Goal: Task Accomplishment & Management: Manage account settings

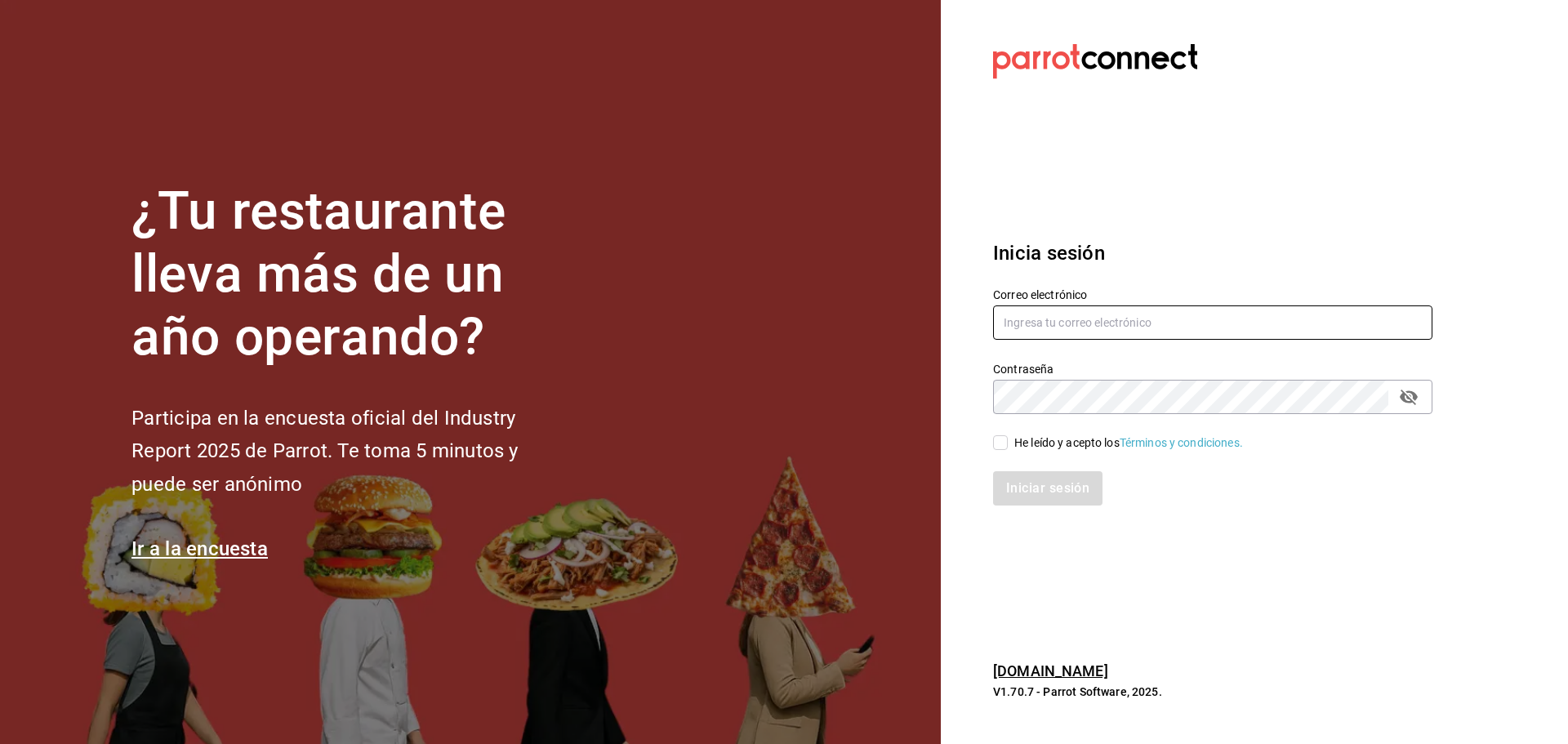
click at [1062, 332] on input "text" at bounding box center [1213, 322] width 440 height 34
type input "compraspropoli@playabichis.mx"
click at [993, 440] on input "He leído y acepto los Términos y condiciones." at bounding box center [1000, 442] width 15 height 15
checkbox input "true"
click at [1035, 475] on button "Iniciar sesión" at bounding box center [1049, 488] width 111 height 34
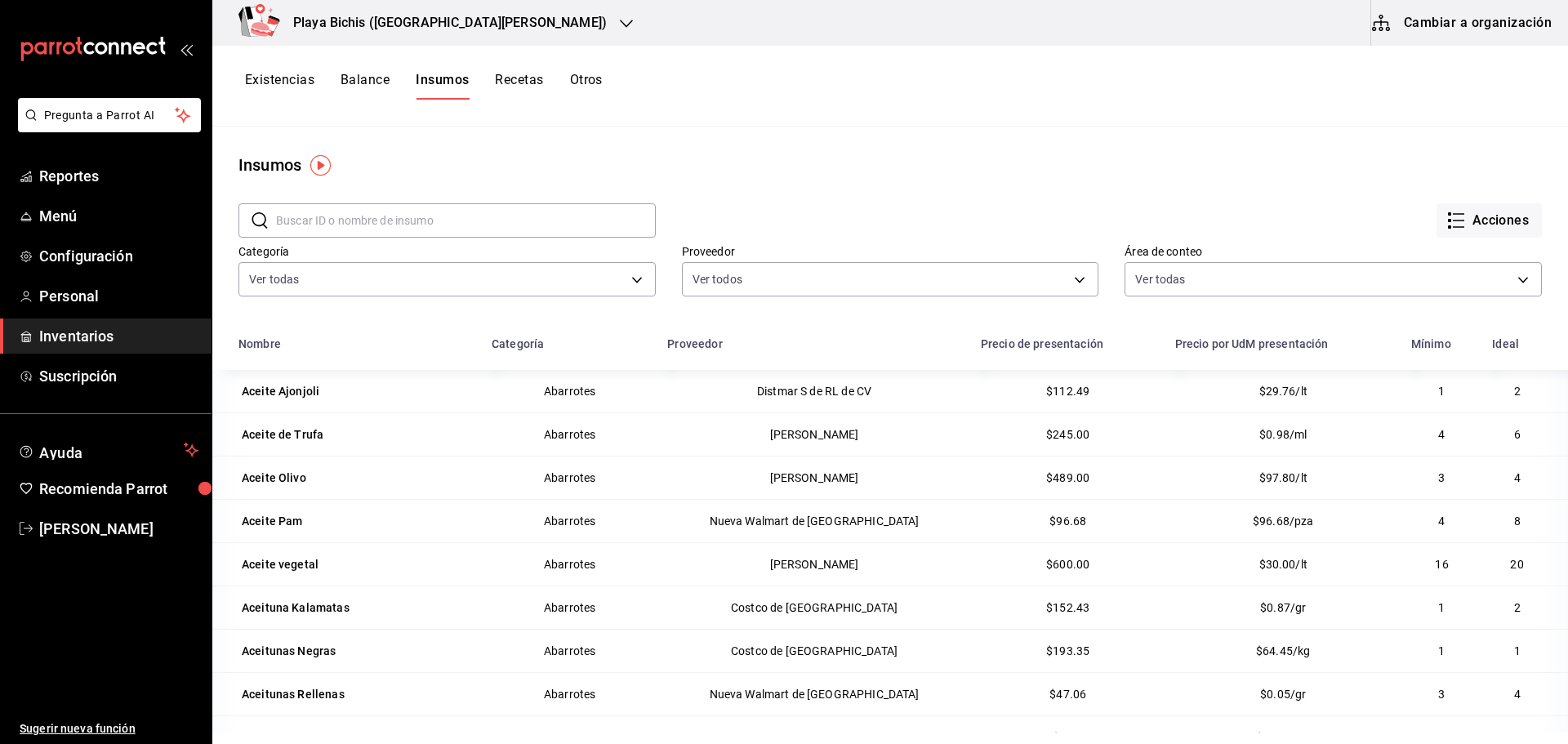
click at [619, 31] on div at bounding box center [625, 23] width 13 height 17
click at [313, 115] on span "Playa Bichis ([PERSON_NAME])" at bounding box center [306, 107] width 163 height 17
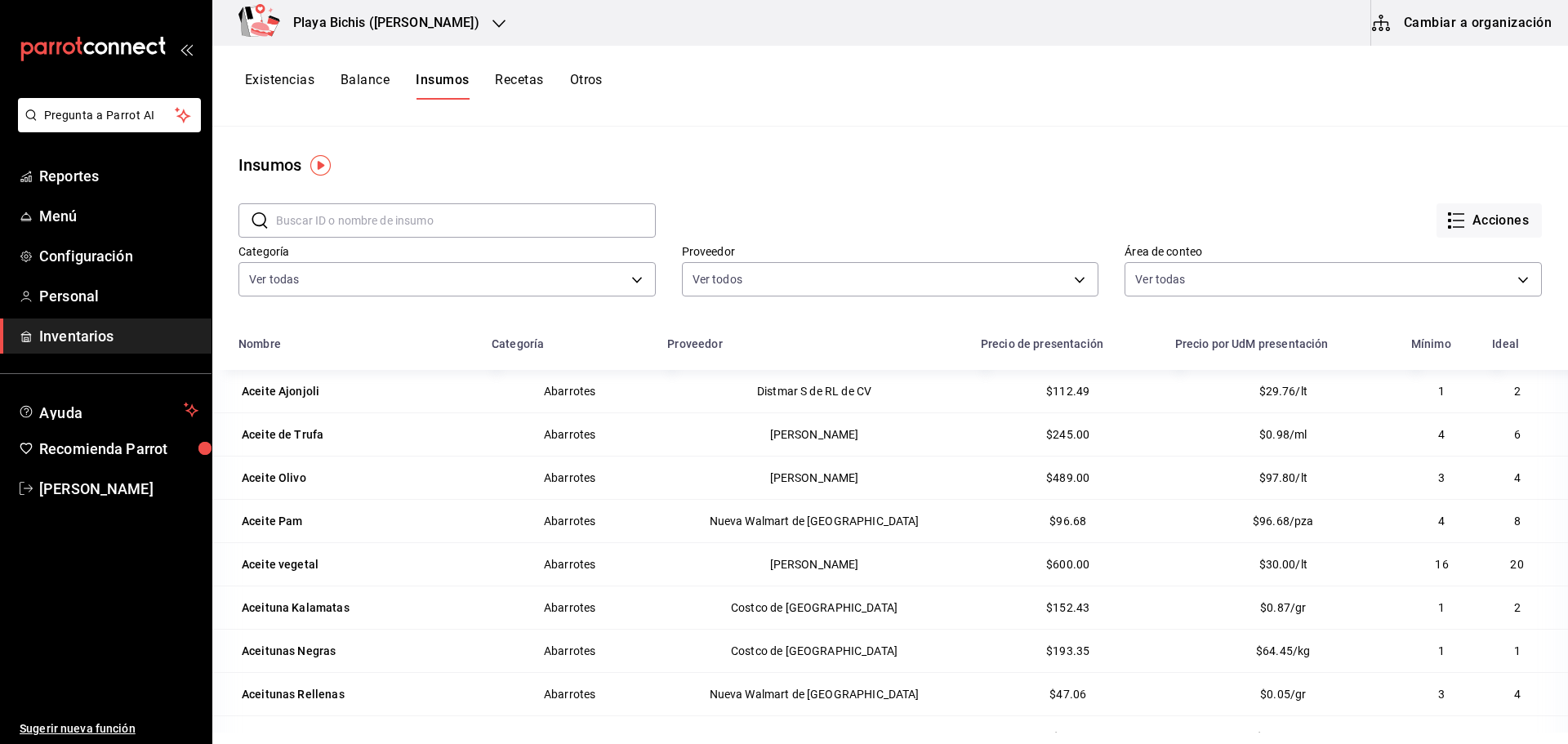
click at [1464, 19] on button "Cambiar a organización" at bounding box center [1463, 22] width 184 height 45
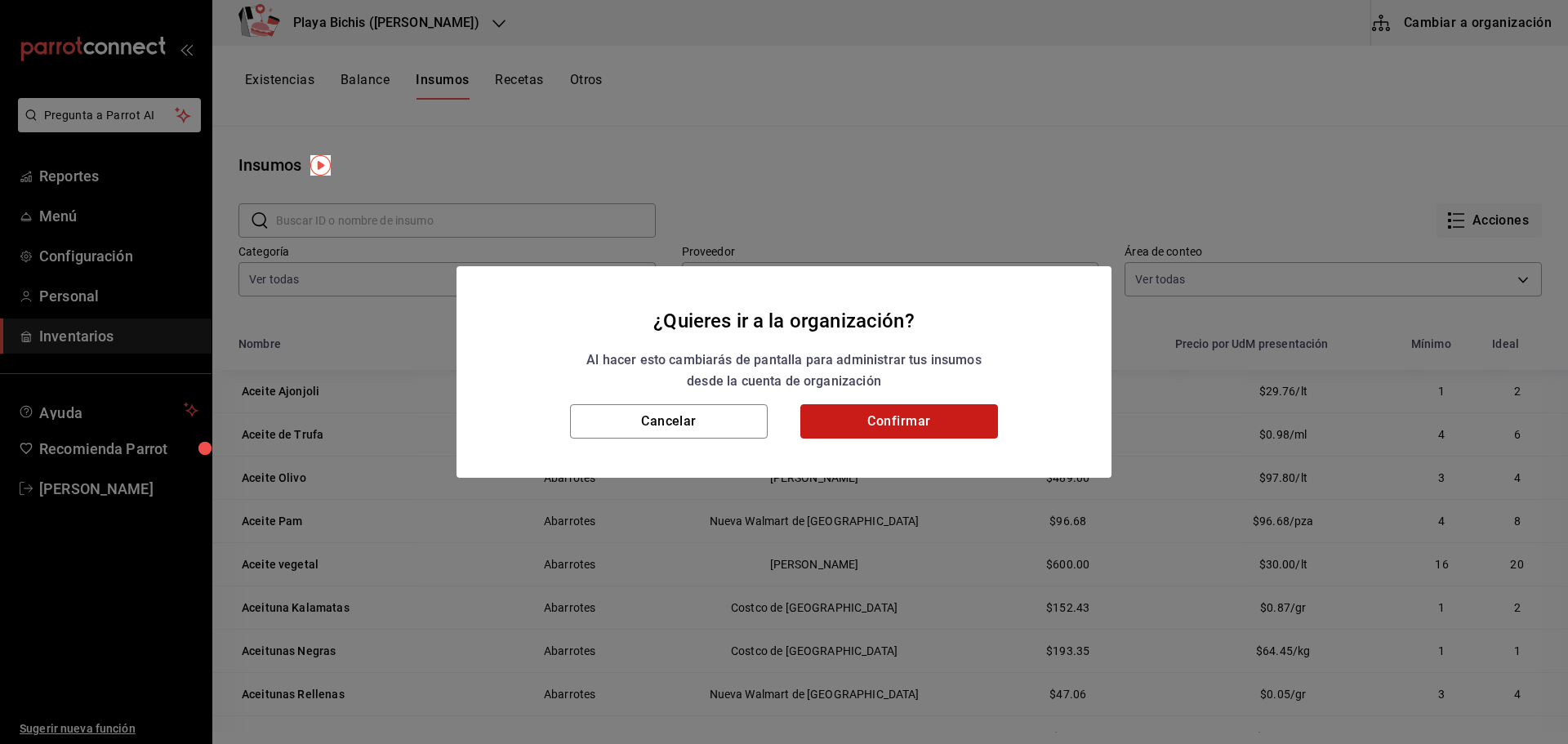
click at [830, 424] on button "Confirmar" at bounding box center [898, 421] width 198 height 34
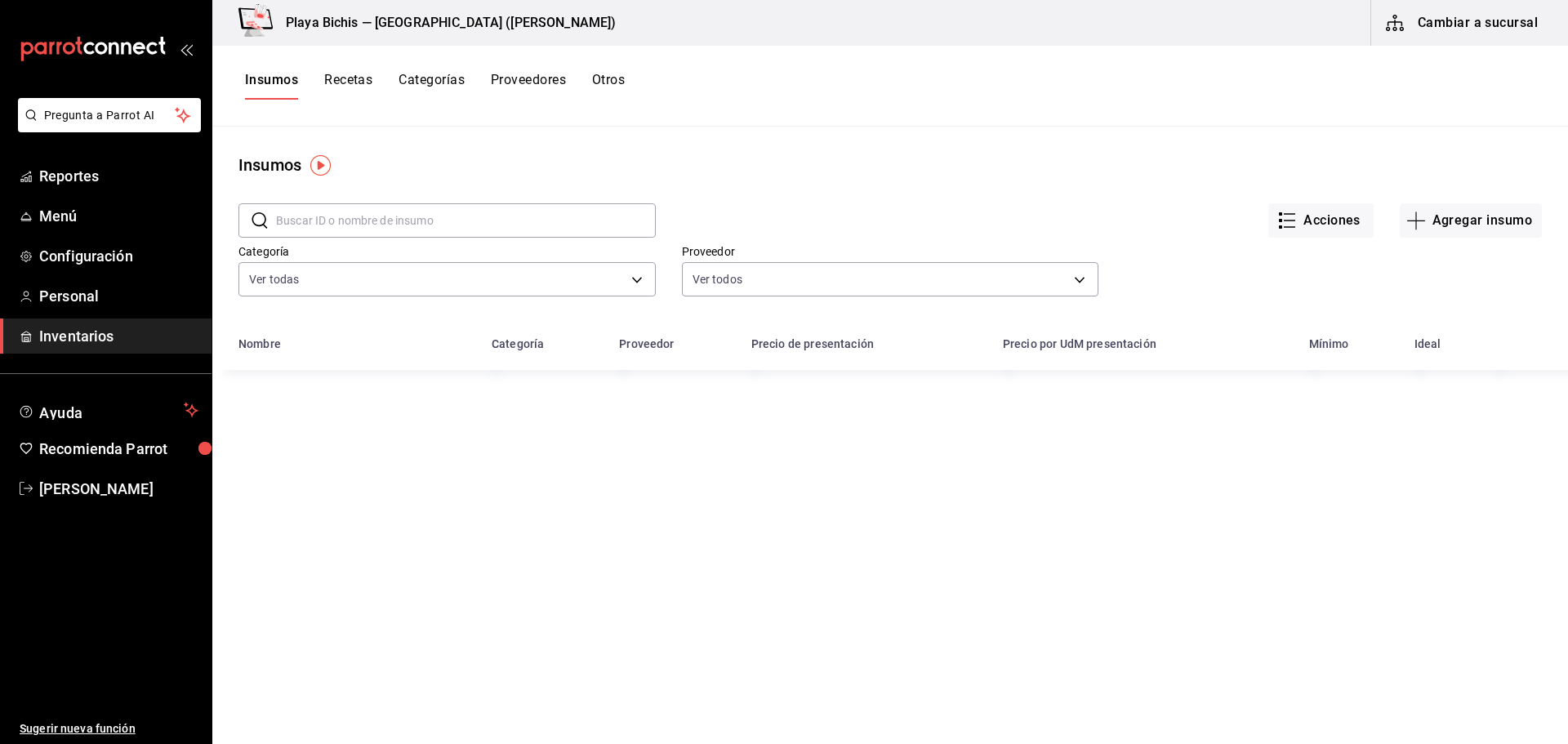
click at [1319, 223] on button "Acciones" at bounding box center [1320, 221] width 105 height 34
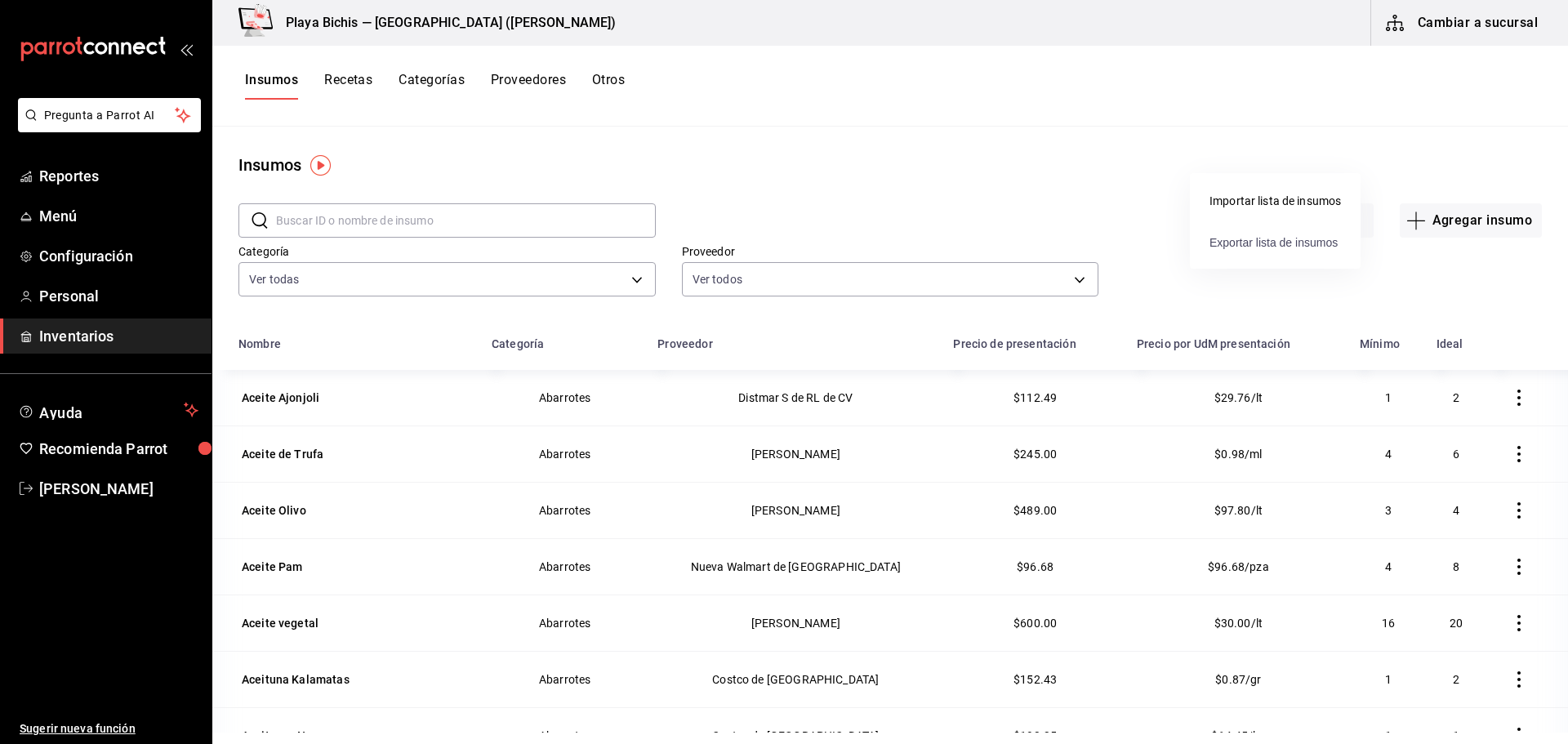
click at [1268, 244] on span "Exportar lista de insumos" at bounding box center [1274, 242] width 128 height 13
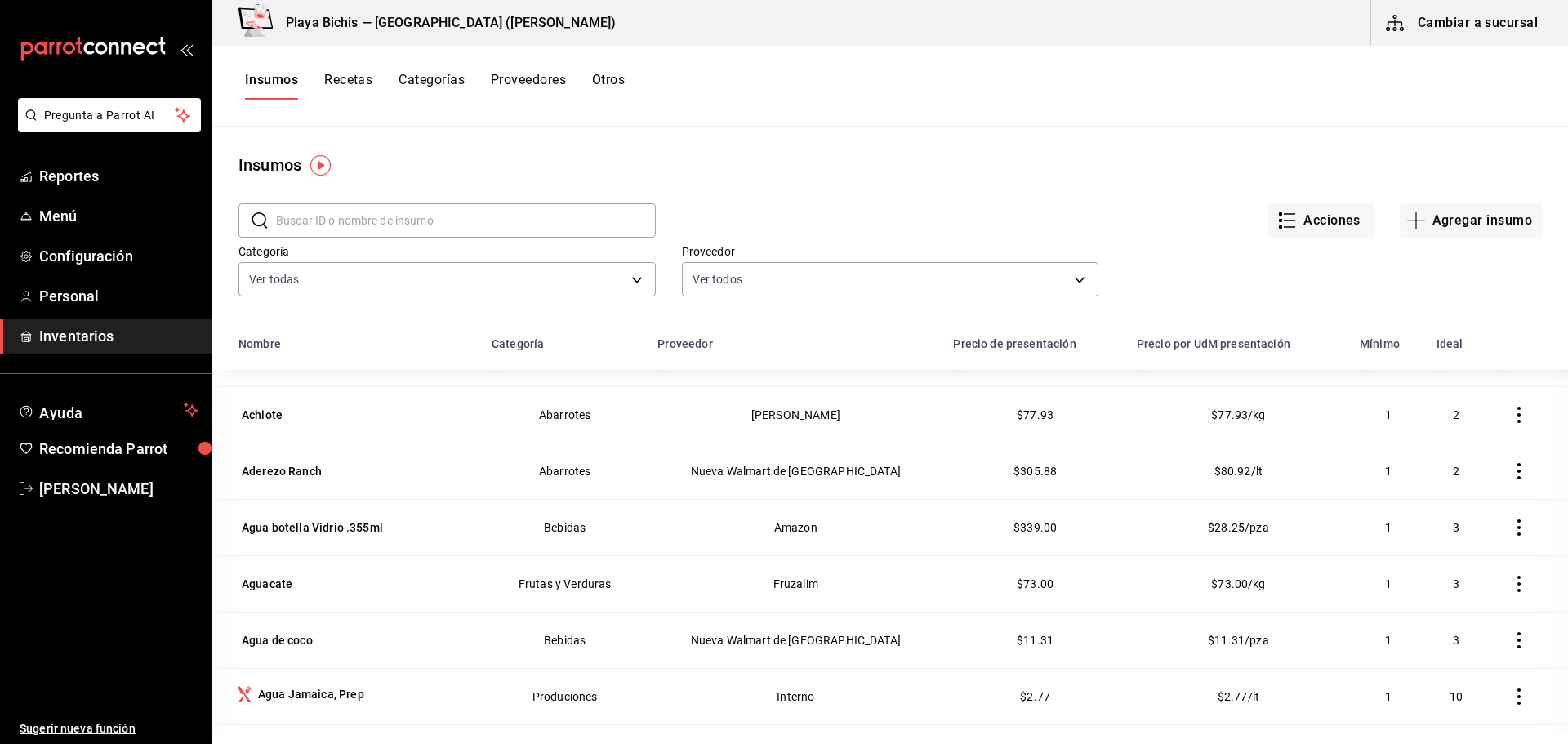
scroll to position [653, 0]
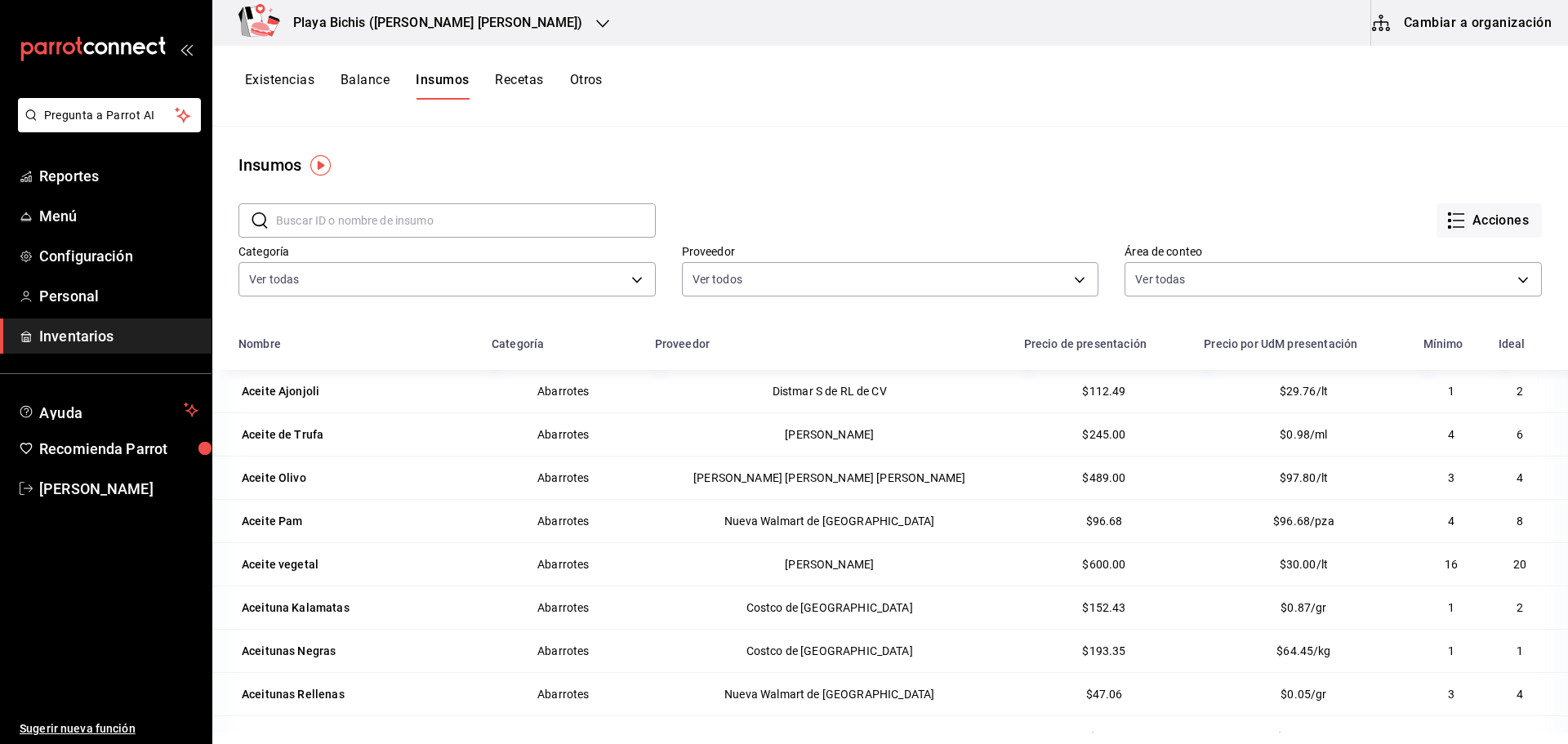
click at [277, 520] on div "Aceite Pam" at bounding box center [273, 520] width 62 height 16
click at [1500, 222] on button "Acciones" at bounding box center [1488, 221] width 105 height 34
click at [1108, 151] on div at bounding box center [784, 372] width 1568 height 744
click at [62, 337] on span "Inventarios" at bounding box center [119, 336] width 159 height 22
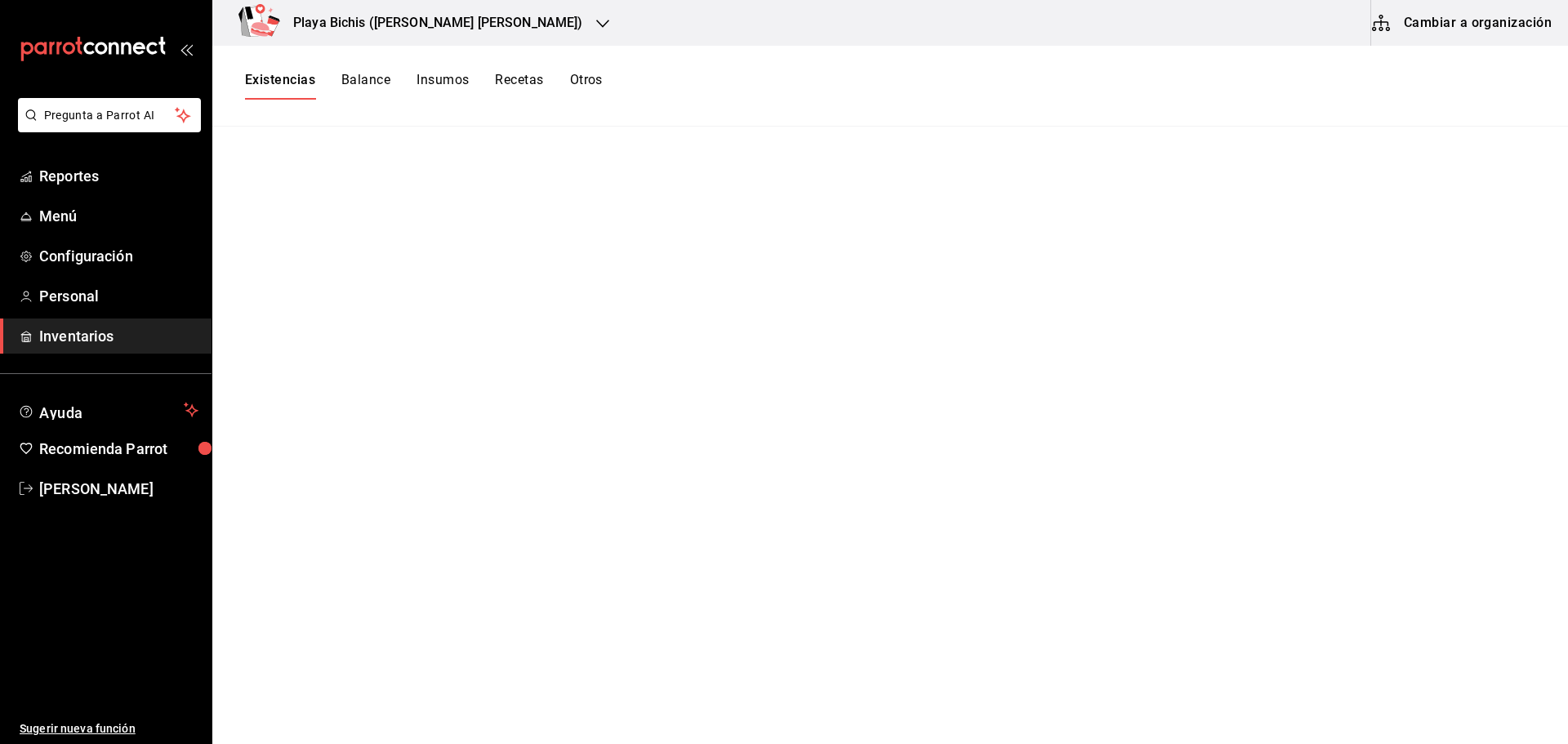
click at [1486, 27] on button "Cambiar a organización" at bounding box center [1463, 22] width 184 height 45
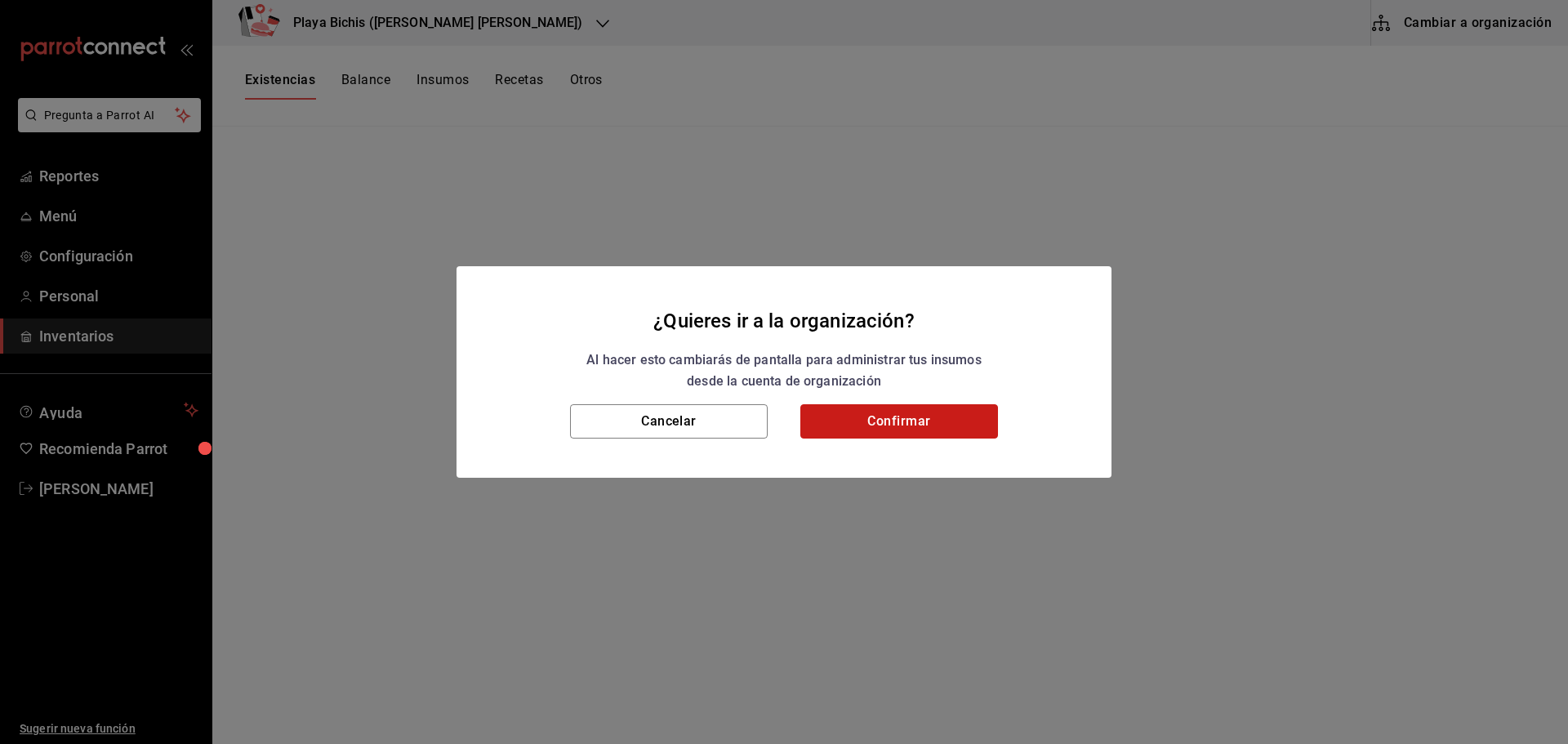
click at [925, 406] on button "Confirmar" at bounding box center [898, 421] width 198 height 34
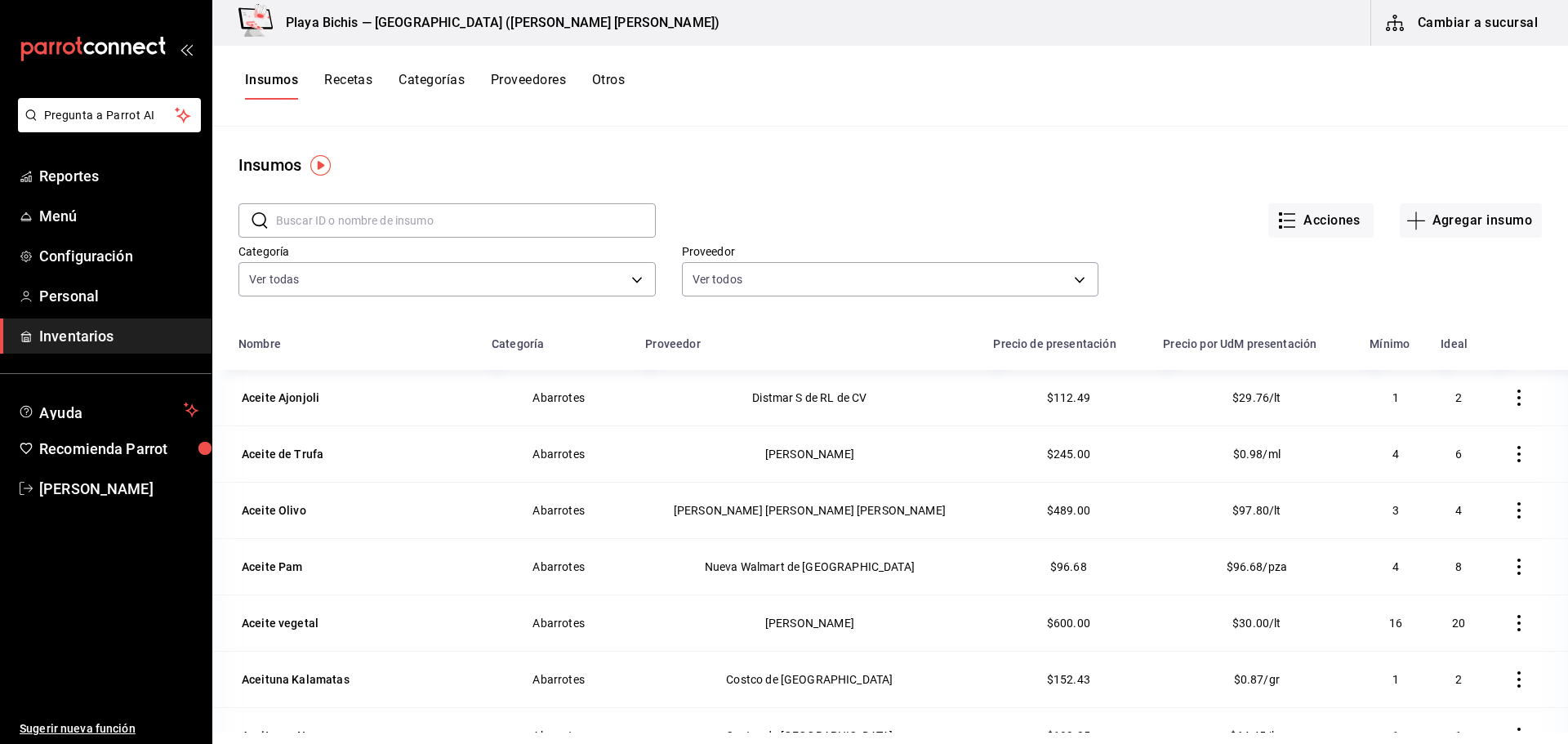
click at [289, 558] on div "Aceite Pam" at bounding box center [273, 566] width 62 height 16
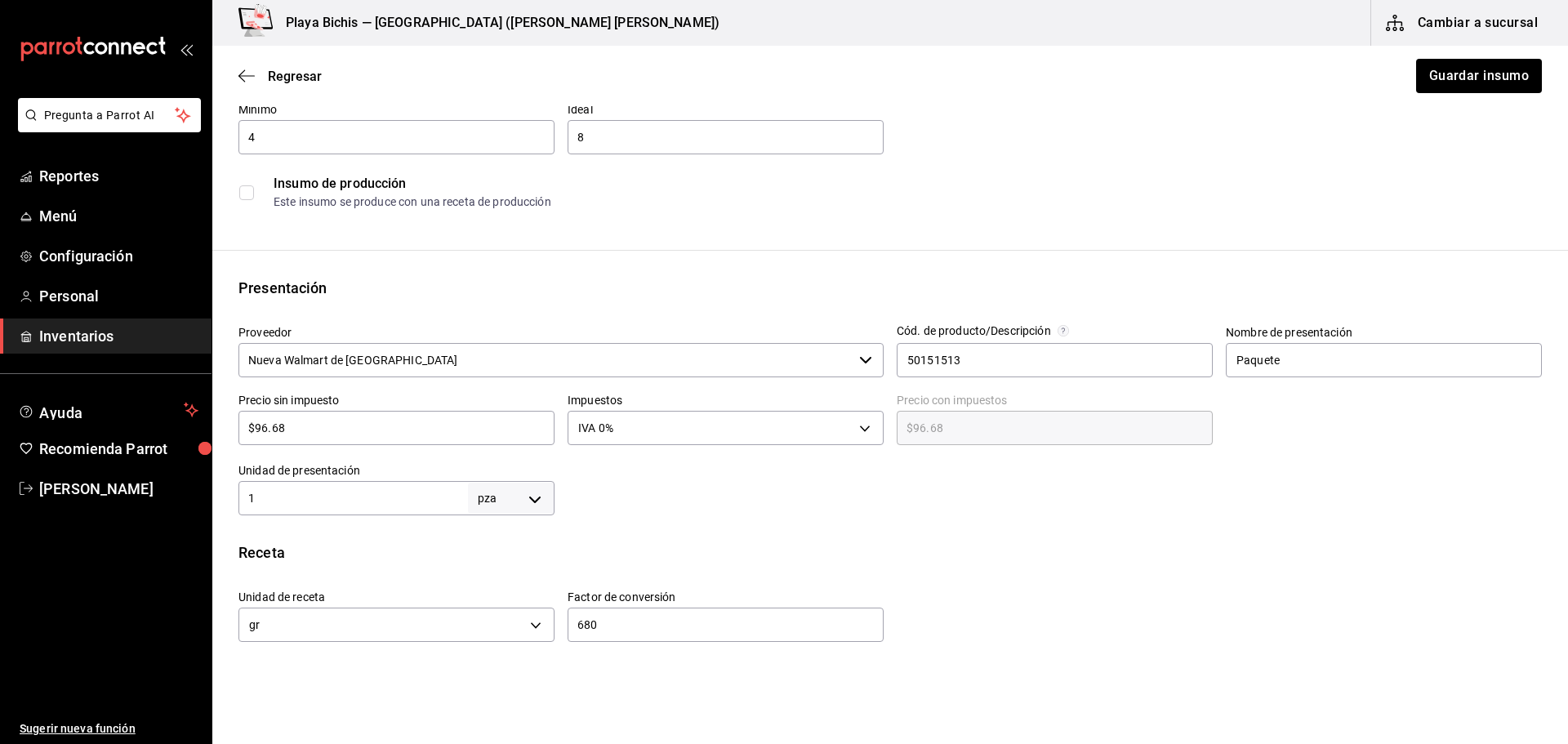
scroll to position [408, 0]
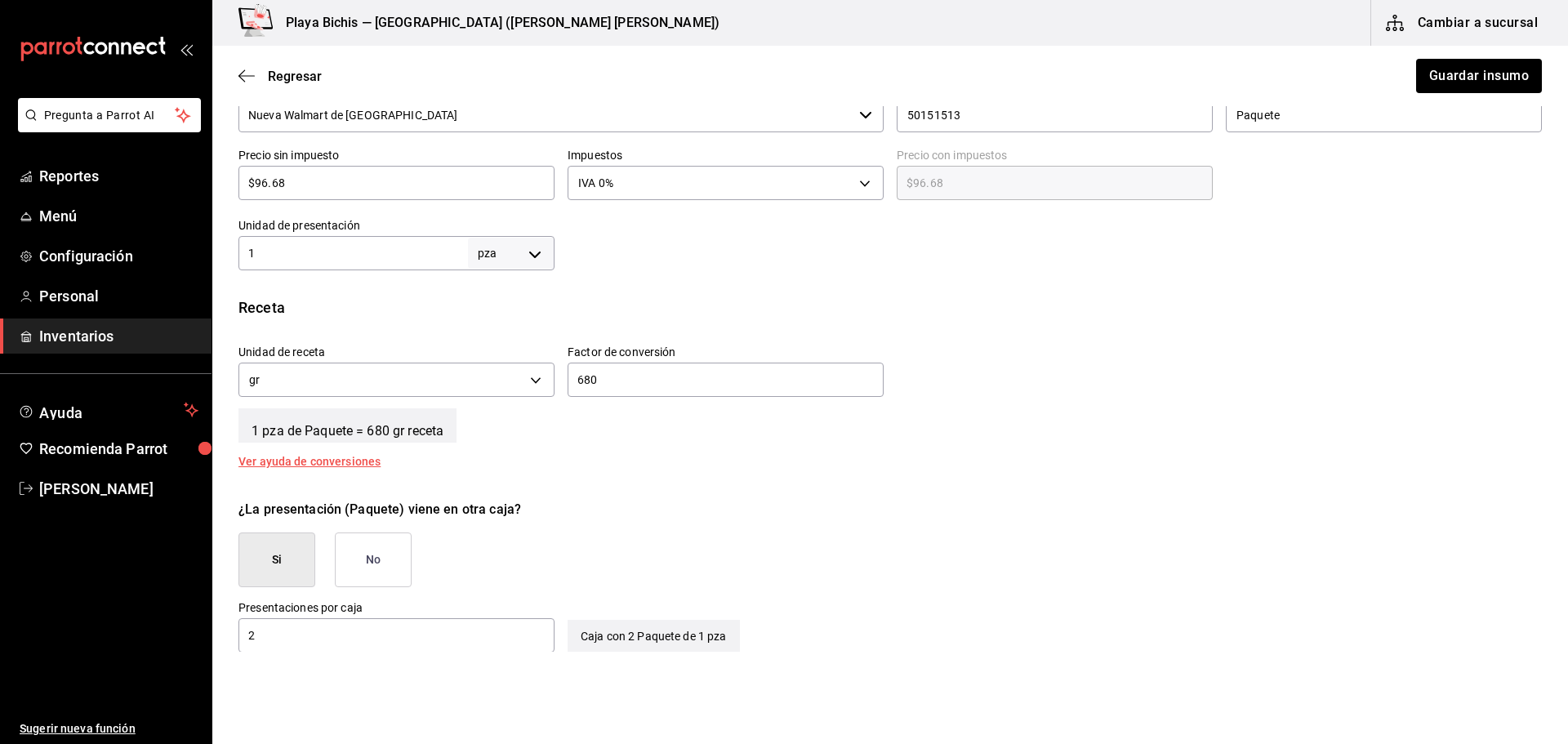
click at [50, 334] on span "Inventarios" at bounding box center [119, 336] width 159 height 22
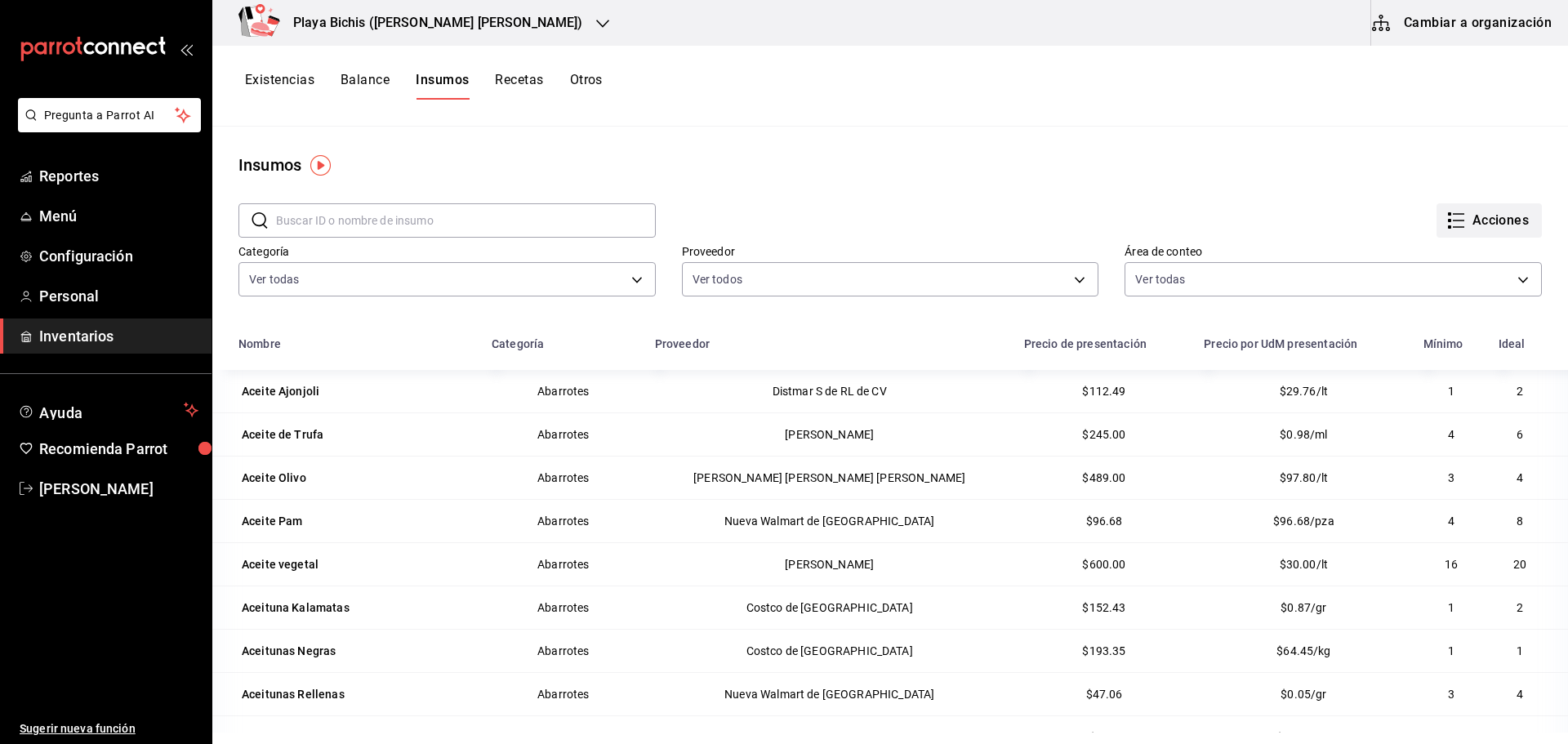
click at [1477, 225] on button "Acciones" at bounding box center [1488, 221] width 105 height 34
click at [1021, 134] on div at bounding box center [784, 372] width 1568 height 744
click at [257, 77] on button "Existencias" at bounding box center [279, 86] width 69 height 27
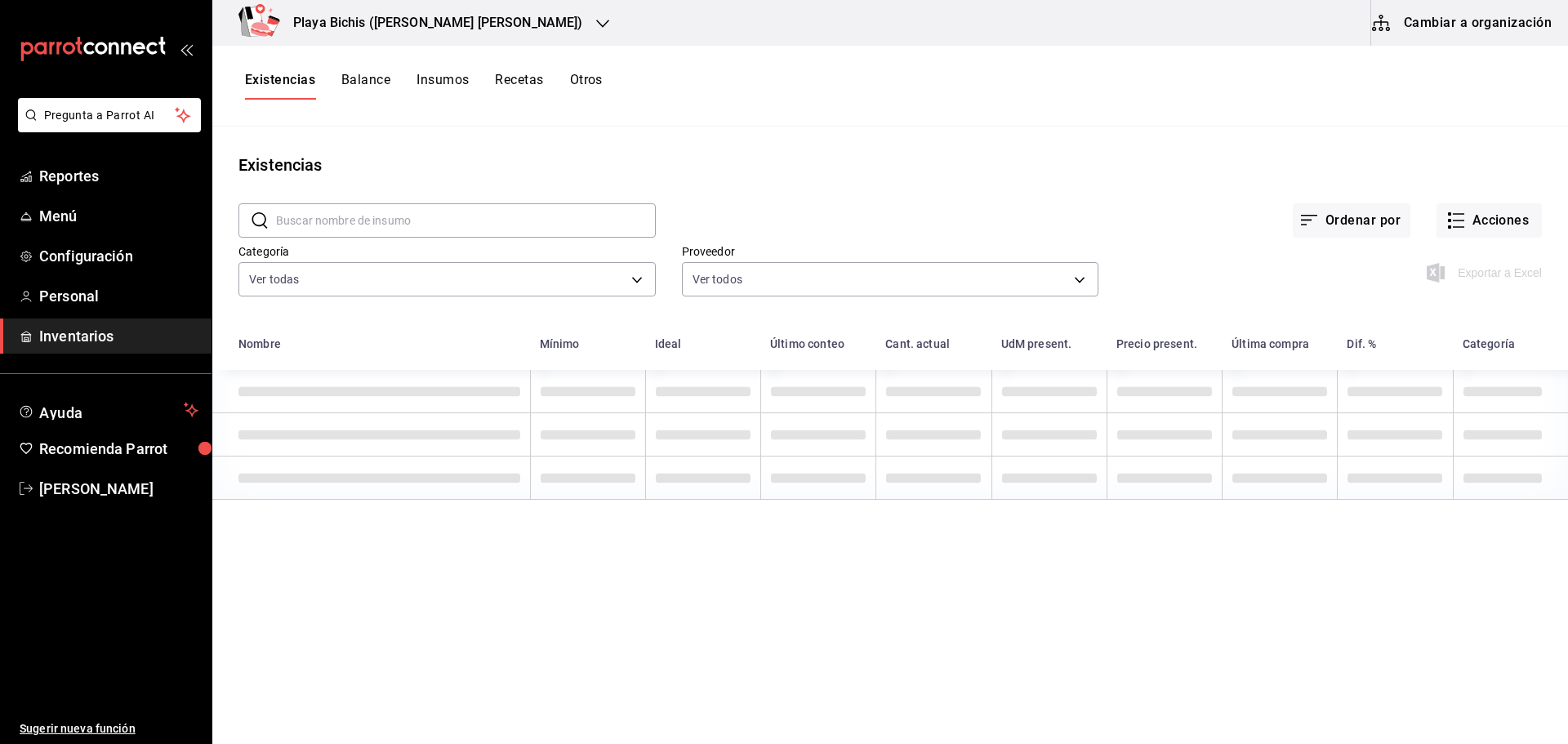
click at [366, 80] on button "Balance" at bounding box center [365, 86] width 49 height 27
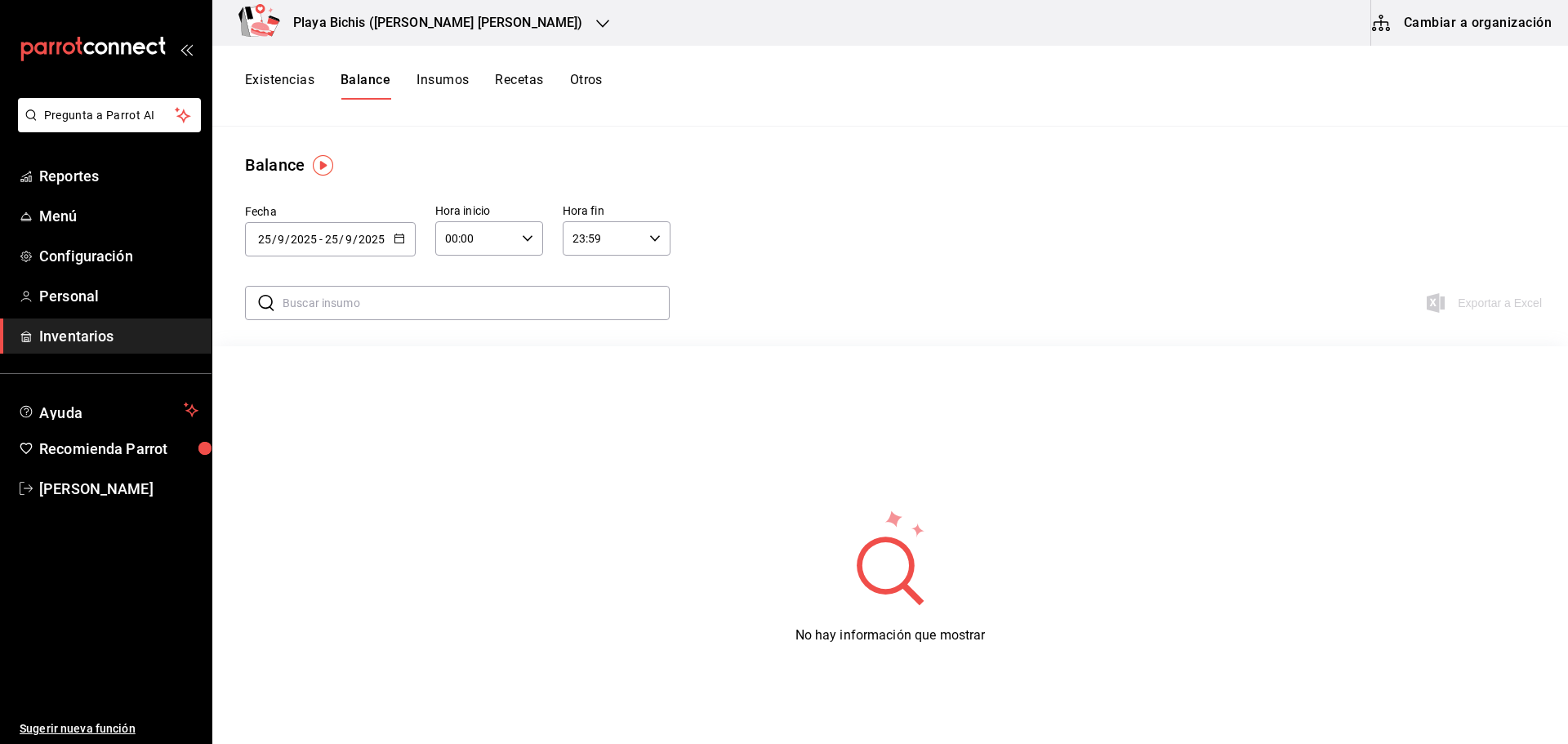
click at [268, 84] on button "Existencias" at bounding box center [279, 86] width 69 height 27
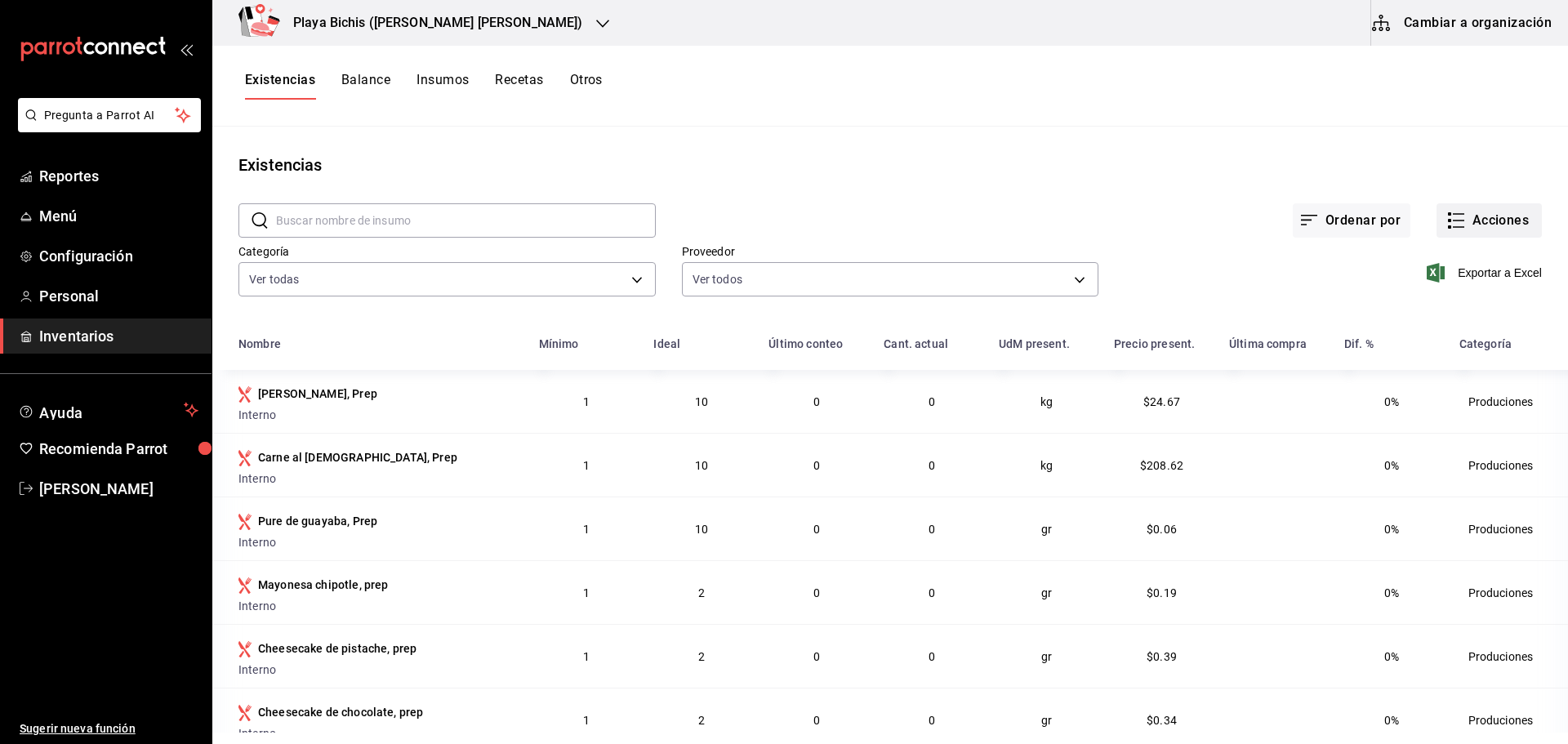
click at [1493, 217] on button "Acciones" at bounding box center [1488, 221] width 105 height 34
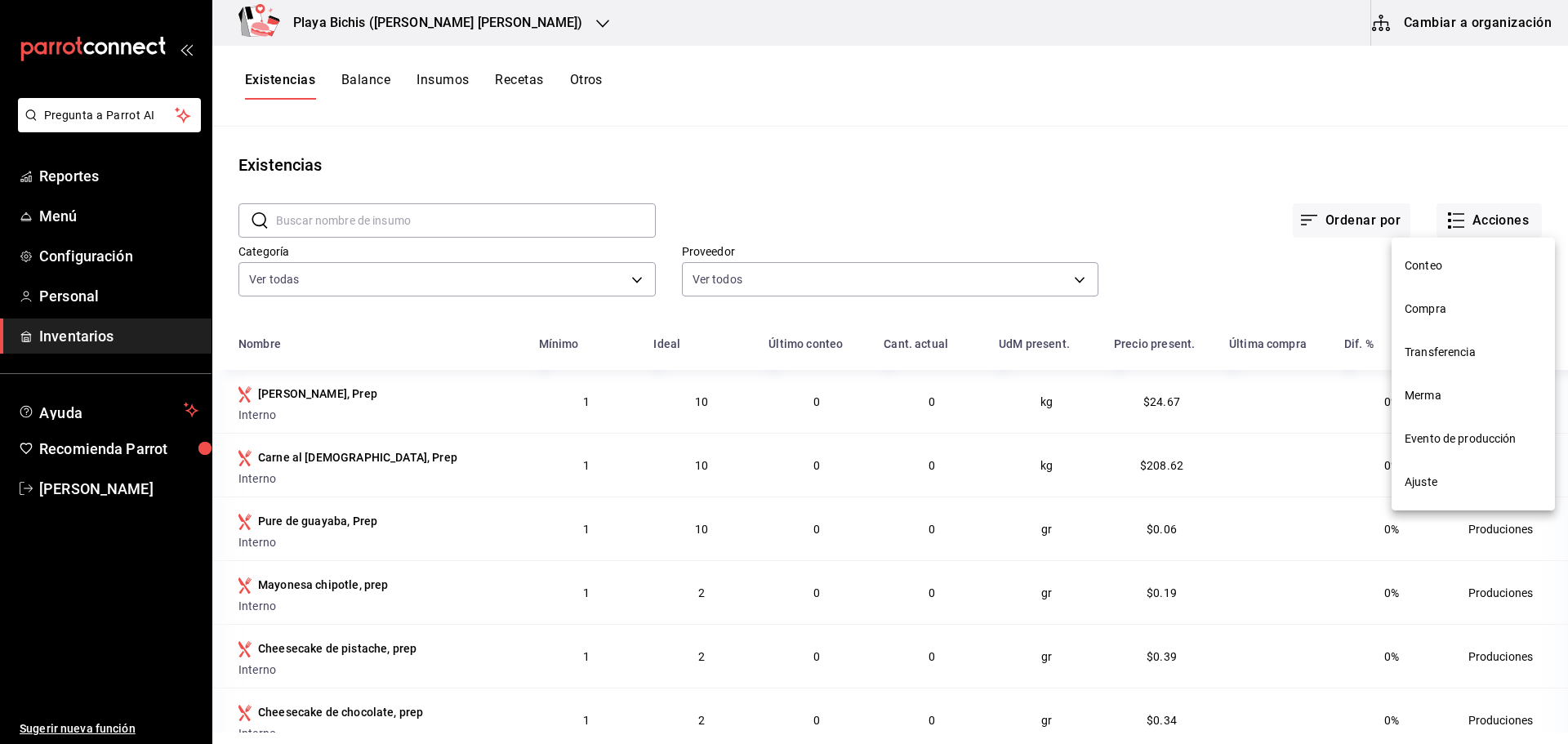
click at [372, 85] on div at bounding box center [784, 372] width 1568 height 744
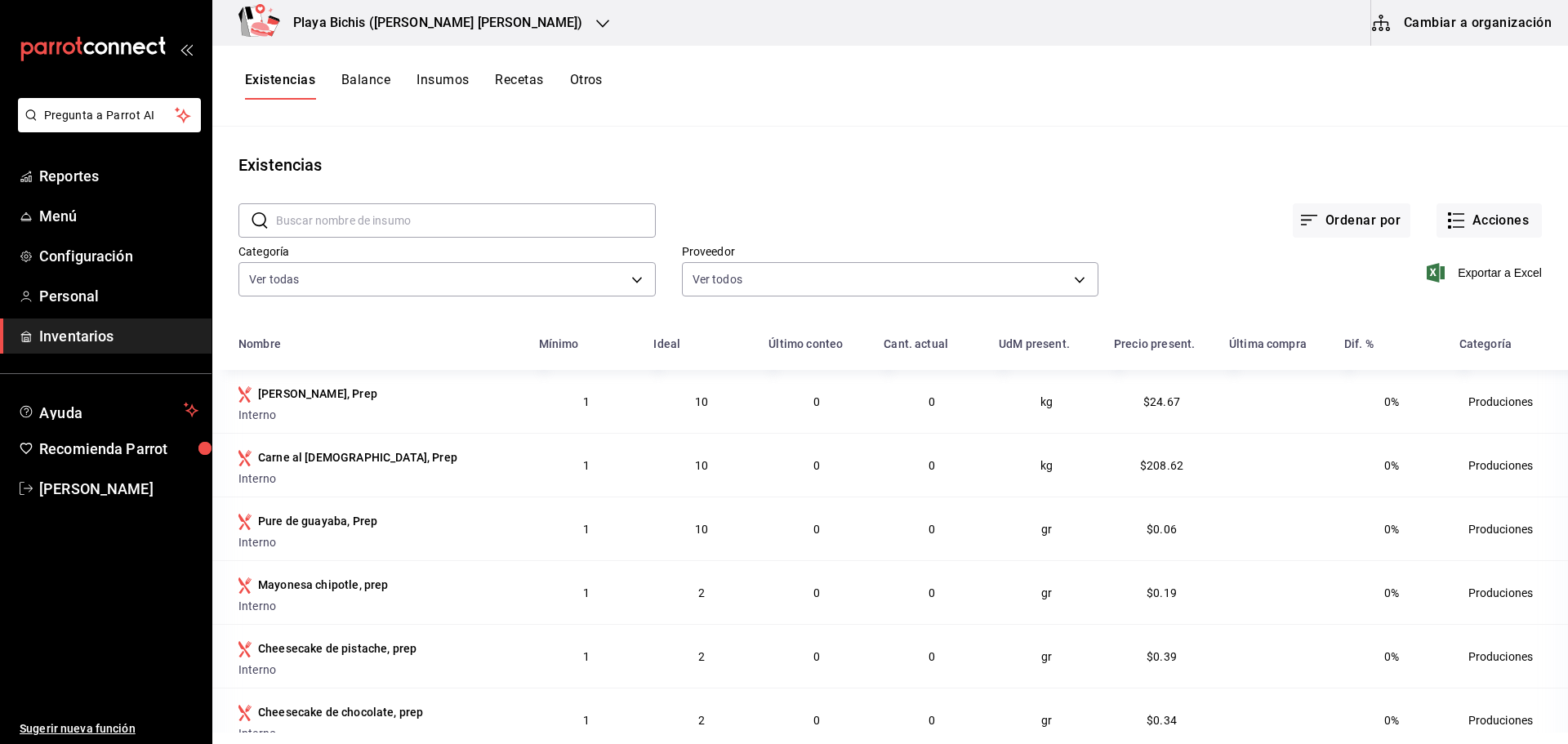
click at [440, 83] on button "Insumos" at bounding box center [442, 86] width 52 height 27
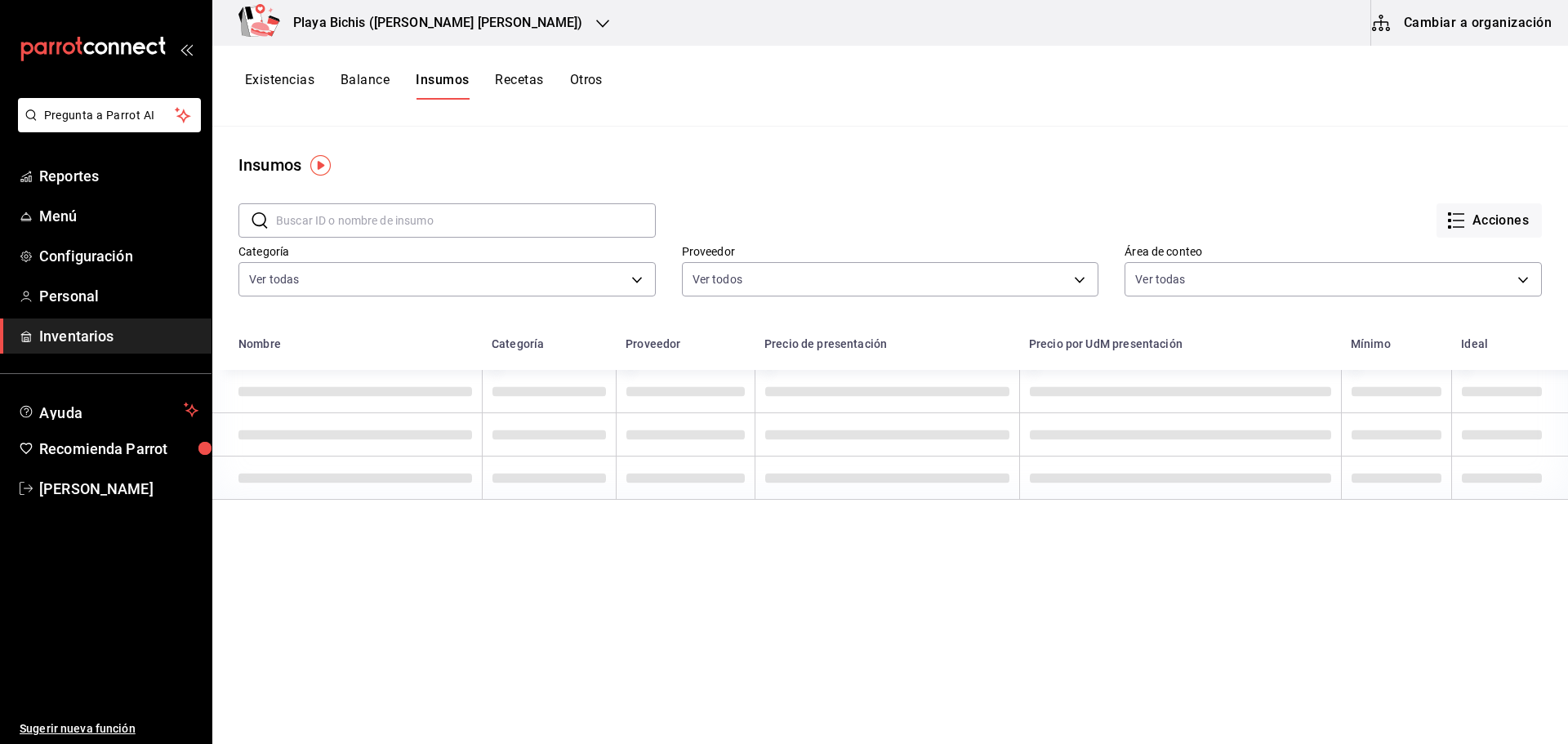
click at [245, 76] on div "Existencias Balance Insumos Recetas Otros" at bounding box center [890, 86] width 1355 height 27
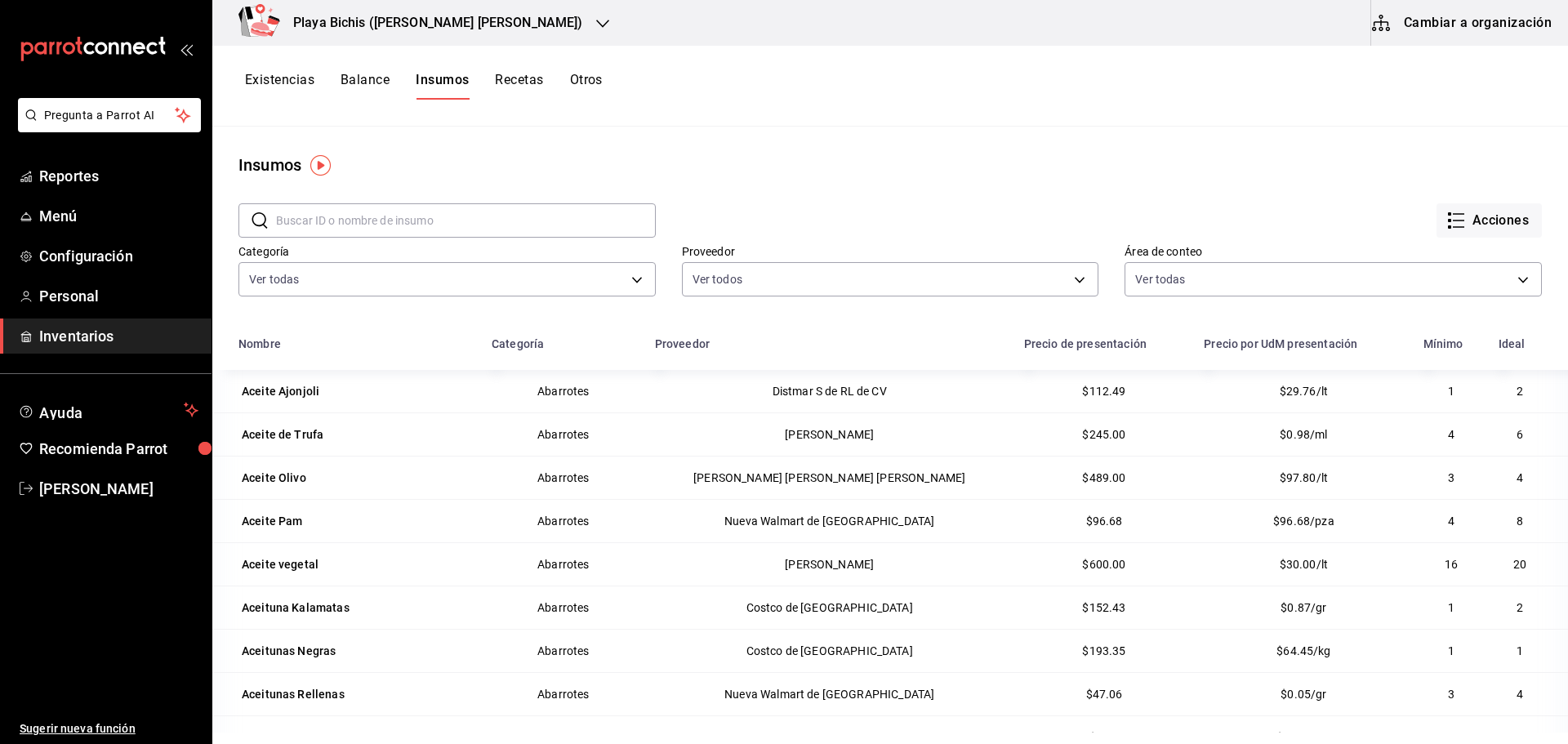
click at [258, 80] on button "Existencias" at bounding box center [279, 86] width 69 height 27
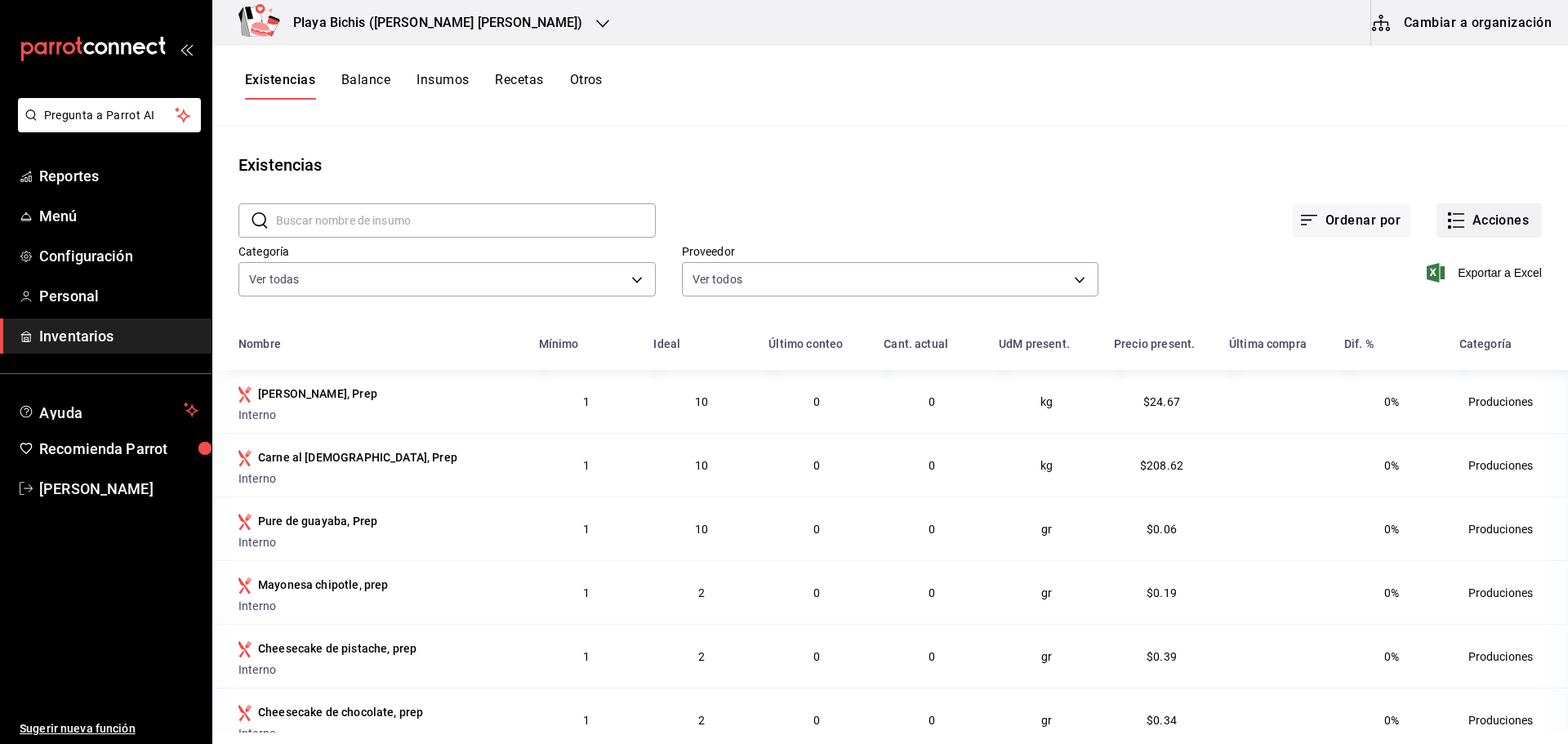
click at [1462, 223] on button "Acciones" at bounding box center [1488, 221] width 105 height 34
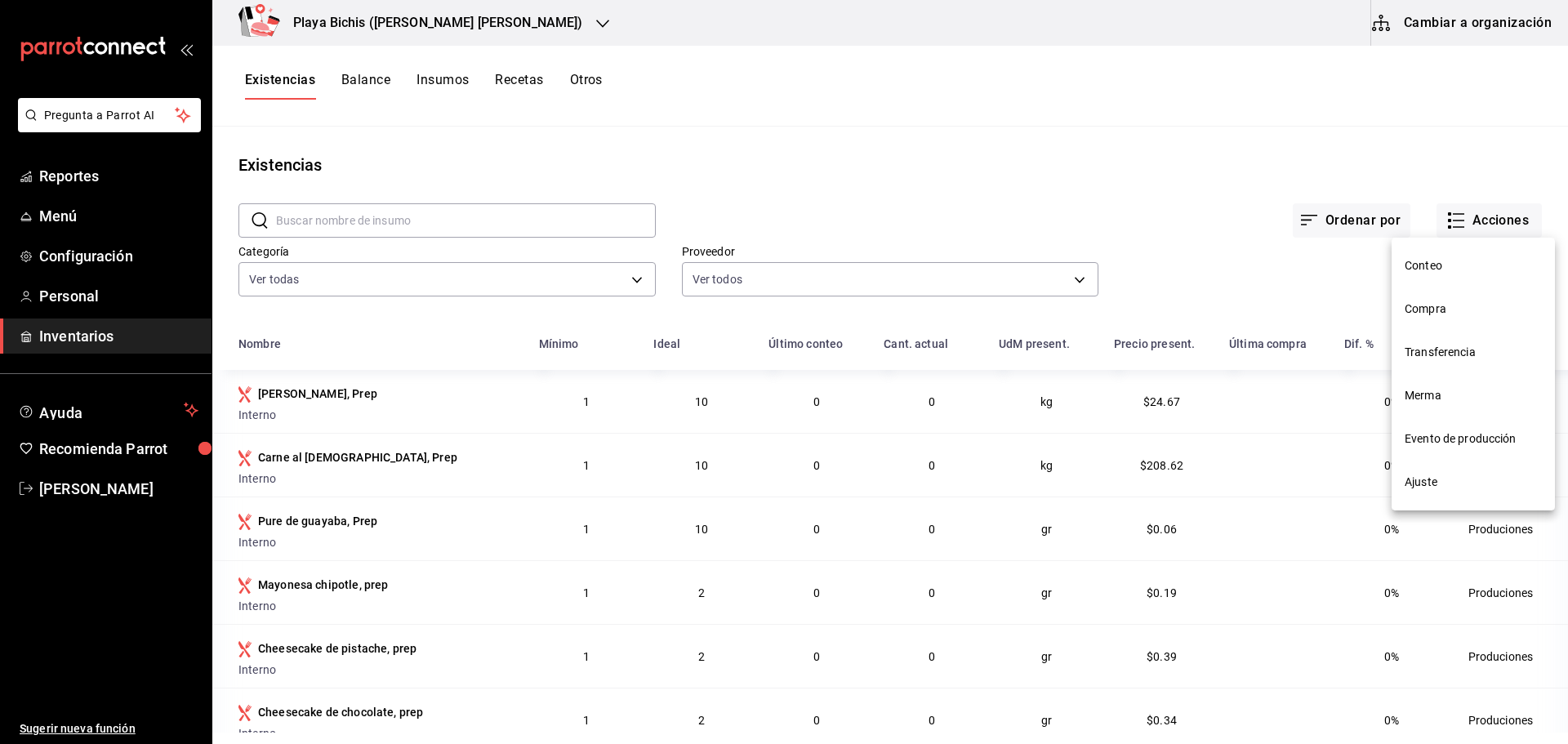
drag, startPoint x: 834, startPoint y: 121, endPoint x: 847, endPoint y: 122, distance: 13.0
click at [834, 121] on div at bounding box center [784, 372] width 1568 height 744
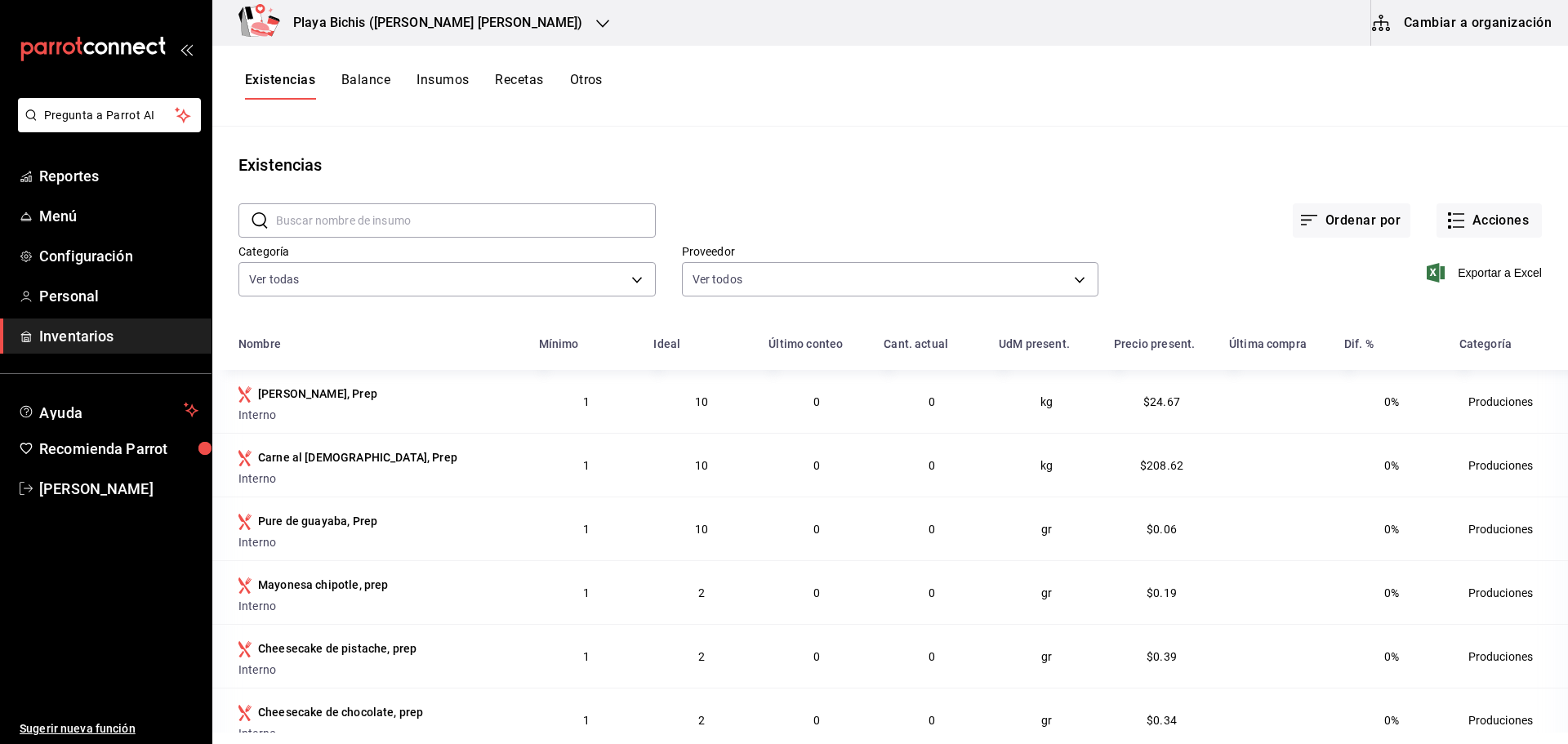
click at [275, 87] on button "Existencias" at bounding box center [280, 86] width 70 height 27
click at [1473, 220] on button "Acciones" at bounding box center [1488, 221] width 105 height 34
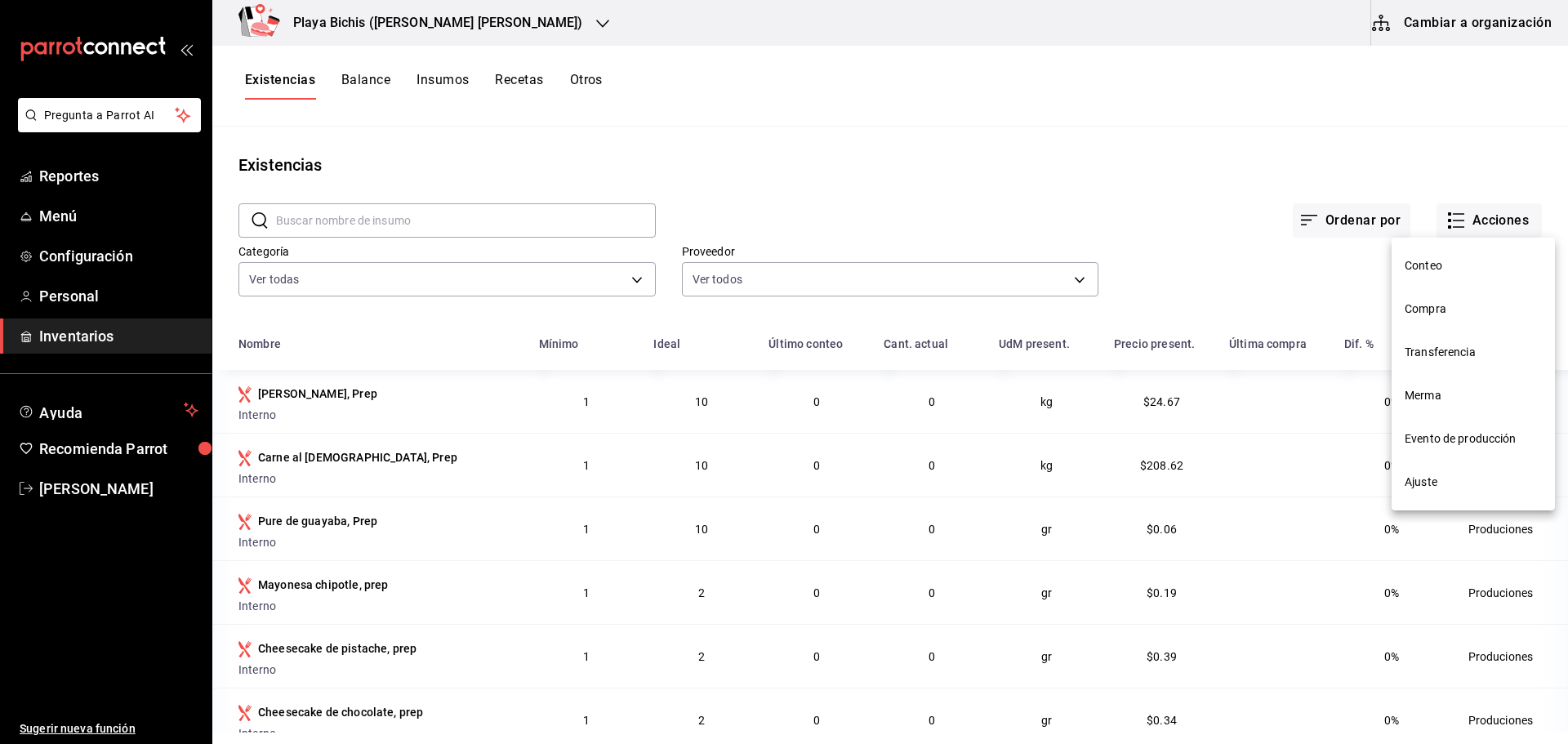
click at [1410, 387] on span "Merma" at bounding box center [1473, 395] width 137 height 17
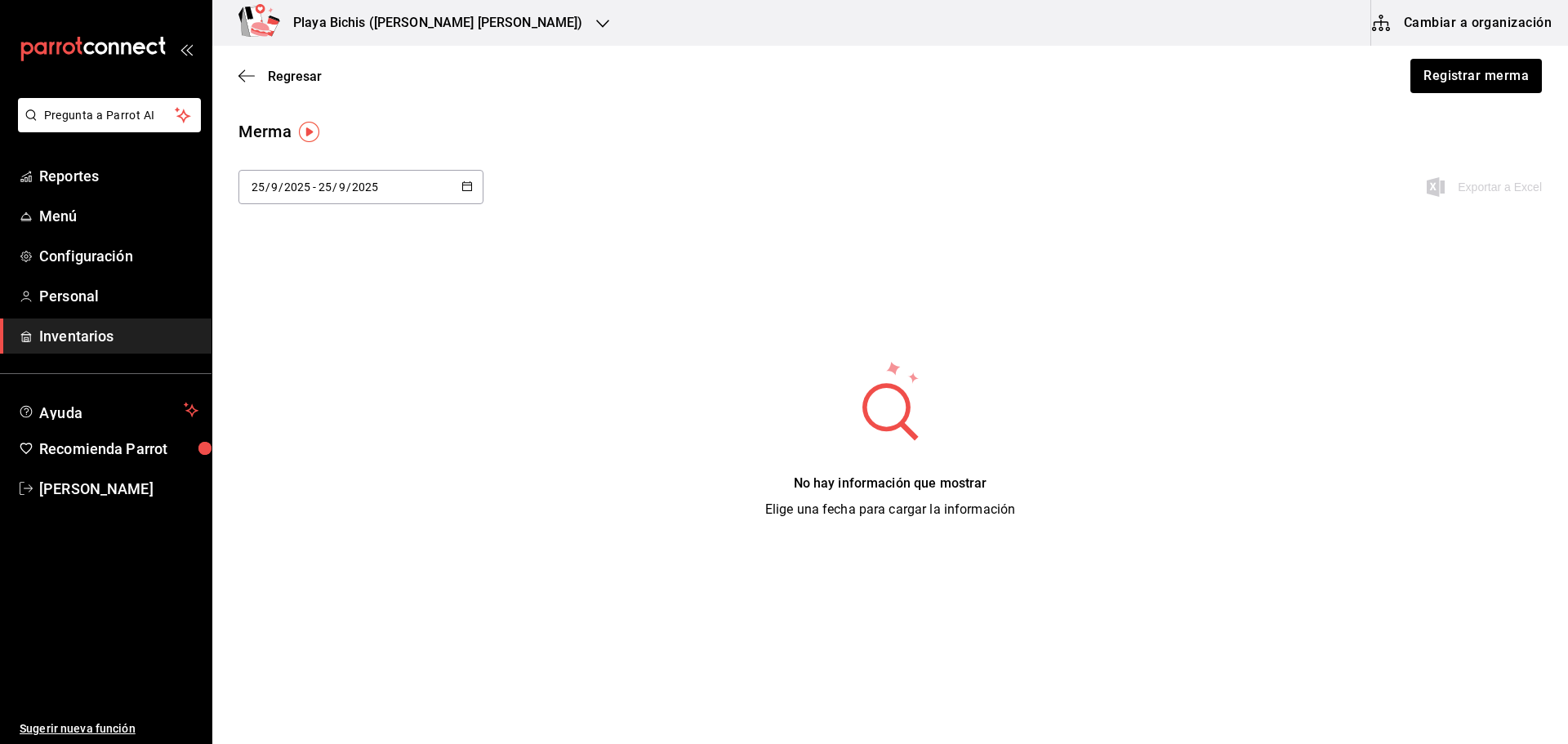
click at [231, 74] on div "Regresar Registrar merma" at bounding box center [890, 75] width 1355 height 61
click at [246, 80] on icon "button" at bounding box center [246, 75] width 16 height 15
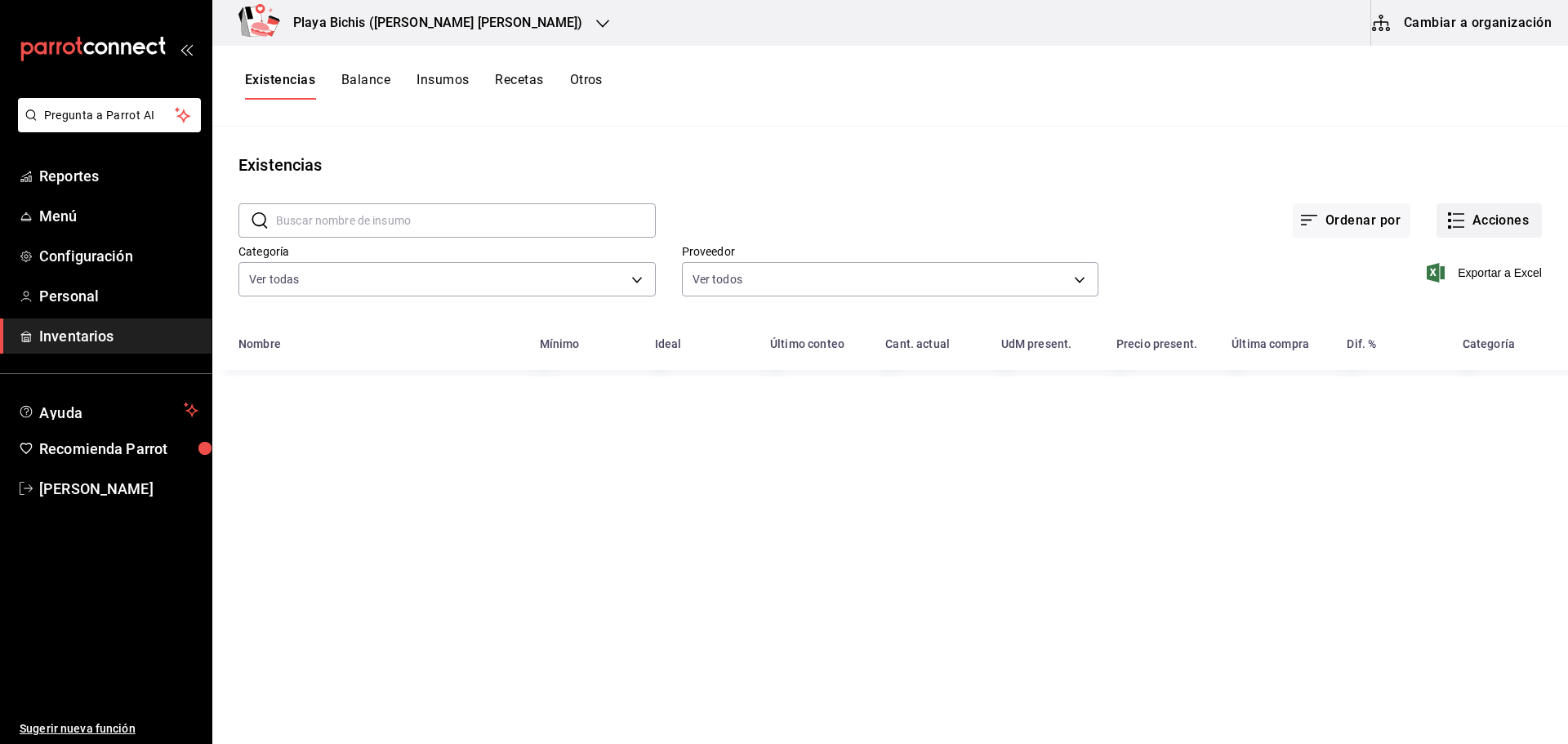
click at [1482, 223] on button "Acciones" at bounding box center [1488, 221] width 105 height 34
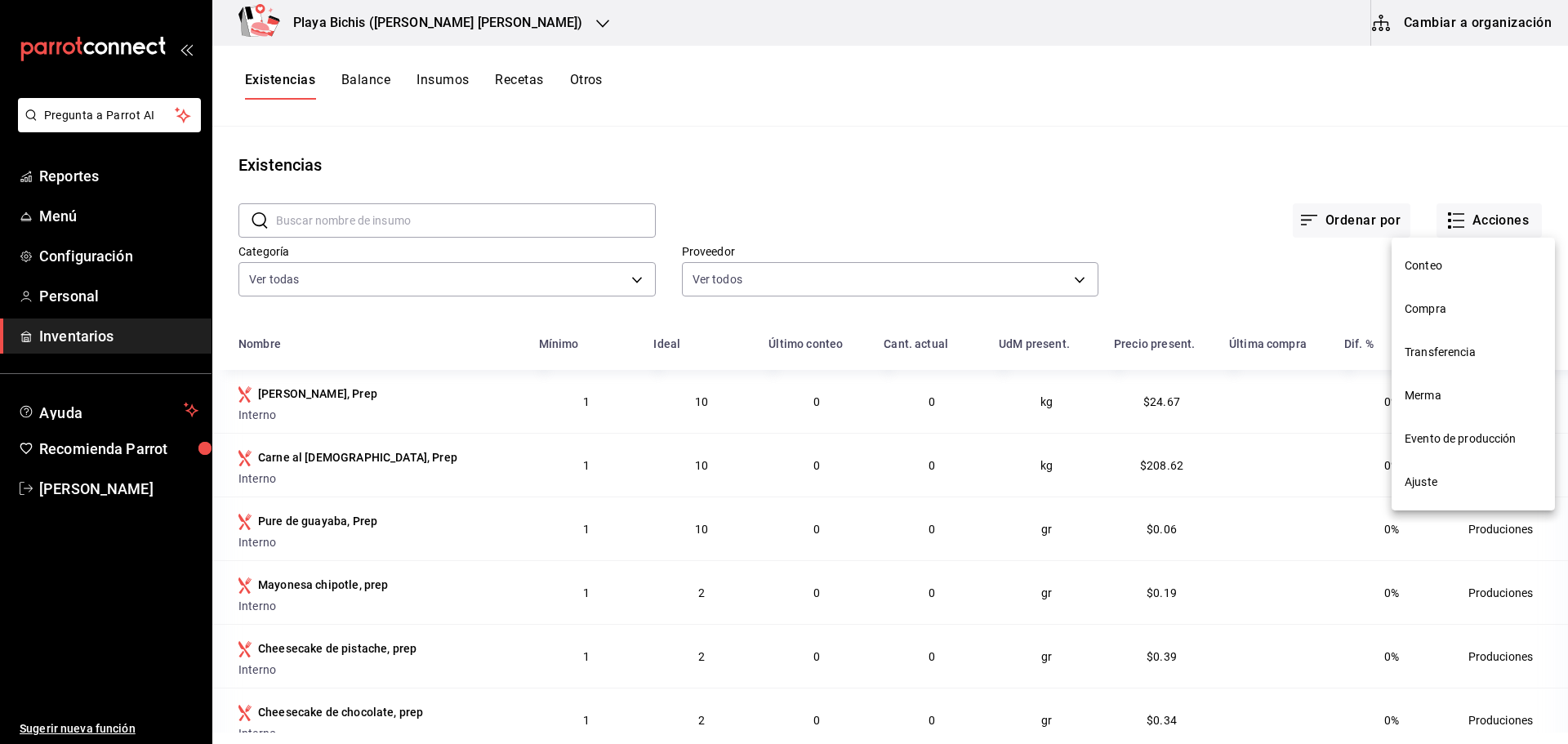
click at [1421, 440] on span "Evento de producción" at bounding box center [1473, 439] width 137 height 17
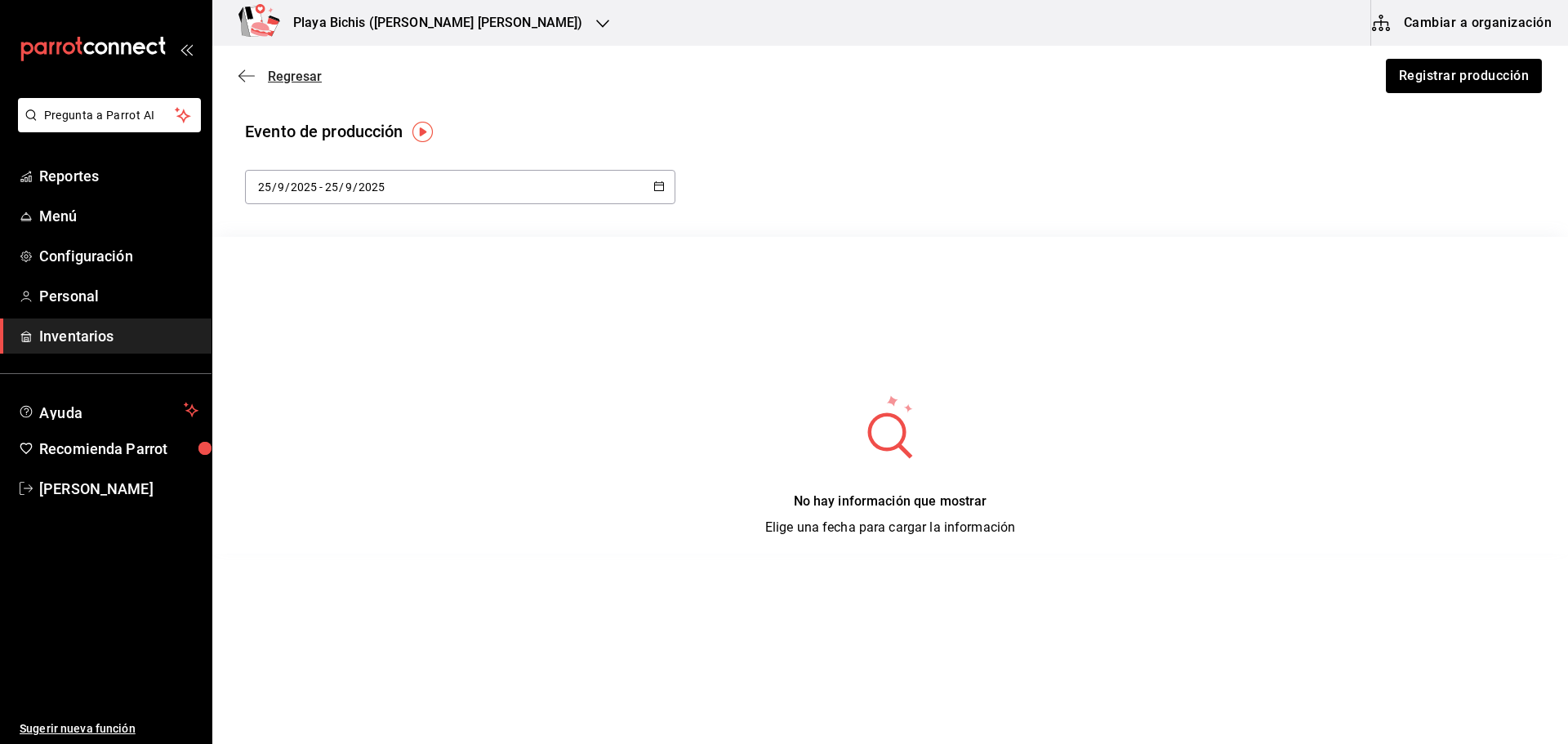
click at [251, 76] on icon "button" at bounding box center [246, 75] width 16 height 1
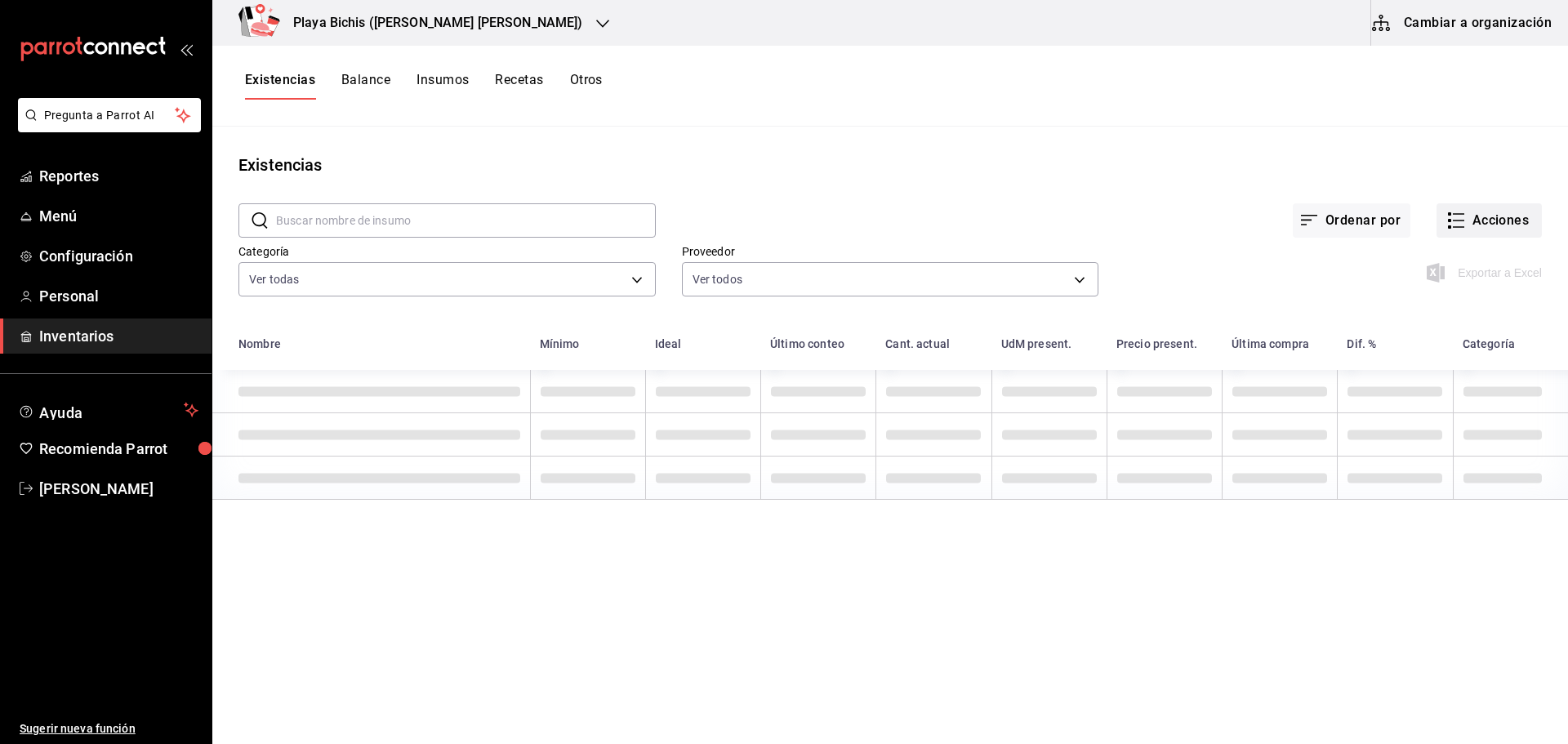
click at [1483, 217] on button "Acciones" at bounding box center [1488, 221] width 105 height 34
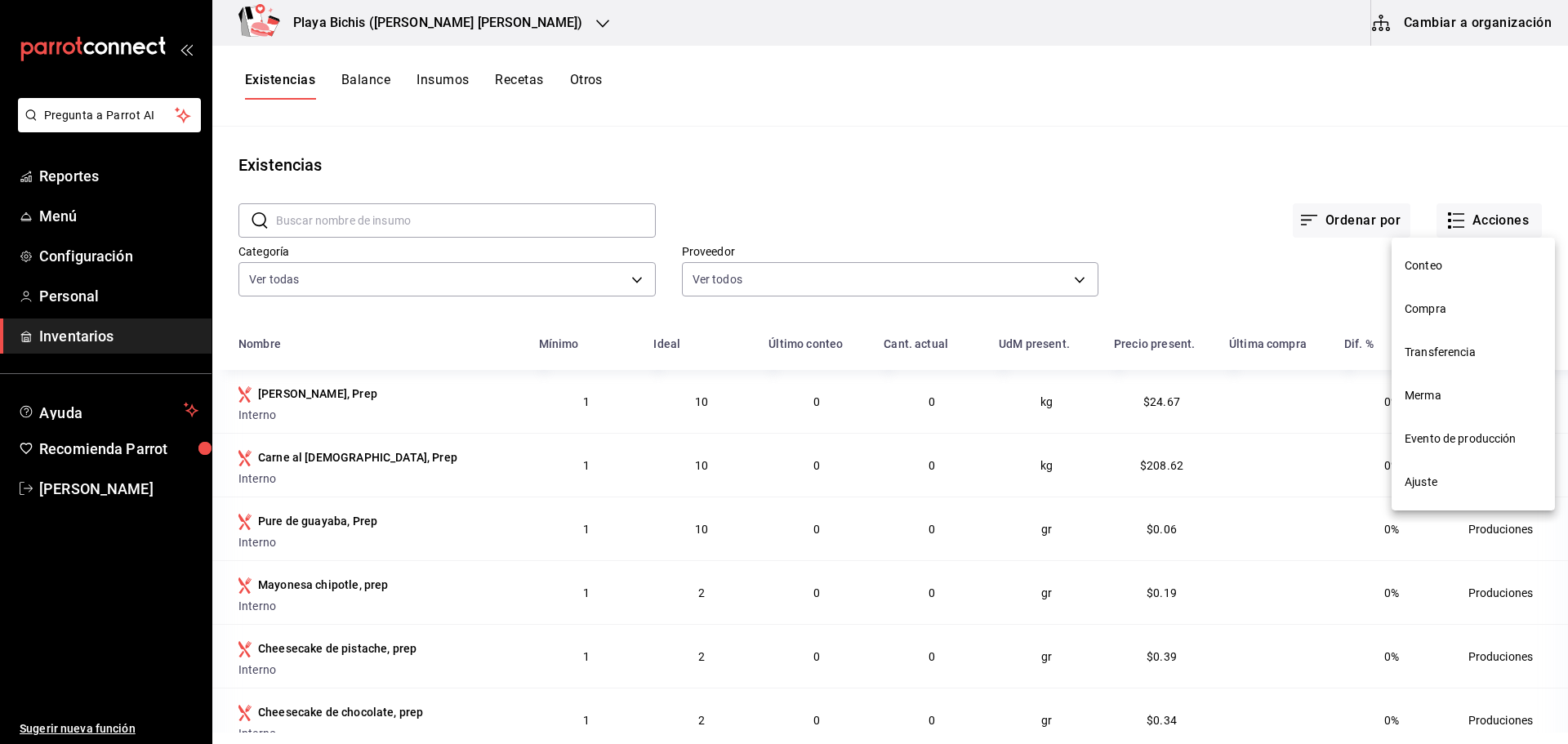
click at [1453, 429] on li "Evento de producción" at bounding box center [1472, 439] width 163 height 44
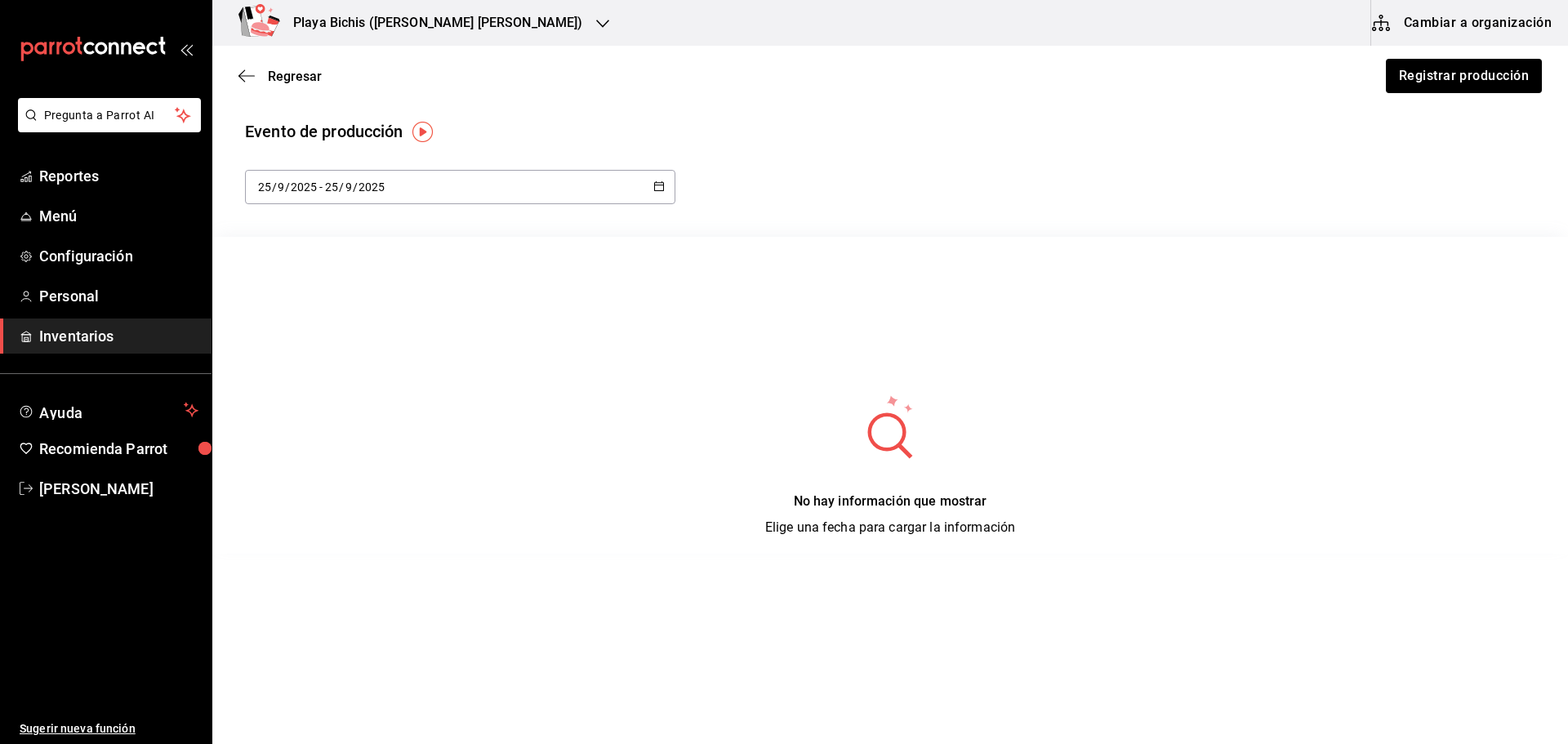
click at [441, 188] on div "2025-09-25 25 / 9 / 2025 - 2025-09-25 25 / 9 / 2025" at bounding box center [459, 187] width 430 height 34
click at [275, 233] on li "Hoy" at bounding box center [322, 239] width 154 height 37
click at [808, 428] on div "No hay información que mostrar Elige una fecha para cargar la información" at bounding box center [890, 465] width 1355 height 144
drag, startPoint x: 488, startPoint y: 313, endPoint x: 533, endPoint y: 368, distance: 71.1
click at [488, 314] on div "No hay información que mostrar Elige una fecha para cargar la información" at bounding box center [890, 395] width 1355 height 316
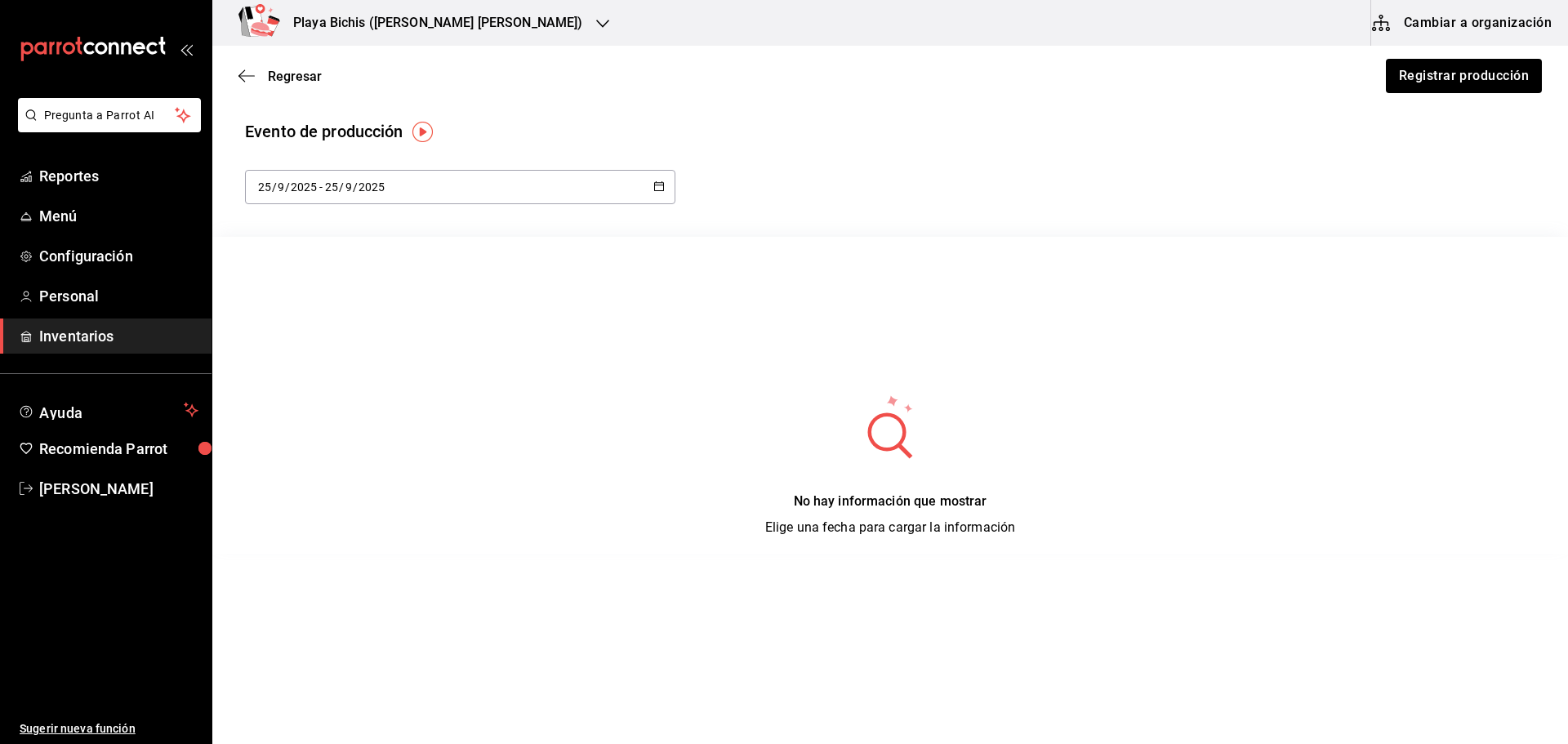
drag, startPoint x: 822, startPoint y: 467, endPoint x: 885, endPoint y: 451, distance: 65.0
click at [824, 467] on div "No hay información que mostrar Elige una fecha para cargar la información" at bounding box center [890, 465] width 1355 height 144
click at [888, 444] on circle at bounding box center [886, 432] width 31 height 31
click at [916, 512] on div "No hay información que mostrar Elige una fecha para cargar la información" at bounding box center [890, 514] width 251 height 45
click at [815, 531] on span "Elige una fecha para cargar la información" at bounding box center [890, 527] width 251 height 15
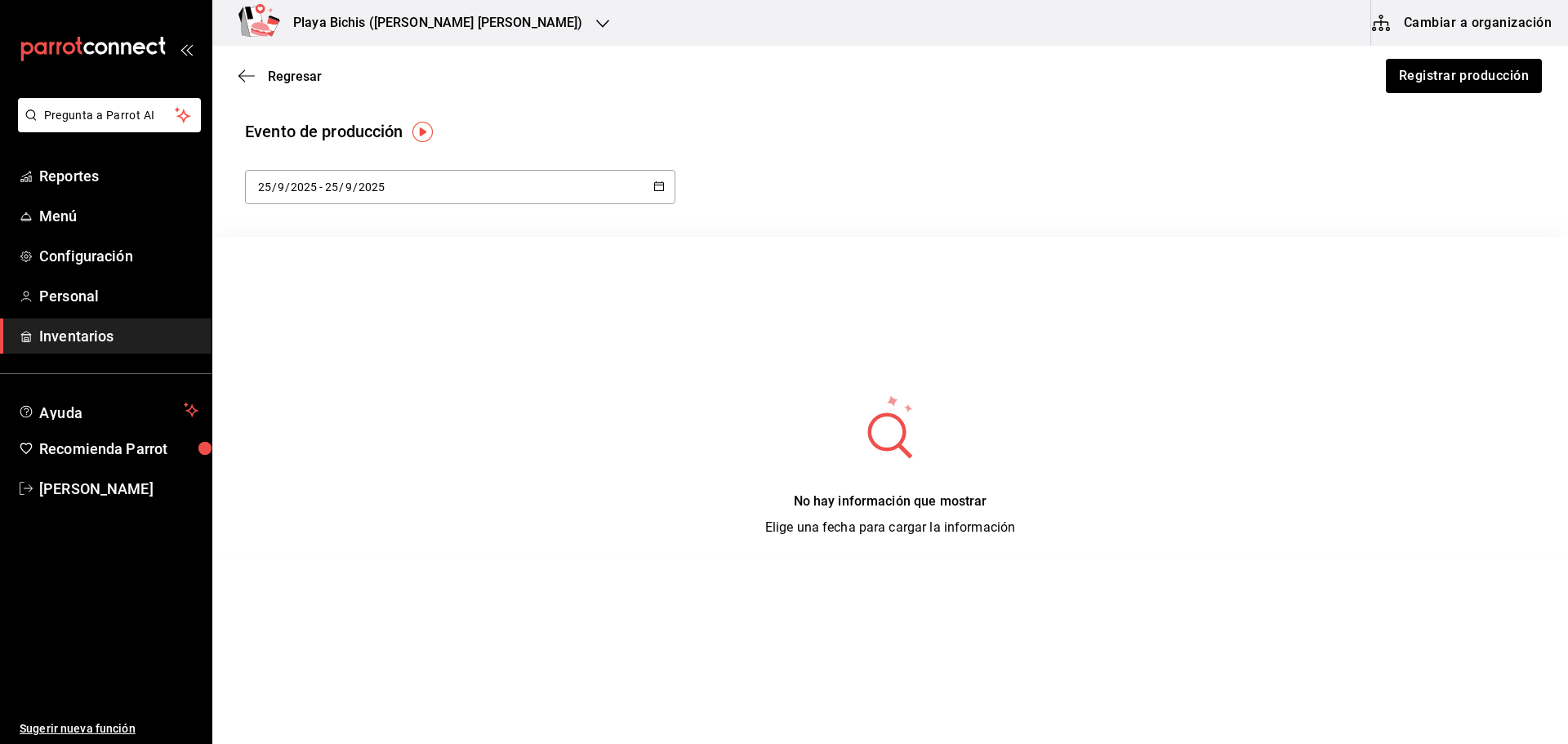
drag, startPoint x: 855, startPoint y: 541, endPoint x: 867, endPoint y: 539, distance: 12.2
click at [858, 541] on div "No hay información que mostrar Elige una fecha para cargar la información" at bounding box center [890, 473] width 1355 height 160
click at [654, 194] on div "2025-09-25 25 / 9 / 2025 - 2025-09-25 25 / 9 / 2025" at bounding box center [459, 187] width 430 height 34
click at [278, 278] on li "Ayer" at bounding box center [322, 275] width 154 height 37
type input "2025-09-24"
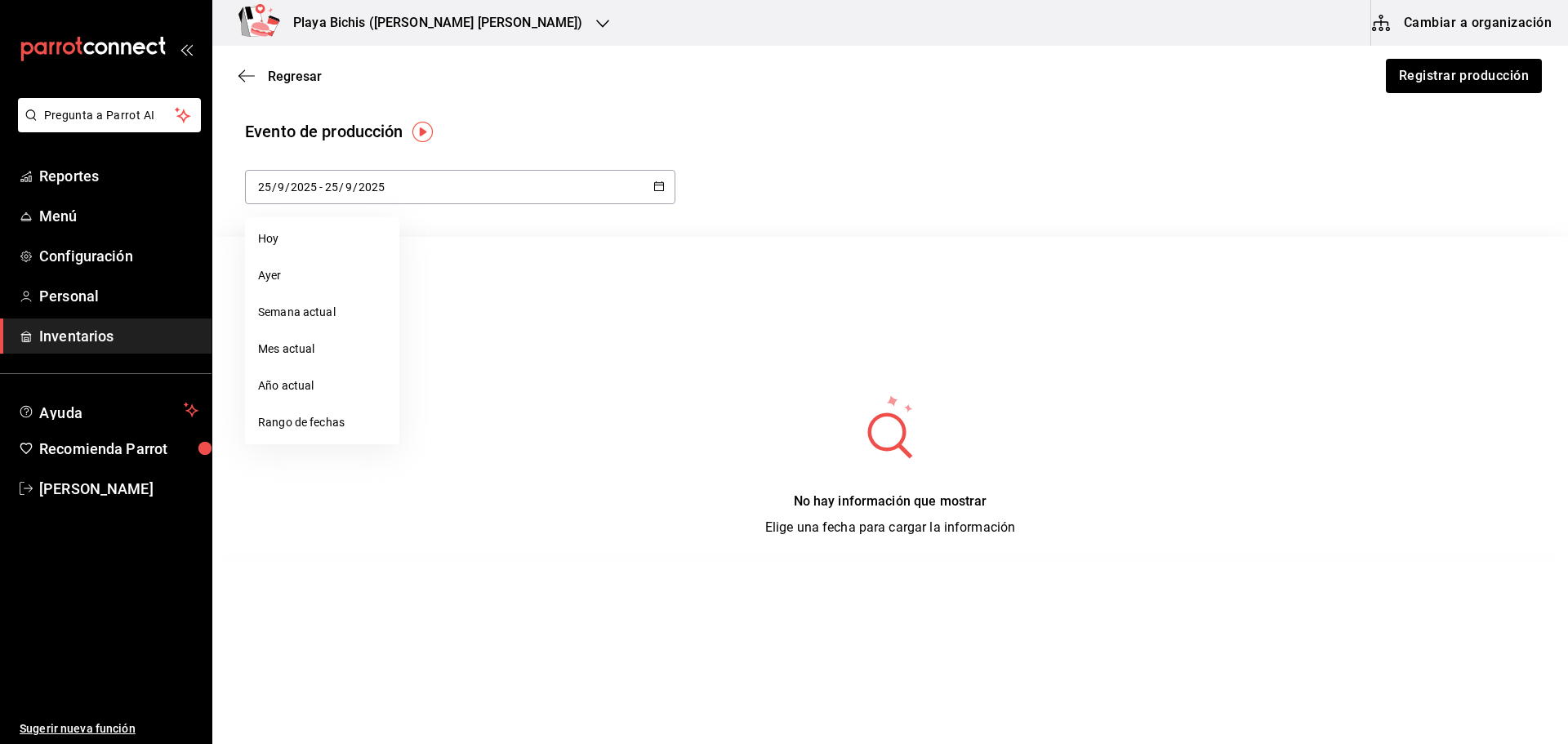
type input "24"
type input "2025-09-24"
type input "24"
click at [656, 192] on button "button" at bounding box center [659, 187] width 11 height 14
click at [266, 236] on li "Hoy" at bounding box center [322, 239] width 154 height 37
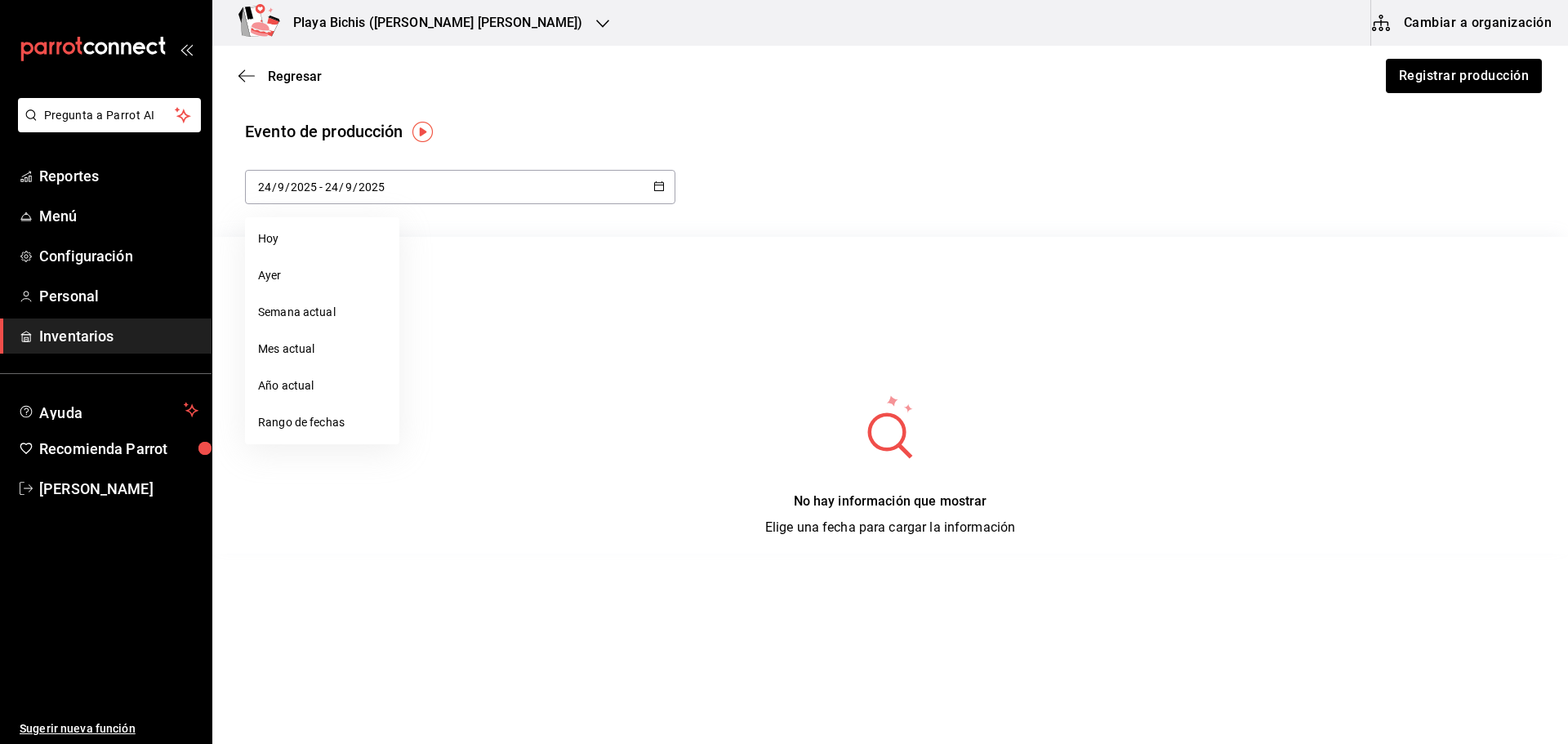
type input "2025-09-25"
type input "25"
type input "2025-09-25"
type input "25"
click at [1464, 73] on button "Registrar producción" at bounding box center [1463, 76] width 157 height 34
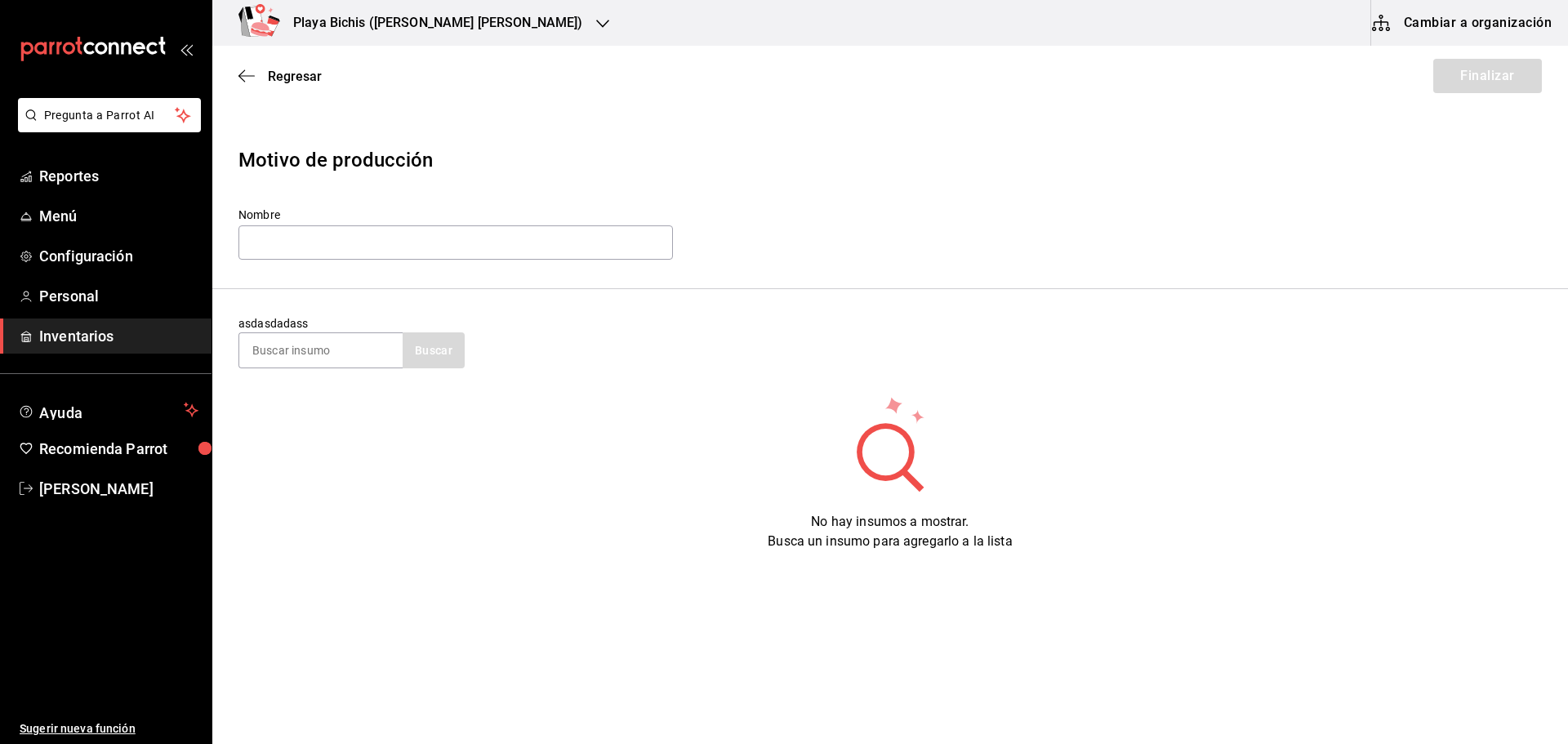
click at [447, 351] on div "Buscar" at bounding box center [352, 350] width 226 height 36
click at [332, 350] on input at bounding box center [321, 350] width 163 height 34
click at [282, 357] on input at bounding box center [321, 350] width 163 height 34
click at [280, 351] on input at bounding box center [321, 350] width 163 height 34
click at [267, 244] on input "text" at bounding box center [456, 242] width 435 height 34
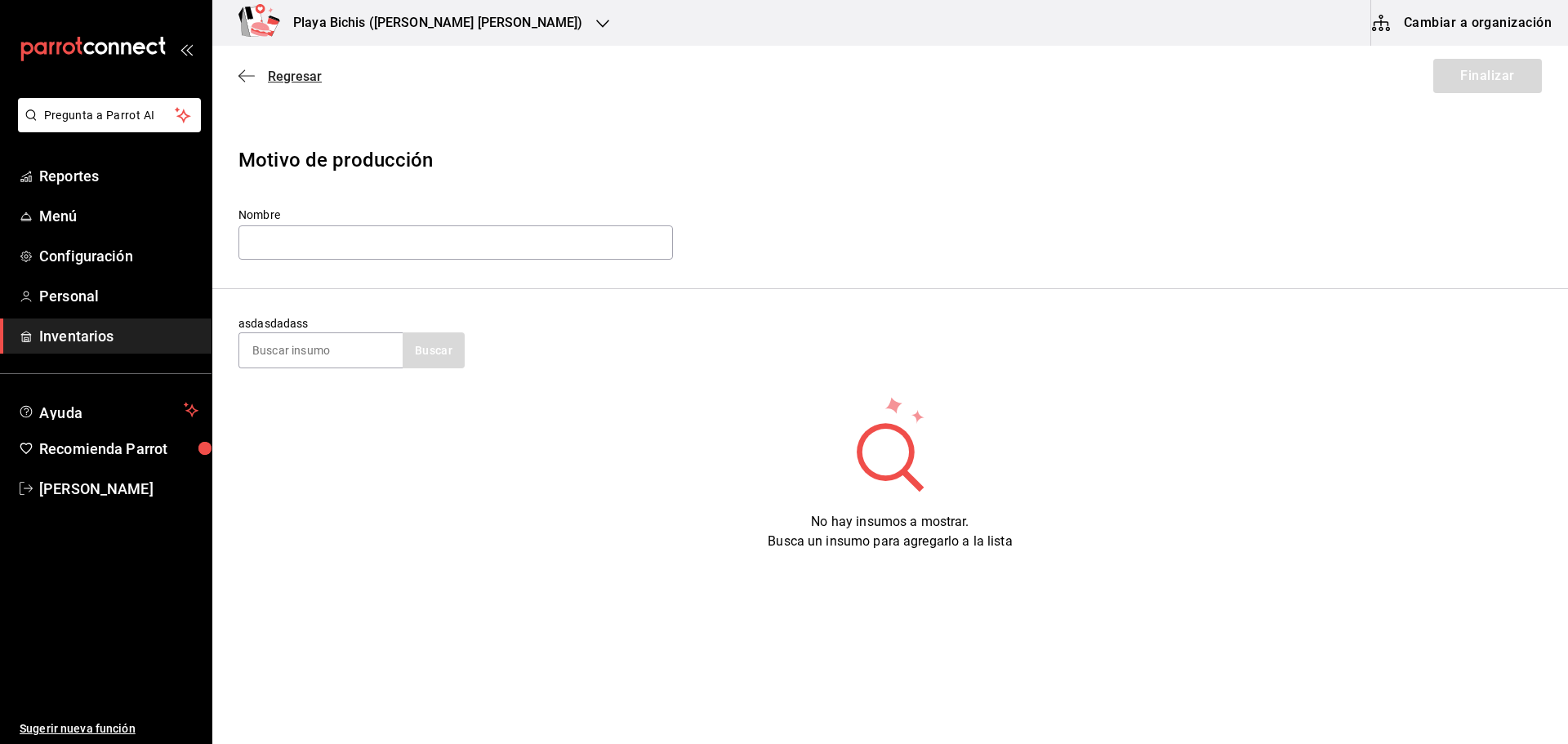
click at [247, 77] on icon "button" at bounding box center [246, 75] width 16 height 15
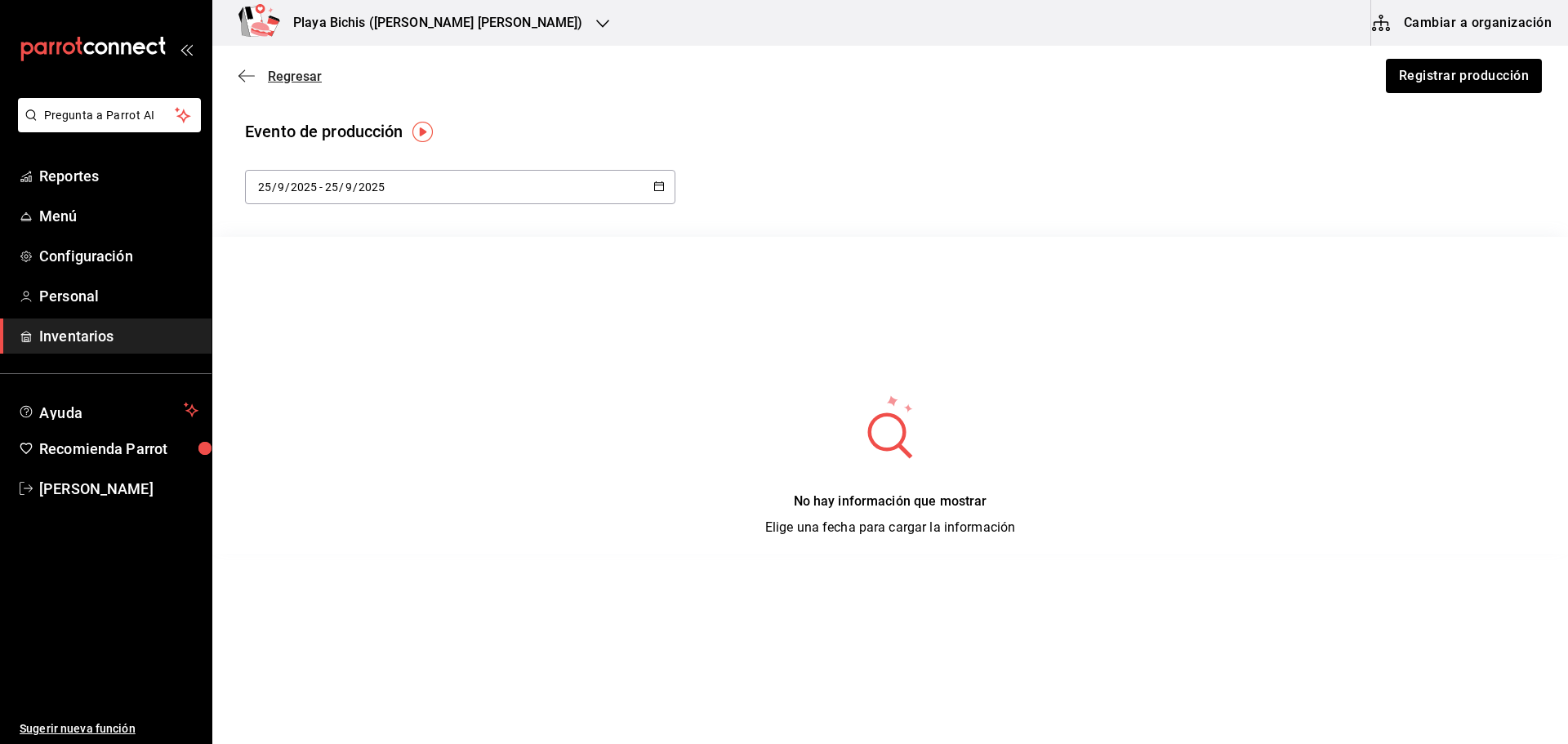
click at [251, 70] on icon "button" at bounding box center [246, 75] width 16 height 15
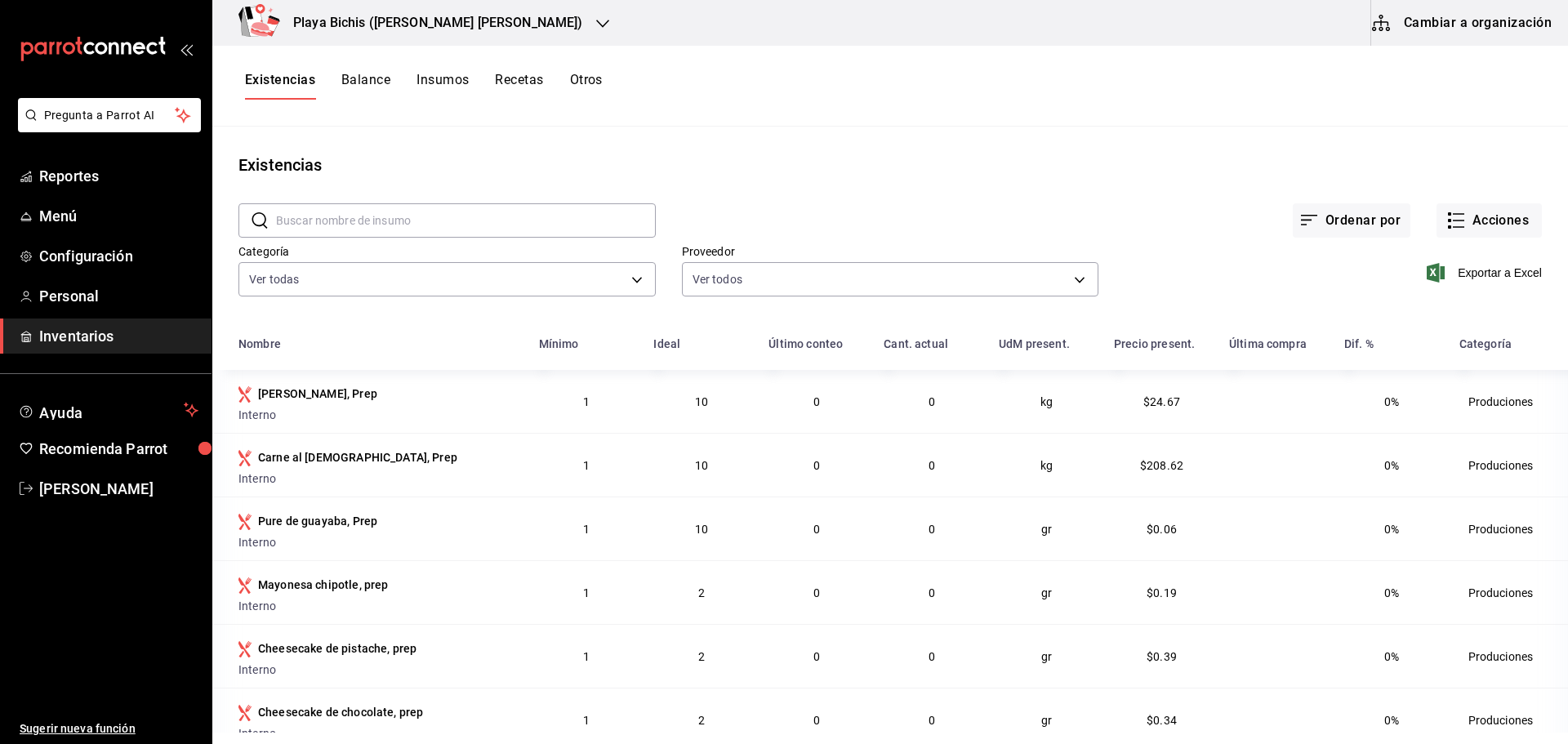
click at [64, 340] on span "Inventarios" at bounding box center [119, 336] width 159 height 22
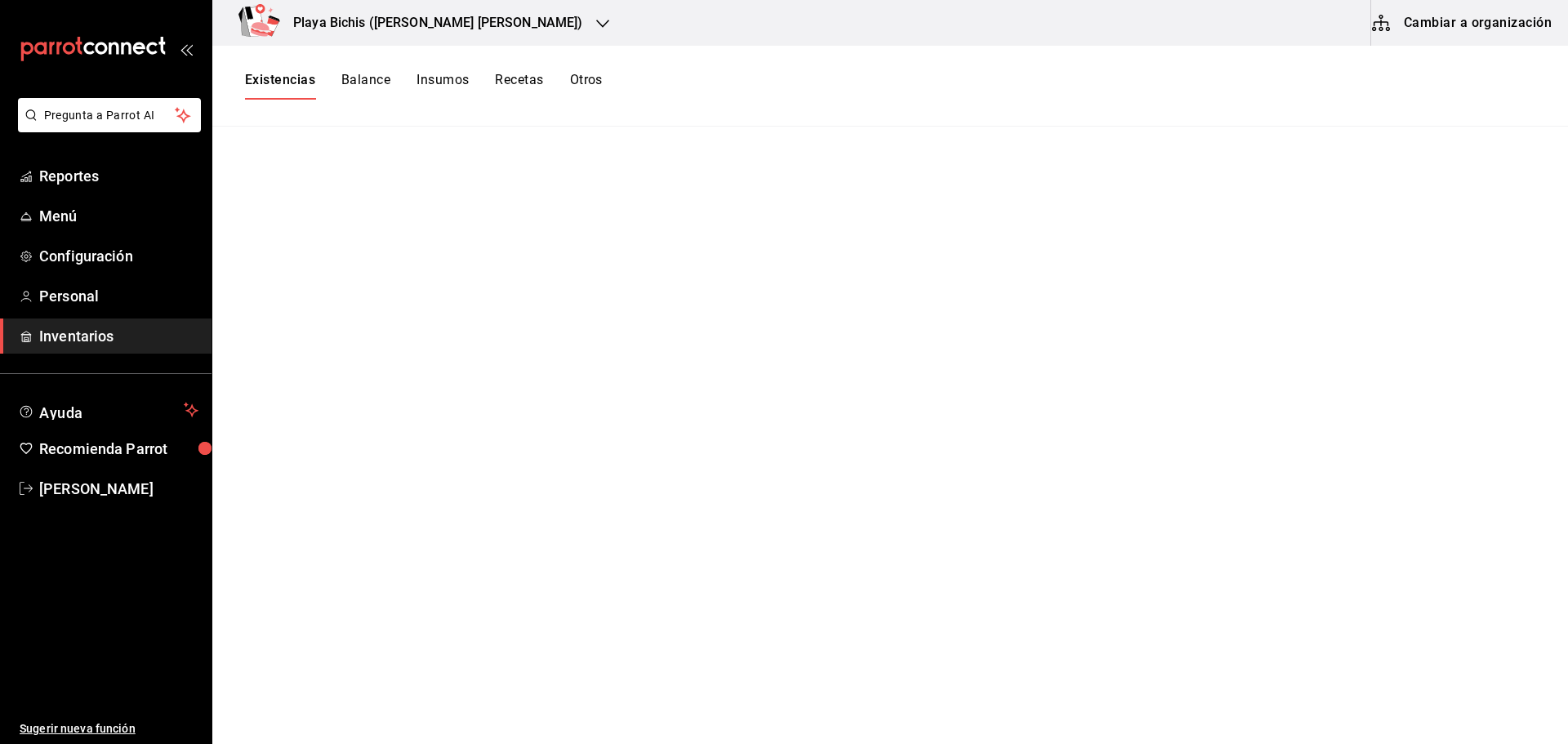
click at [269, 80] on button "Existencias" at bounding box center [280, 86] width 70 height 27
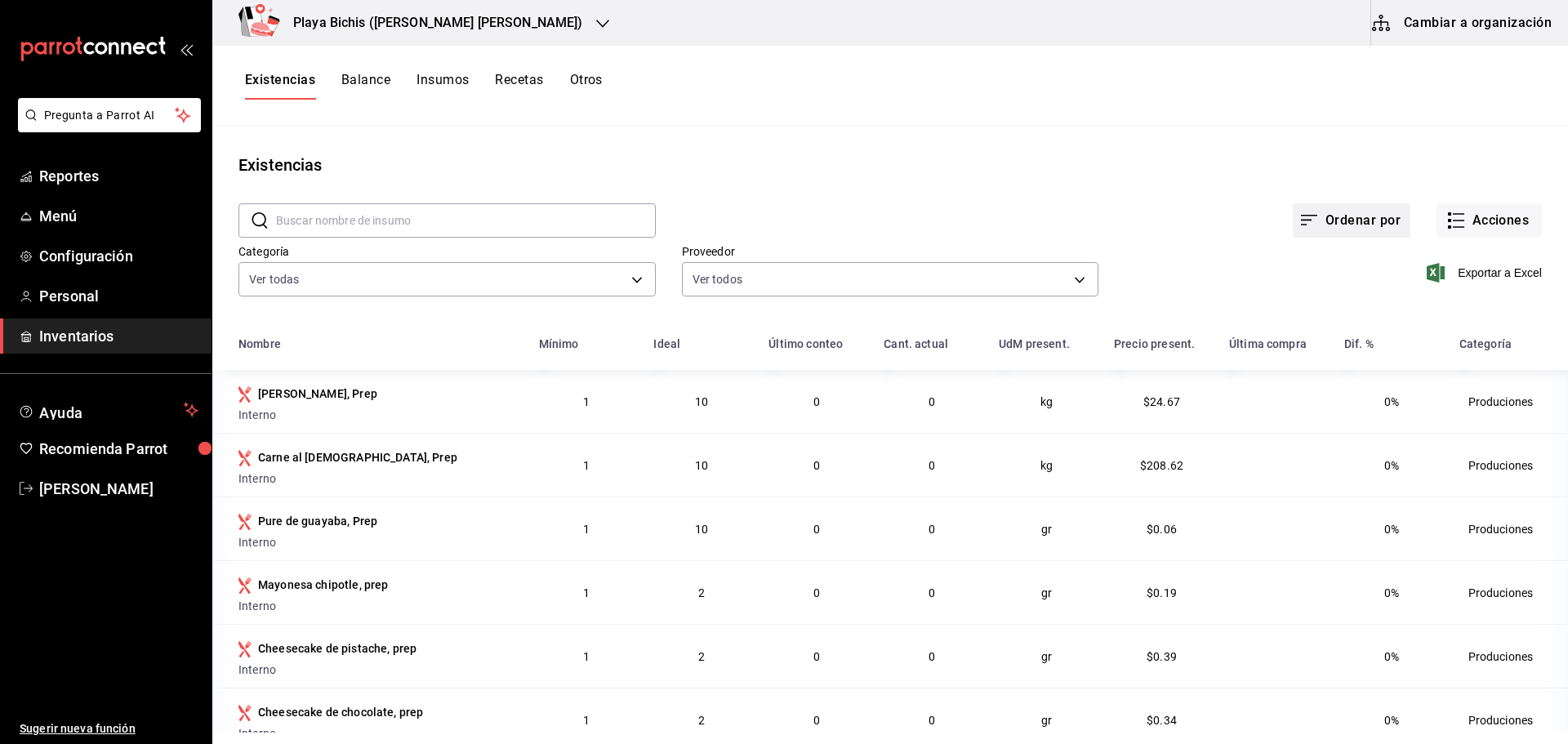
click at [1346, 223] on button "Ordenar por" at bounding box center [1351, 221] width 117 height 34
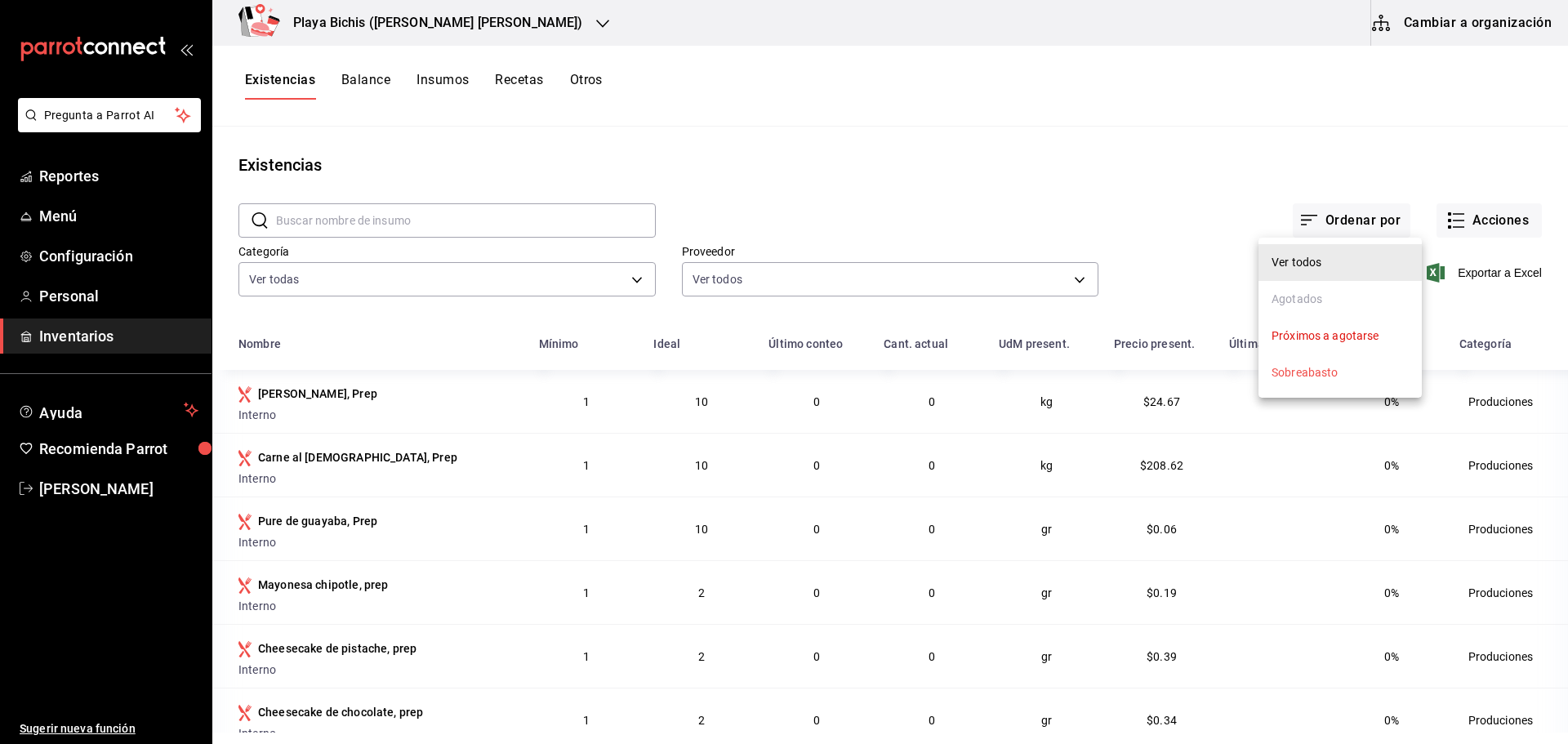
click at [1349, 224] on div at bounding box center [784, 372] width 1568 height 744
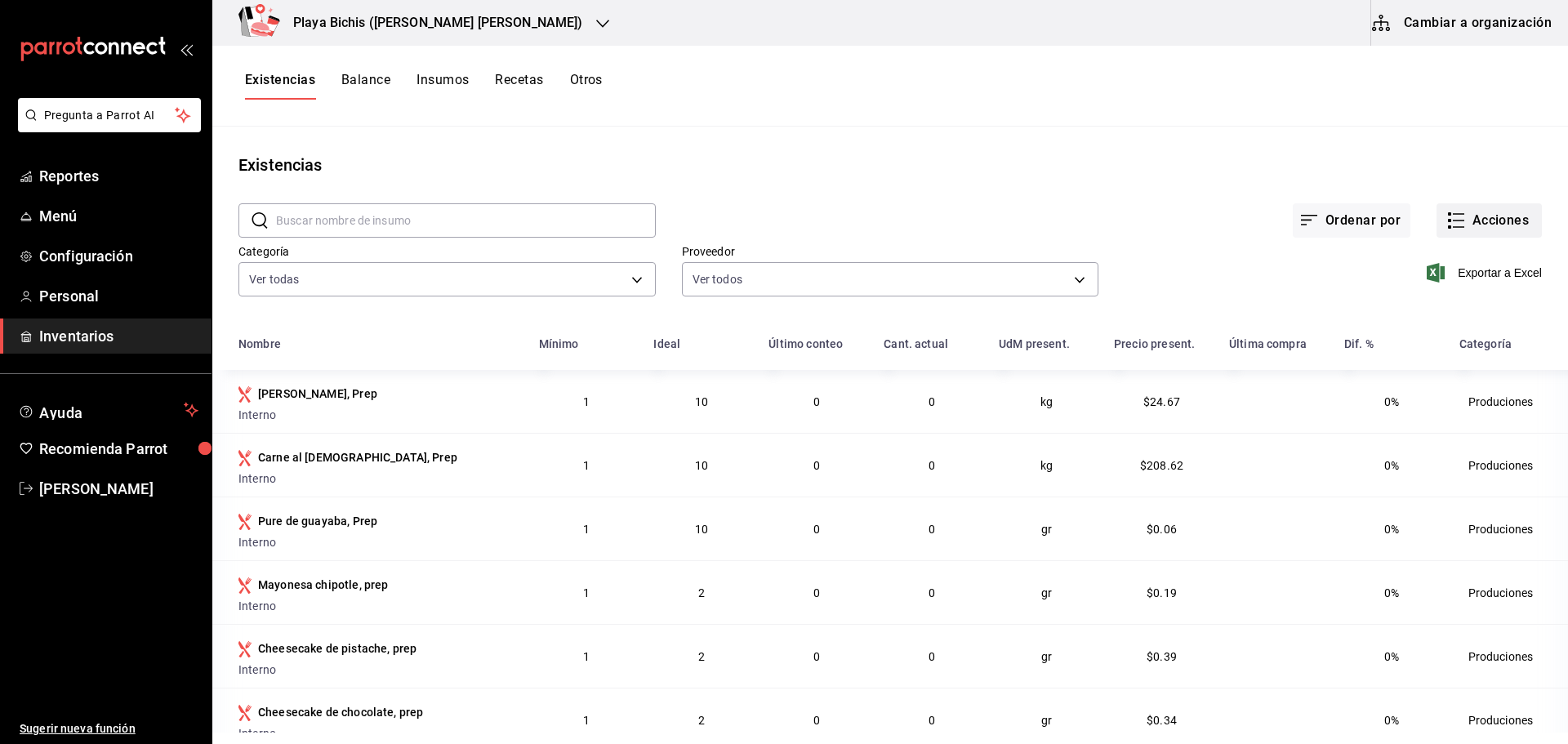
click at [1472, 211] on button "Acciones" at bounding box center [1488, 221] width 105 height 34
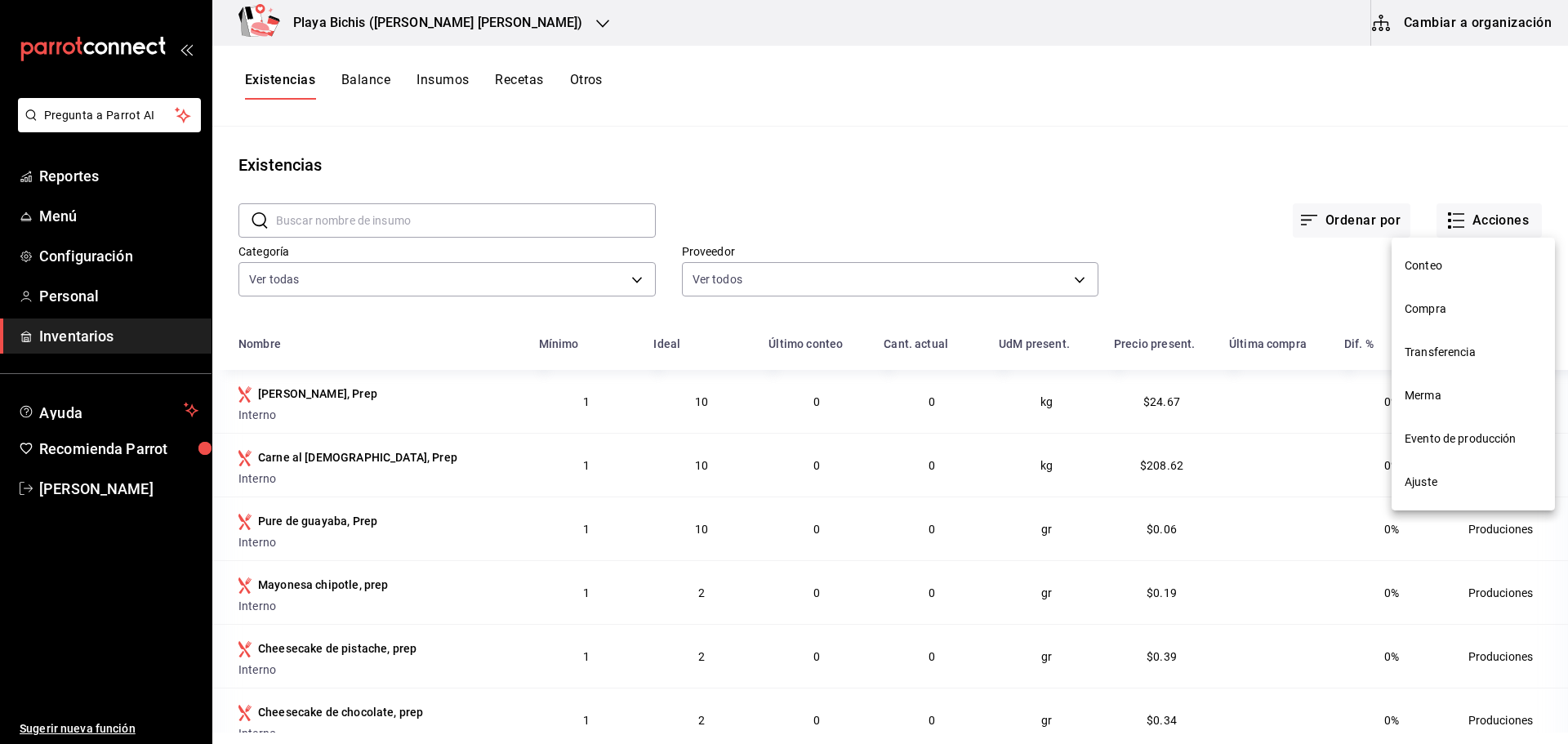
click at [882, 145] on div at bounding box center [784, 372] width 1568 height 744
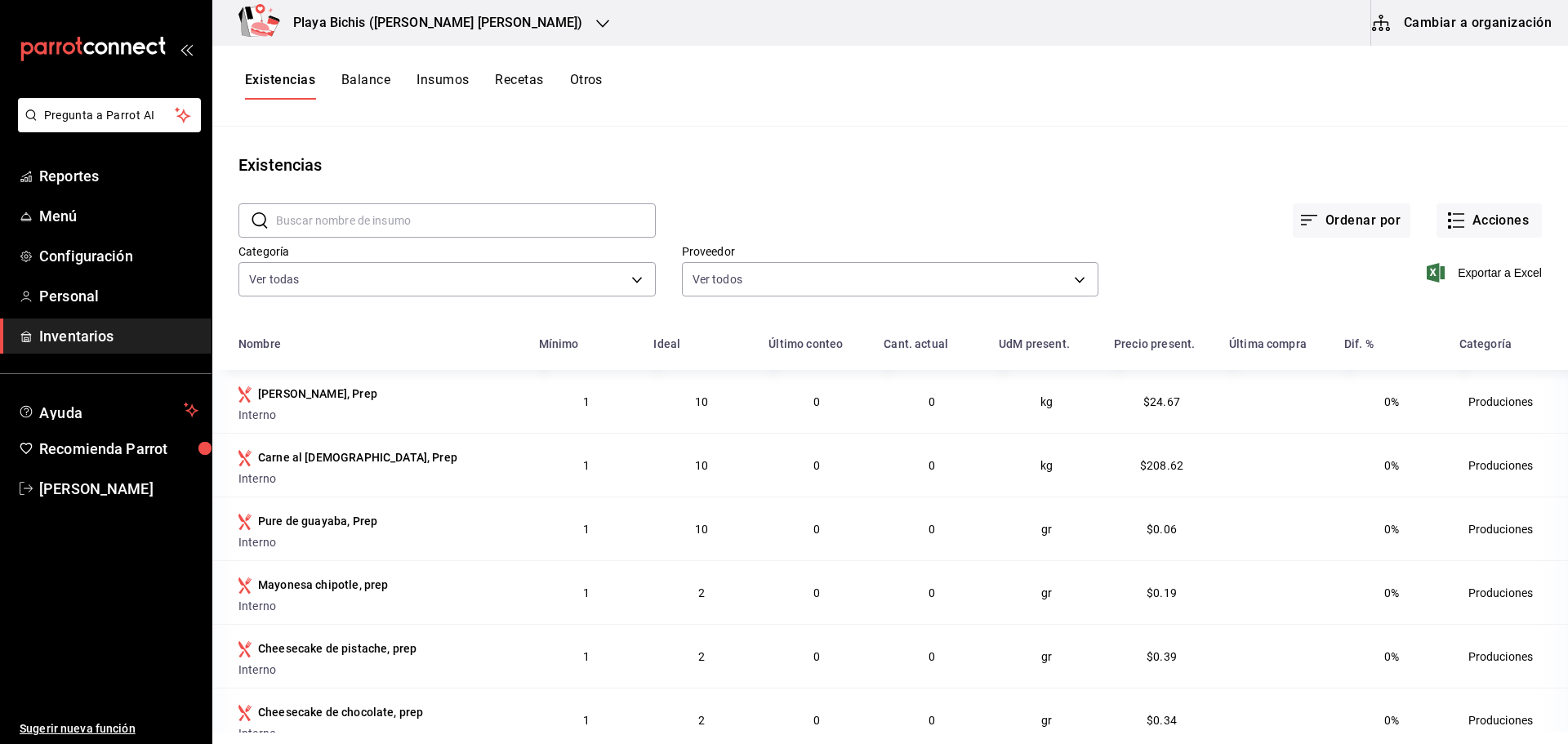
click at [1459, 21] on button "Cambiar a organización" at bounding box center [1463, 22] width 184 height 45
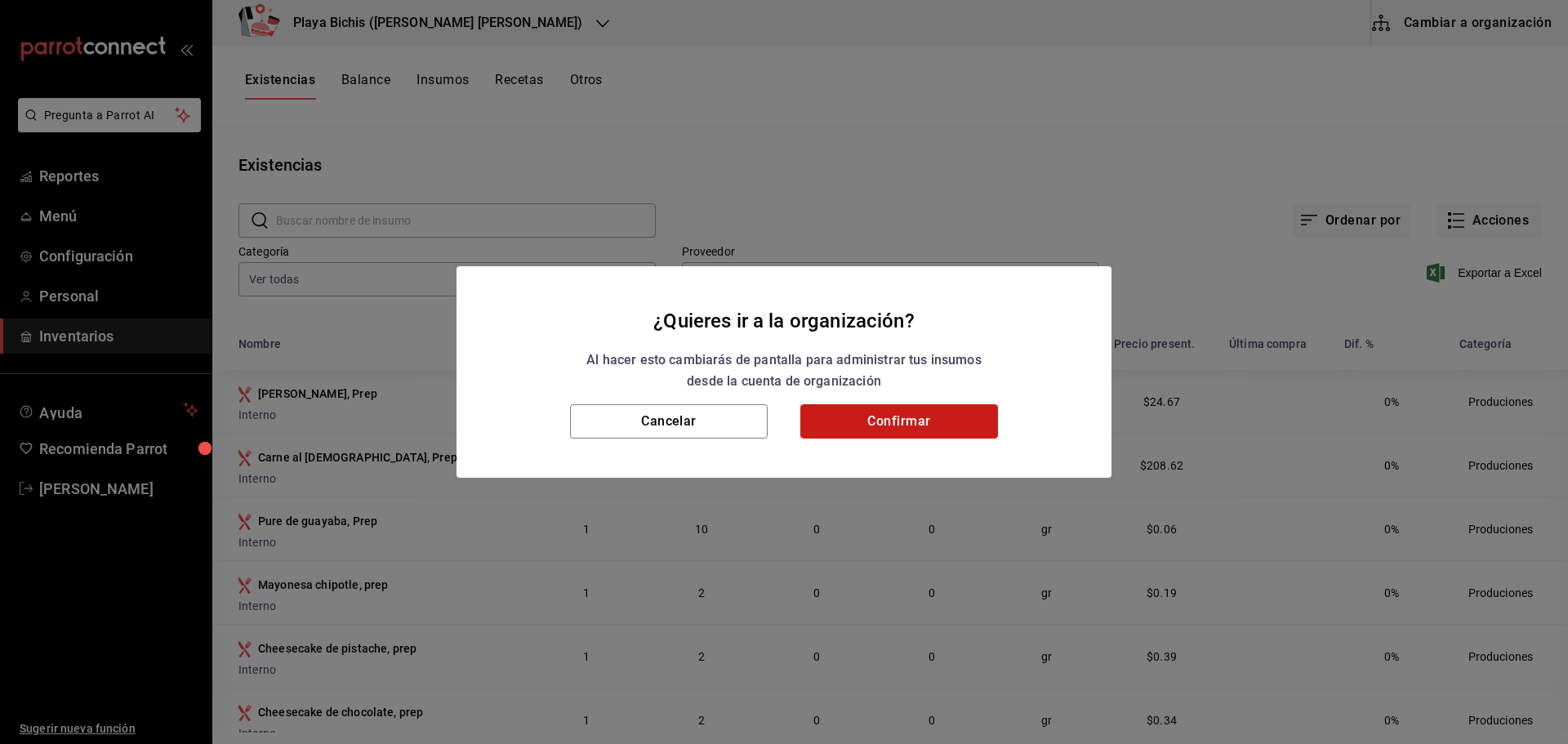
click at [891, 427] on button "Confirmar" at bounding box center [898, 421] width 198 height 34
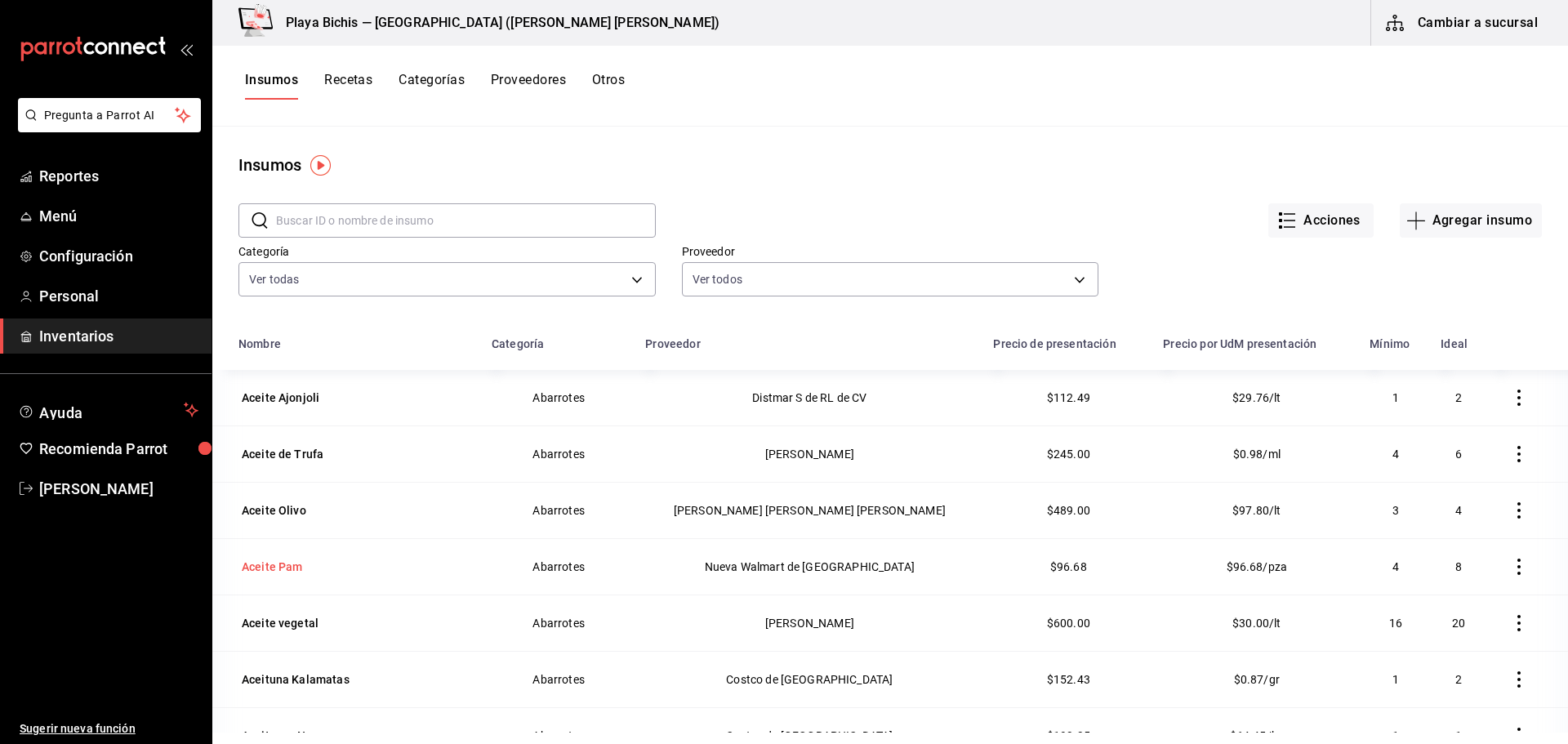
click at [287, 564] on div "Aceite Pam" at bounding box center [273, 566] width 62 height 16
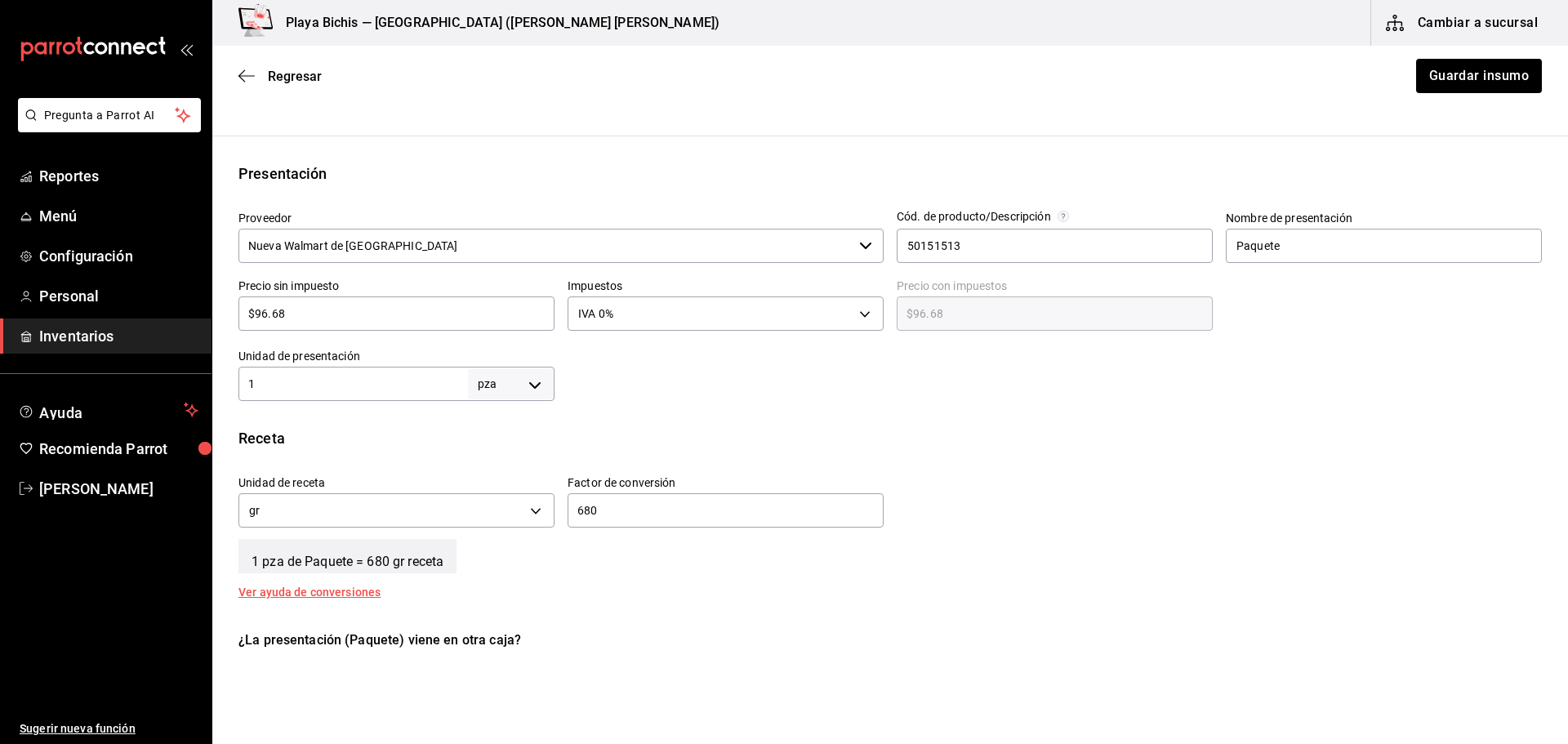
scroll to position [604, 0]
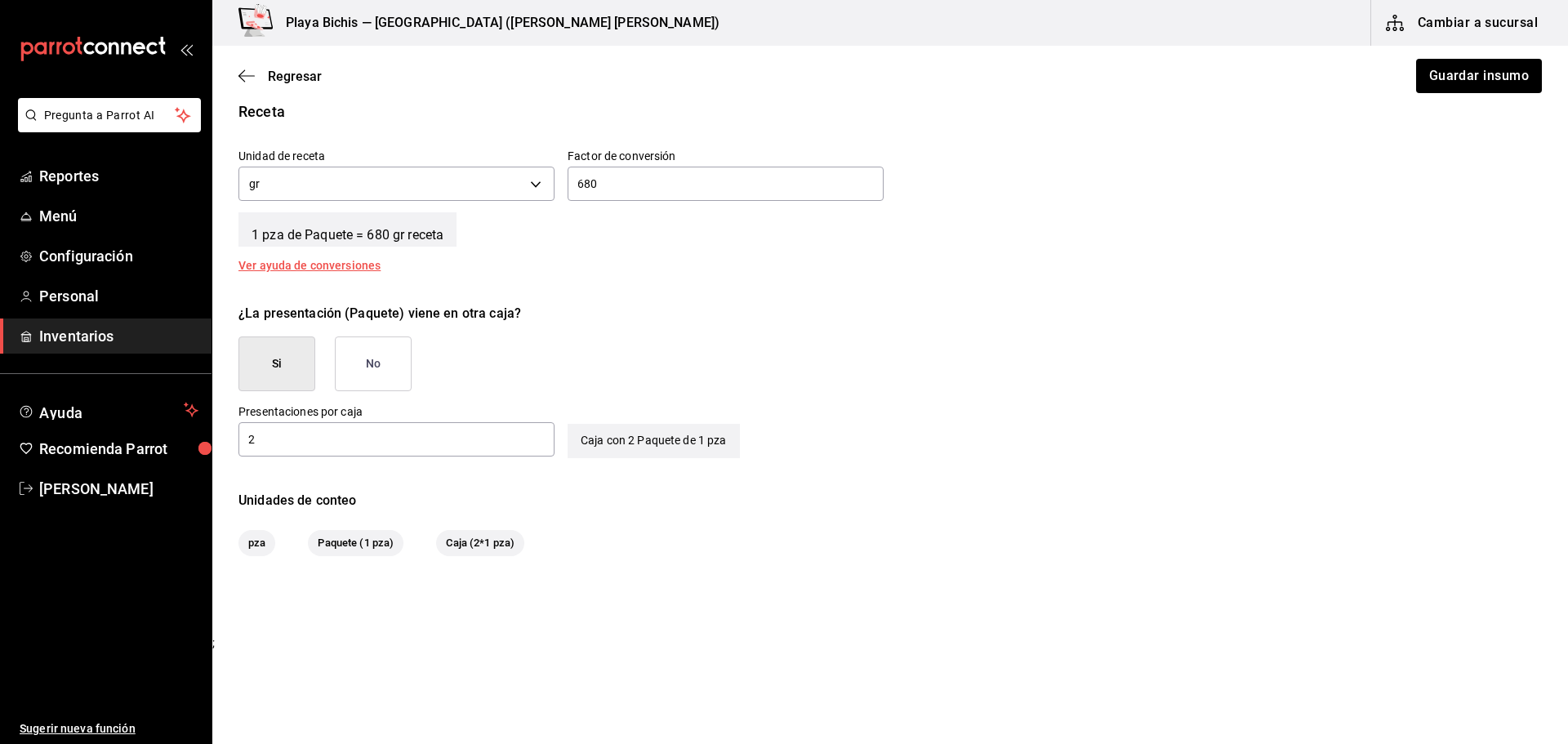
click at [44, 343] on span "Inventarios" at bounding box center [119, 336] width 159 height 22
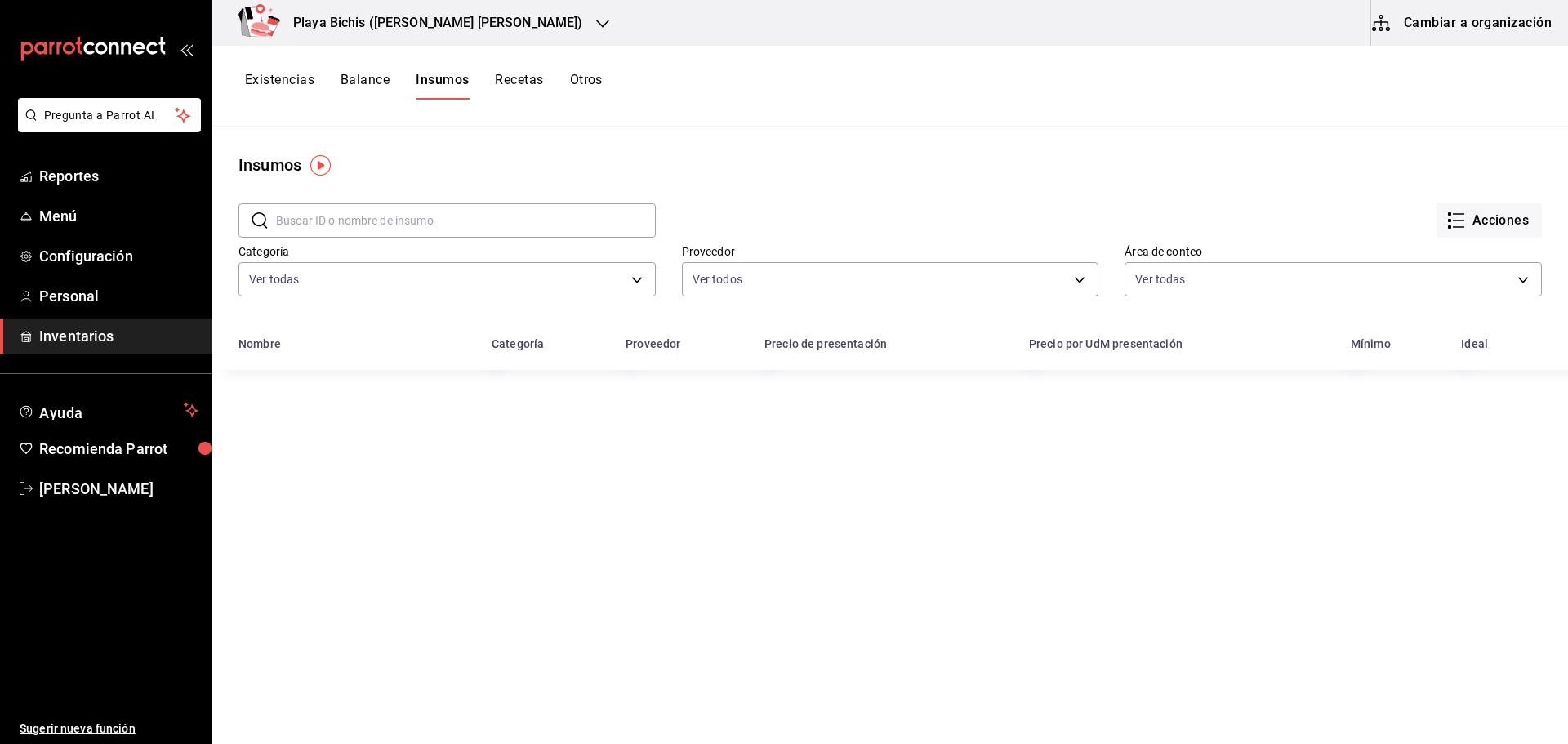
click at [269, 80] on button "Existencias" at bounding box center [279, 86] width 69 height 27
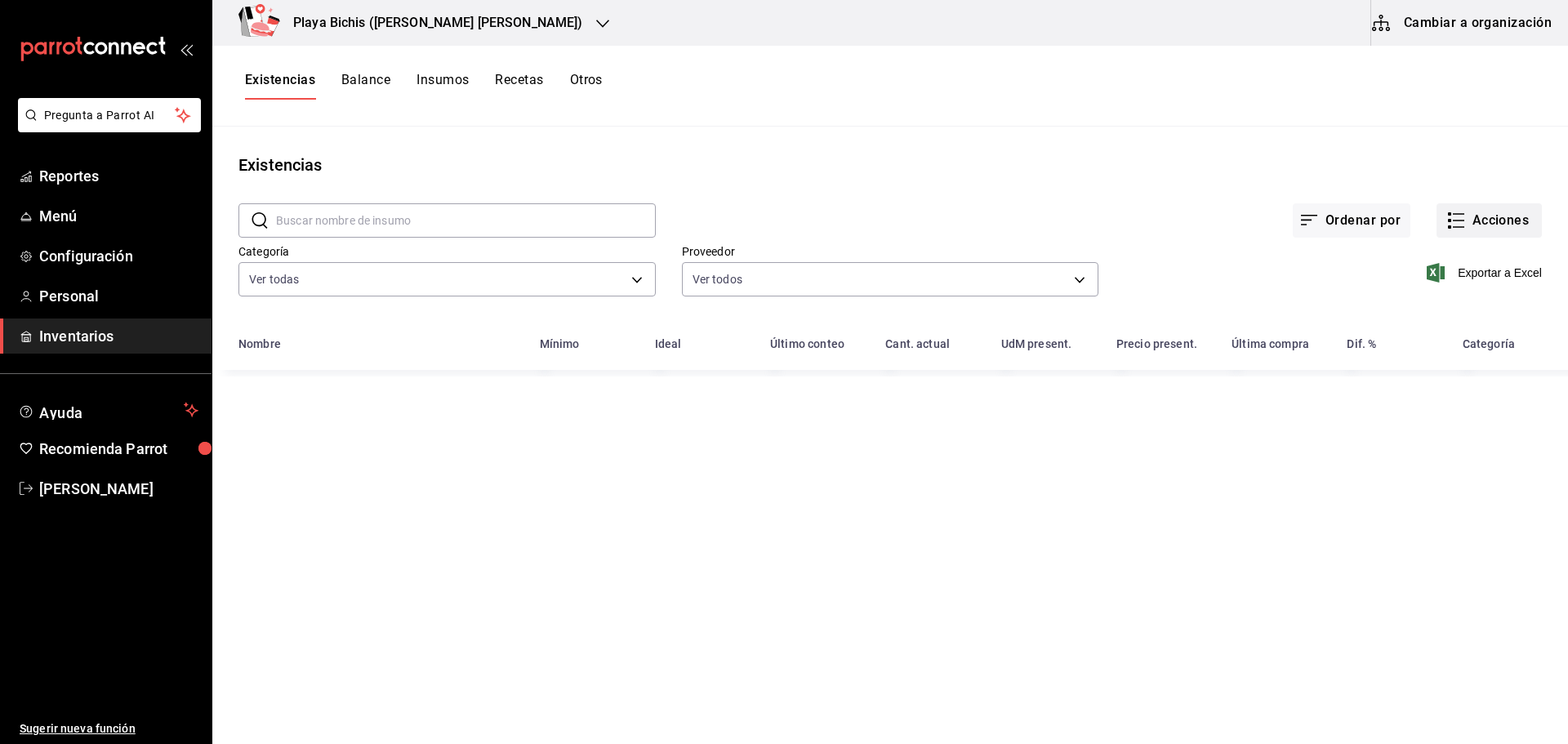
click at [1462, 220] on button "Acciones" at bounding box center [1488, 221] width 105 height 34
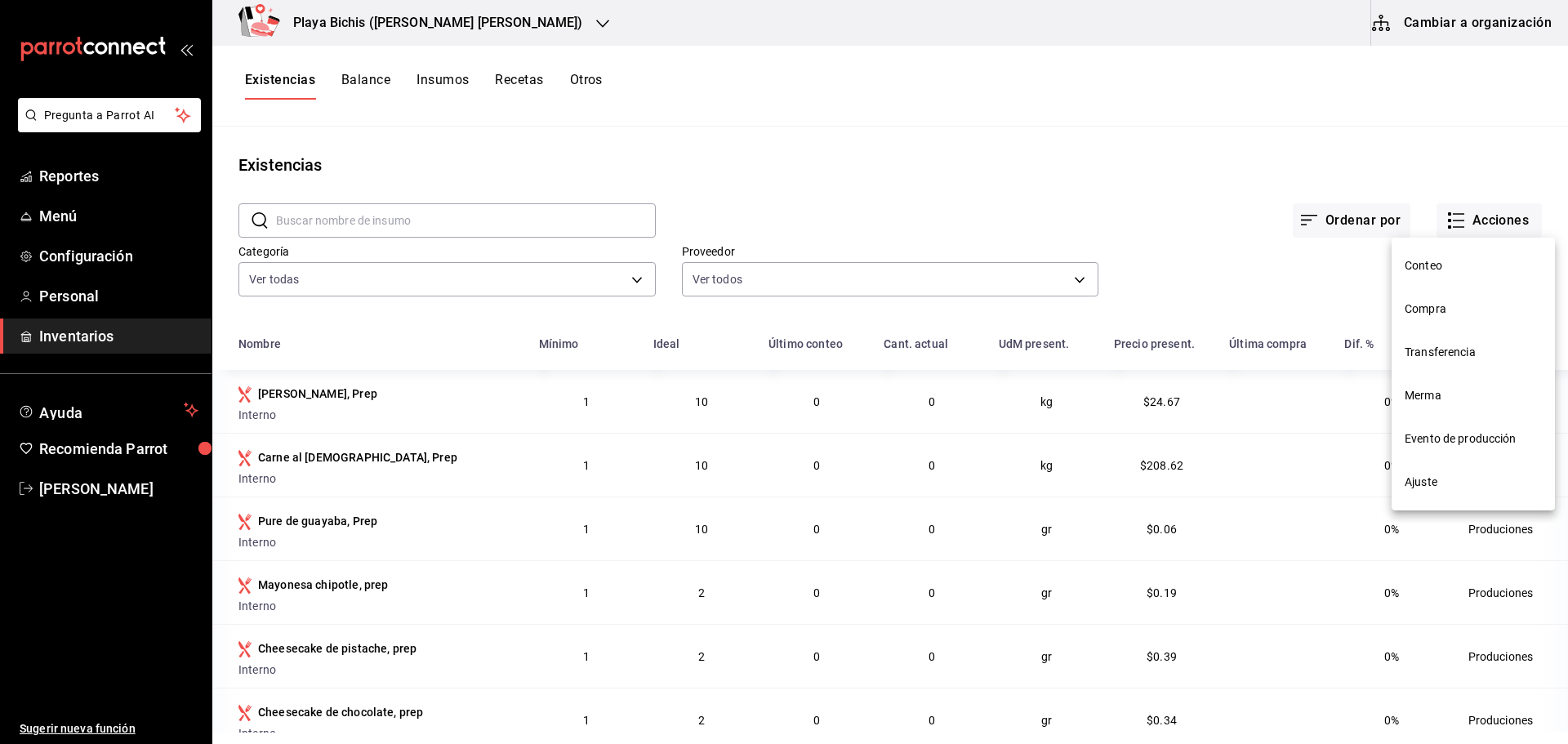
click at [1487, 215] on div at bounding box center [784, 372] width 1568 height 744
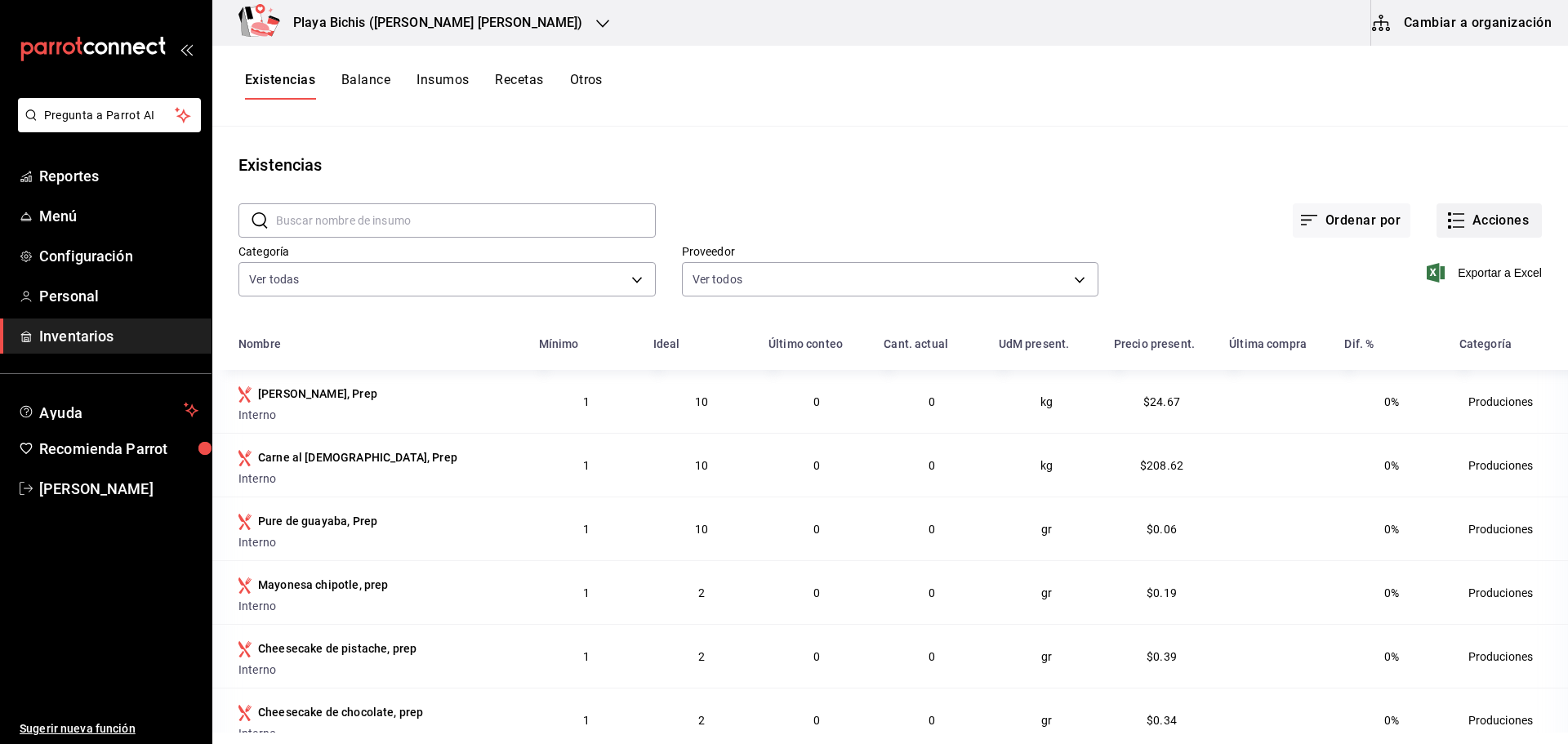
click at [1484, 217] on button "Acciones" at bounding box center [1488, 221] width 105 height 34
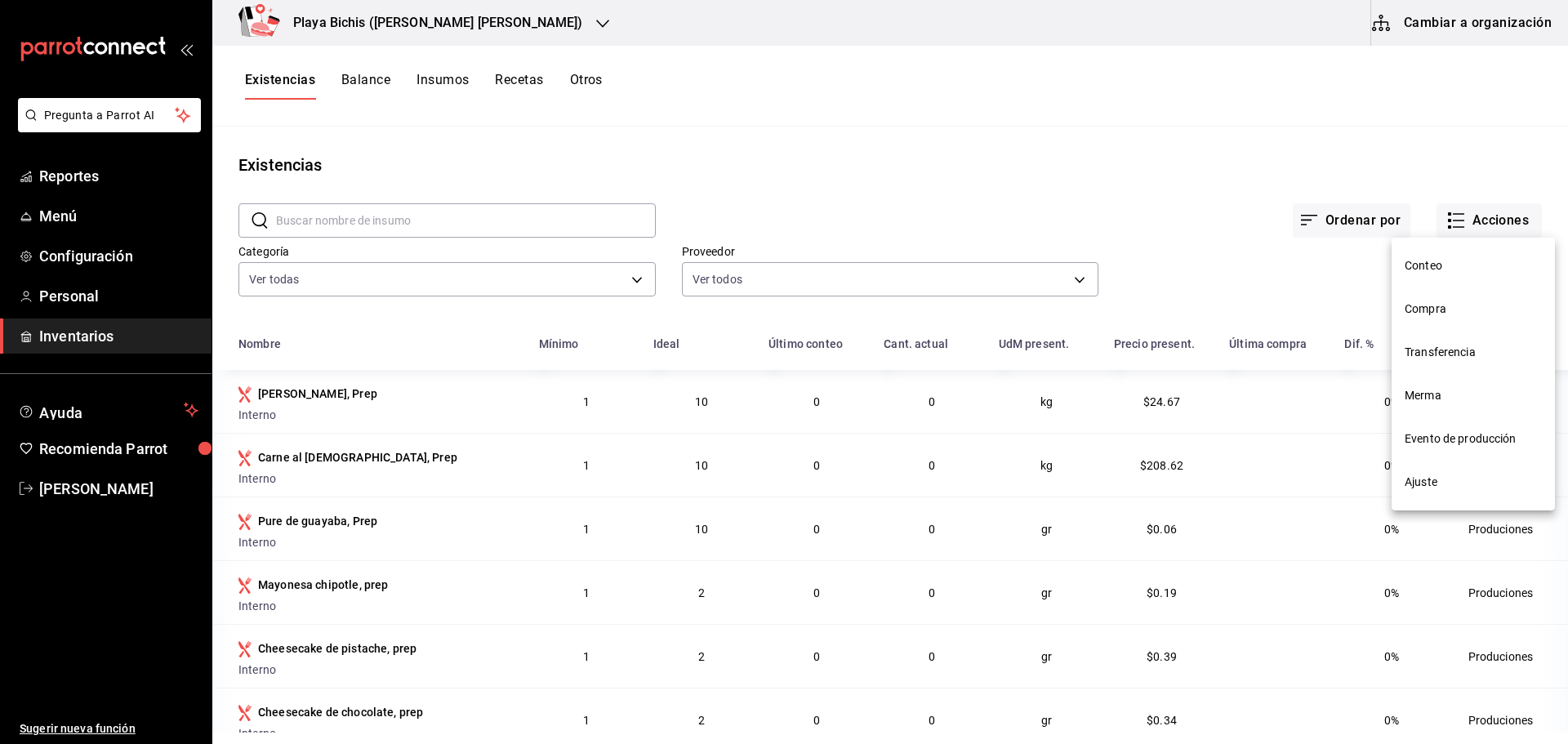
click at [1408, 265] on span "Conteo" at bounding box center [1473, 266] width 137 height 17
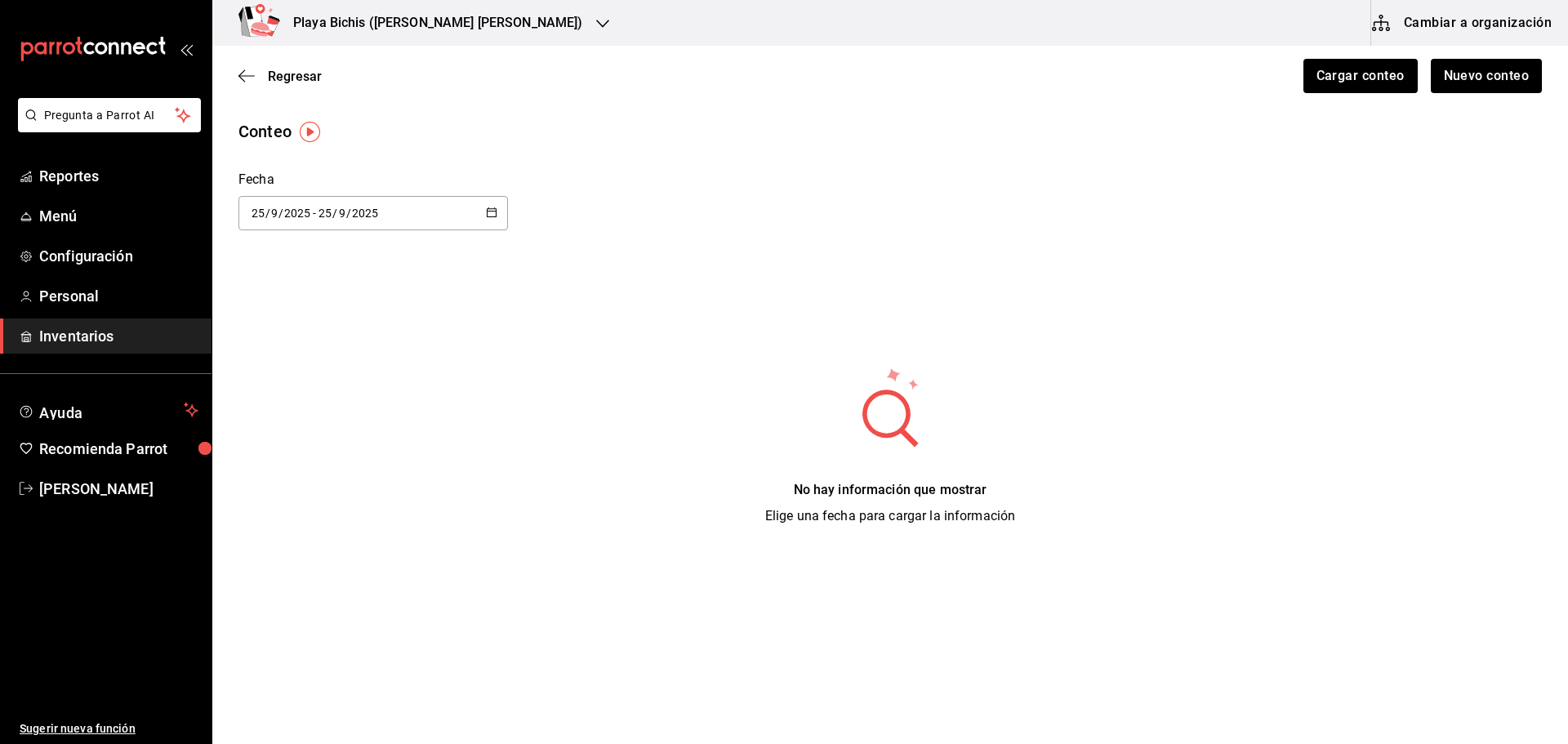
click at [312, 131] on img "button" at bounding box center [310, 132] width 21 height 21
click at [312, 198] on span "Ir a video" at bounding box center [310, 200] width 48 height 17
click at [1478, 75] on button "Nuevo conteo" at bounding box center [1485, 76] width 114 height 34
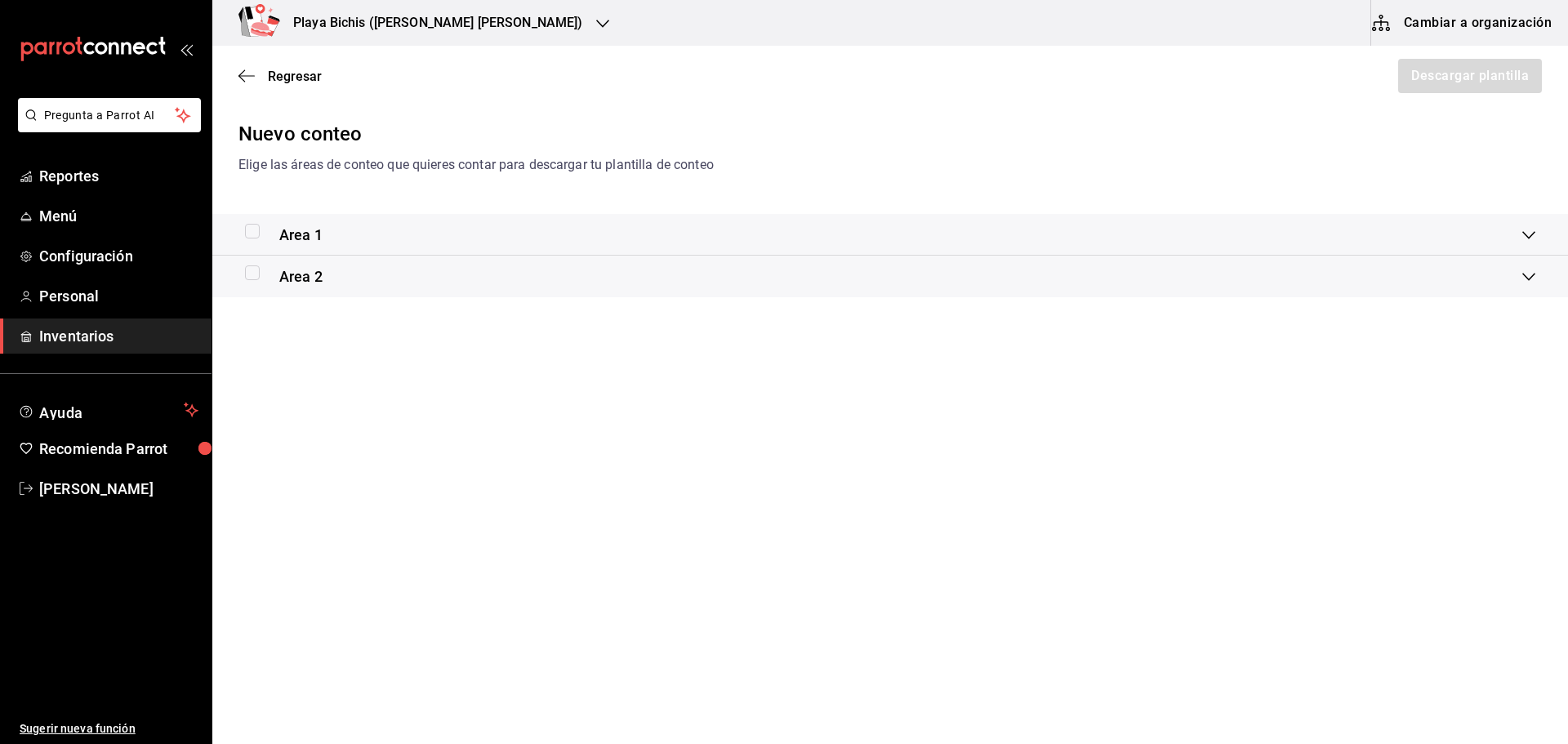
click at [250, 225] on input "checkbox" at bounding box center [251, 231] width 15 height 15
click at [1474, 72] on button "Descargar plantilla" at bounding box center [1469, 76] width 145 height 34
click at [246, 227] on input "checkbox" at bounding box center [251, 231] width 15 height 15
checkbox input "false"
click at [250, 272] on input "checkbox" at bounding box center [251, 272] width 15 height 15
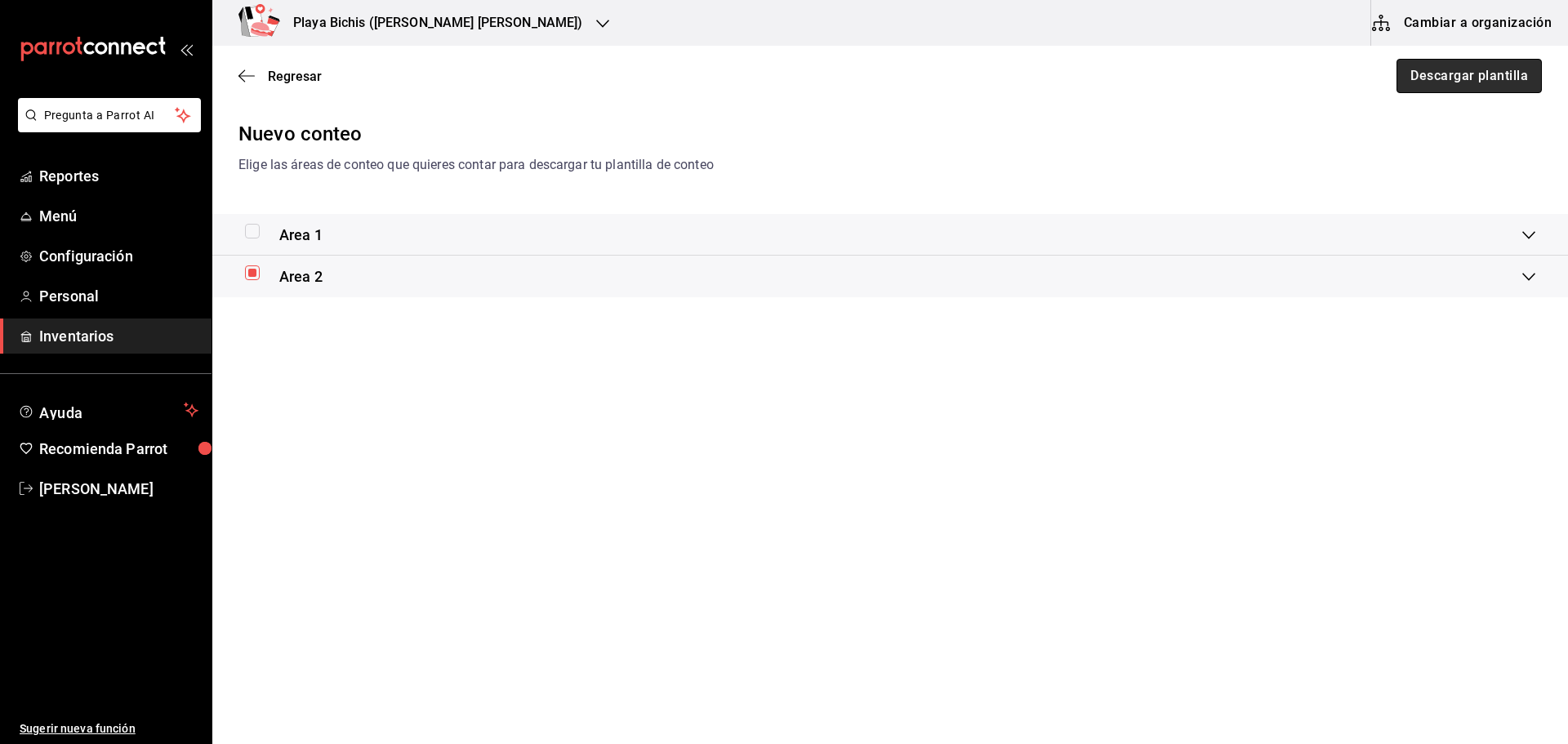
click at [1500, 72] on button "Descargar plantilla" at bounding box center [1469, 76] width 145 height 34
click at [248, 267] on input "checkbox" at bounding box center [251, 272] width 15 height 15
checkbox input "false"
click at [94, 338] on span "Inventarios" at bounding box center [119, 336] width 159 height 22
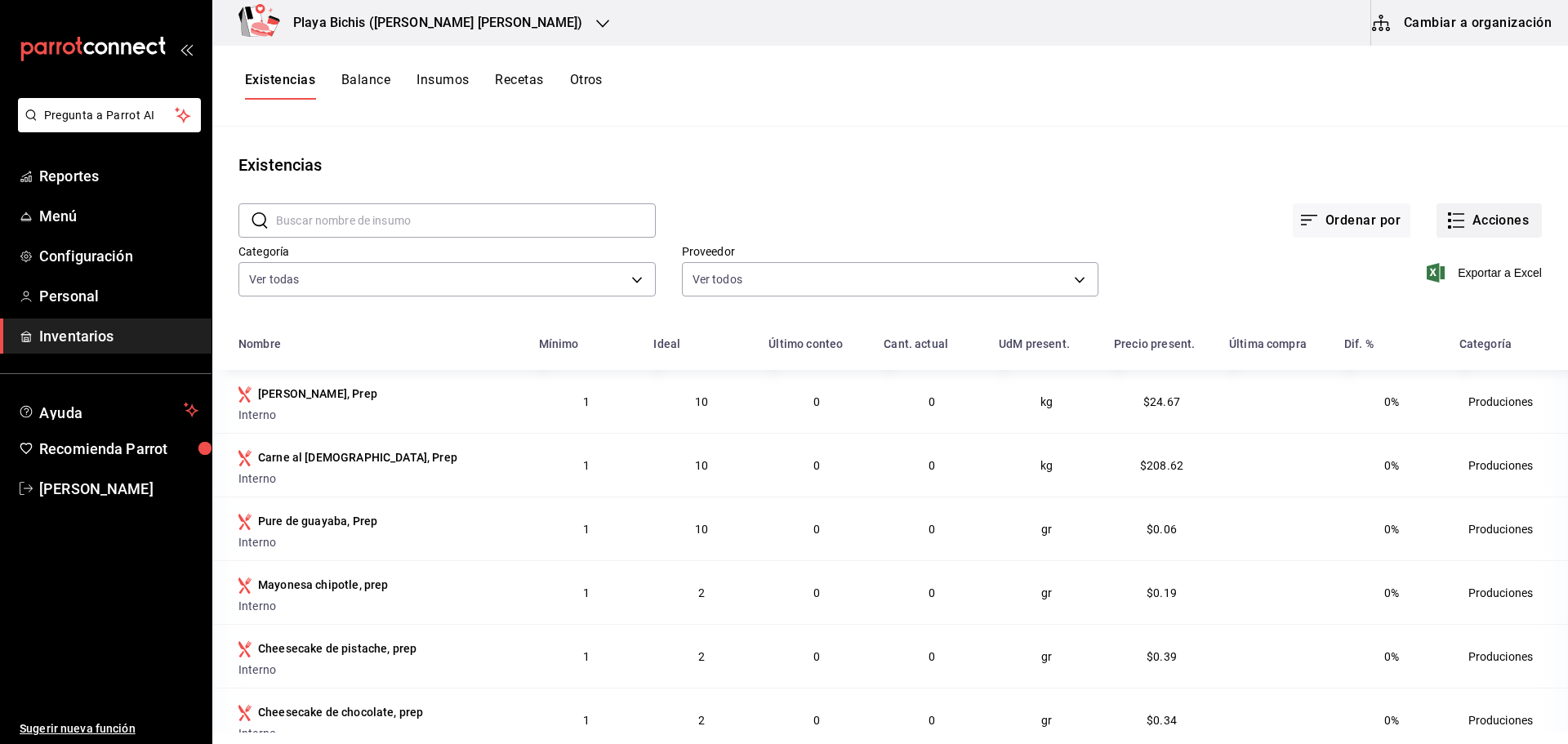
click at [1479, 217] on button "Acciones" at bounding box center [1488, 221] width 105 height 34
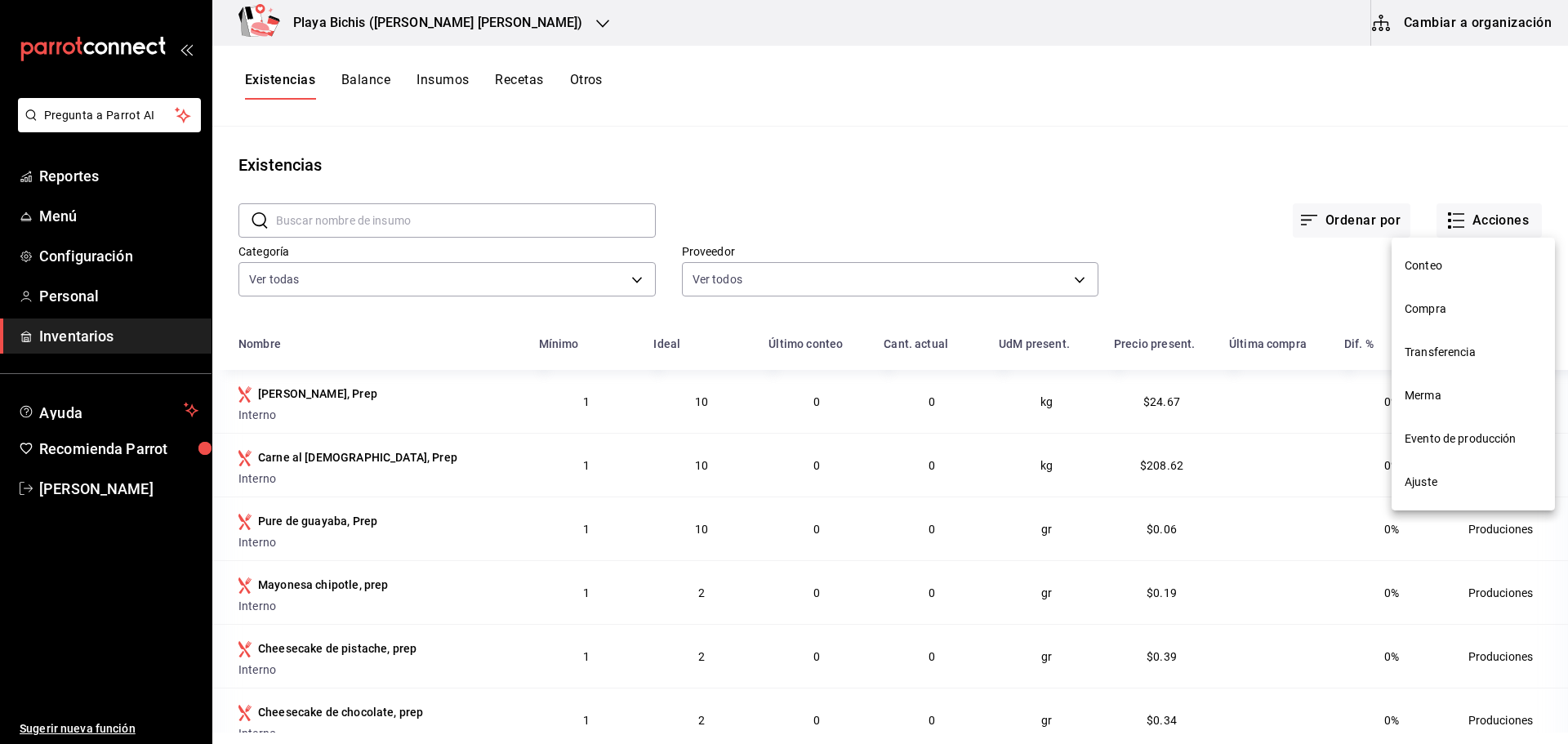
click at [1444, 258] on span "Conteo" at bounding box center [1473, 266] width 137 height 17
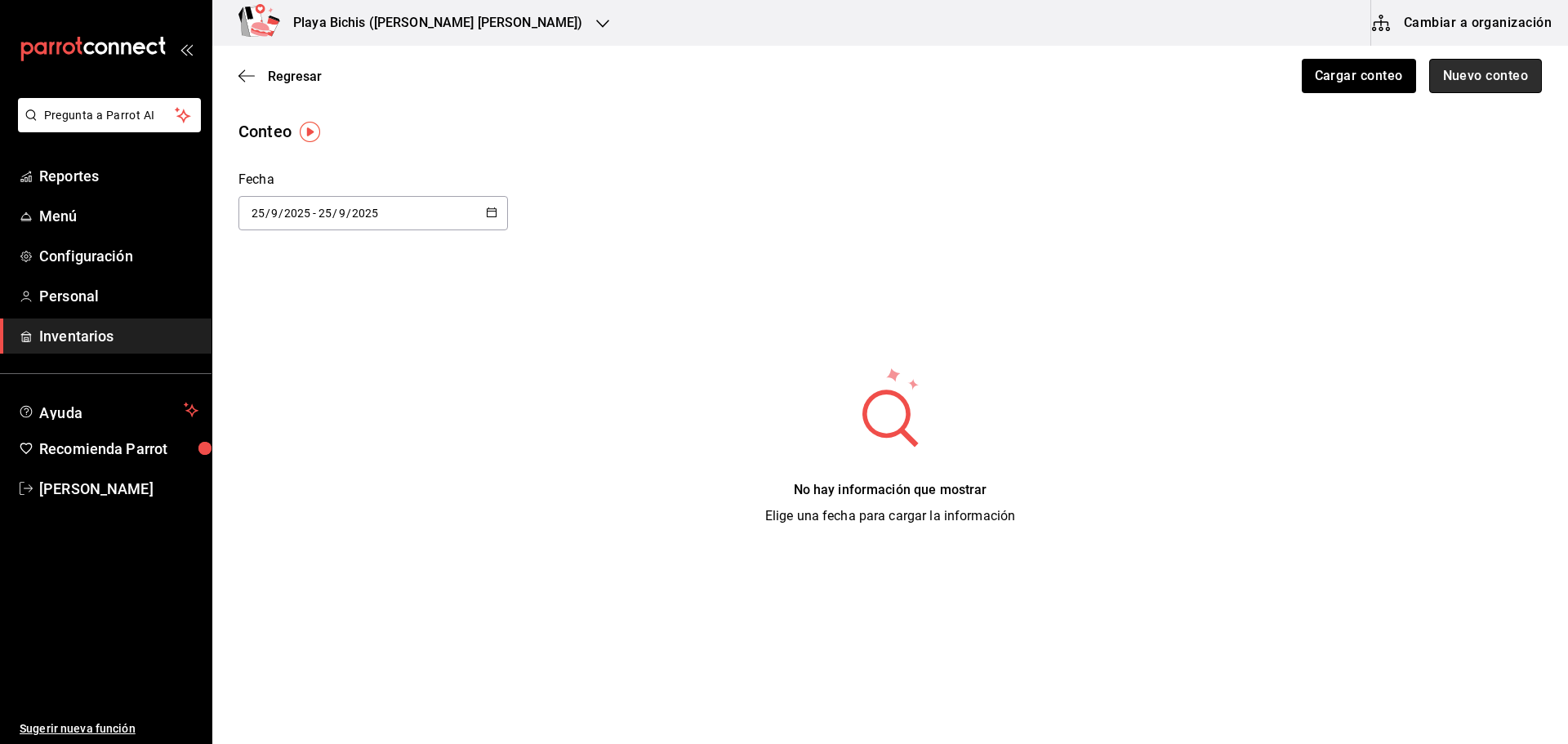
click at [1479, 79] on button "Nuevo conteo" at bounding box center [1485, 76] width 114 height 34
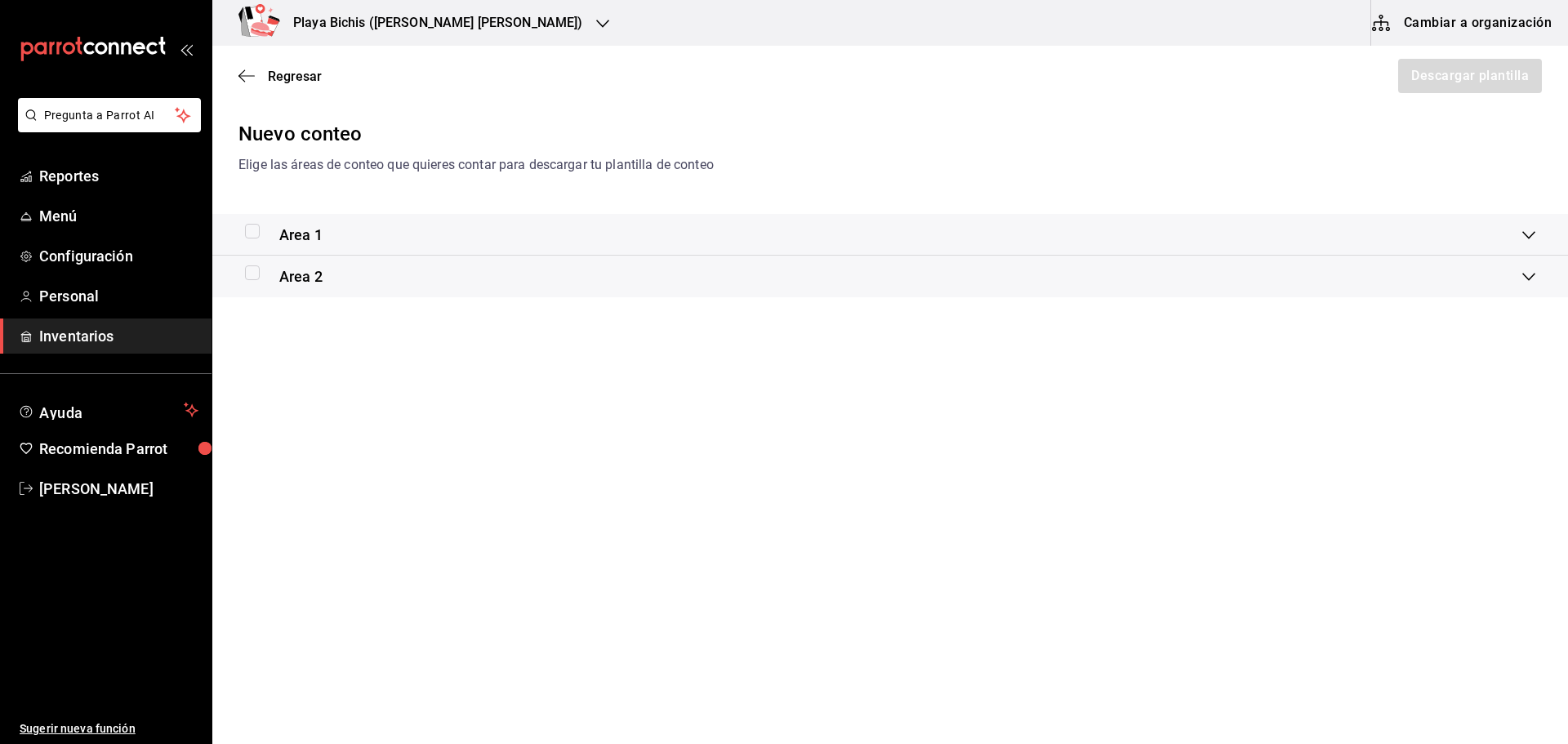
click at [1526, 228] on div "Area 1" at bounding box center [890, 234] width 1355 height 42
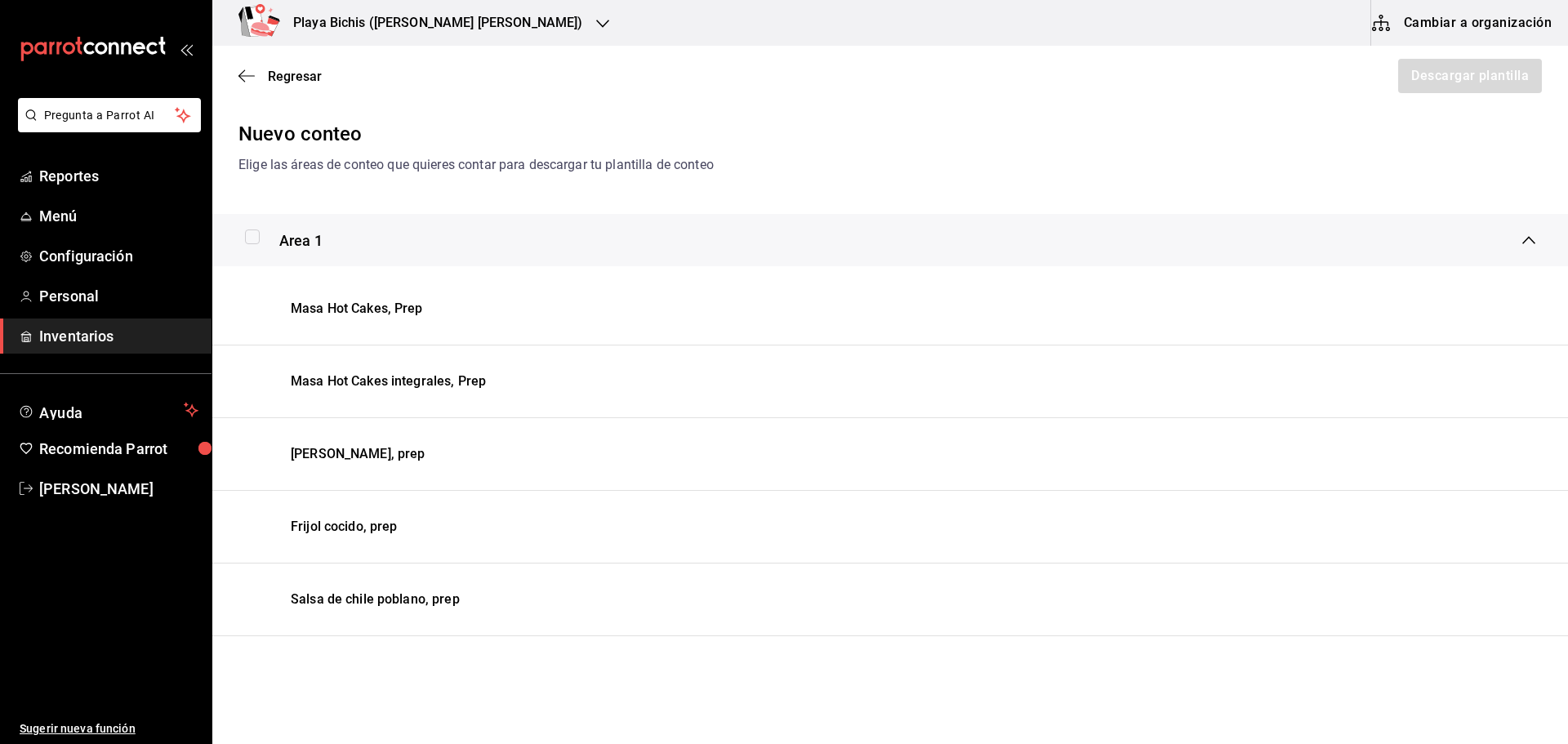
click at [1457, 17] on button "Cambiar a organización" at bounding box center [1463, 22] width 184 height 45
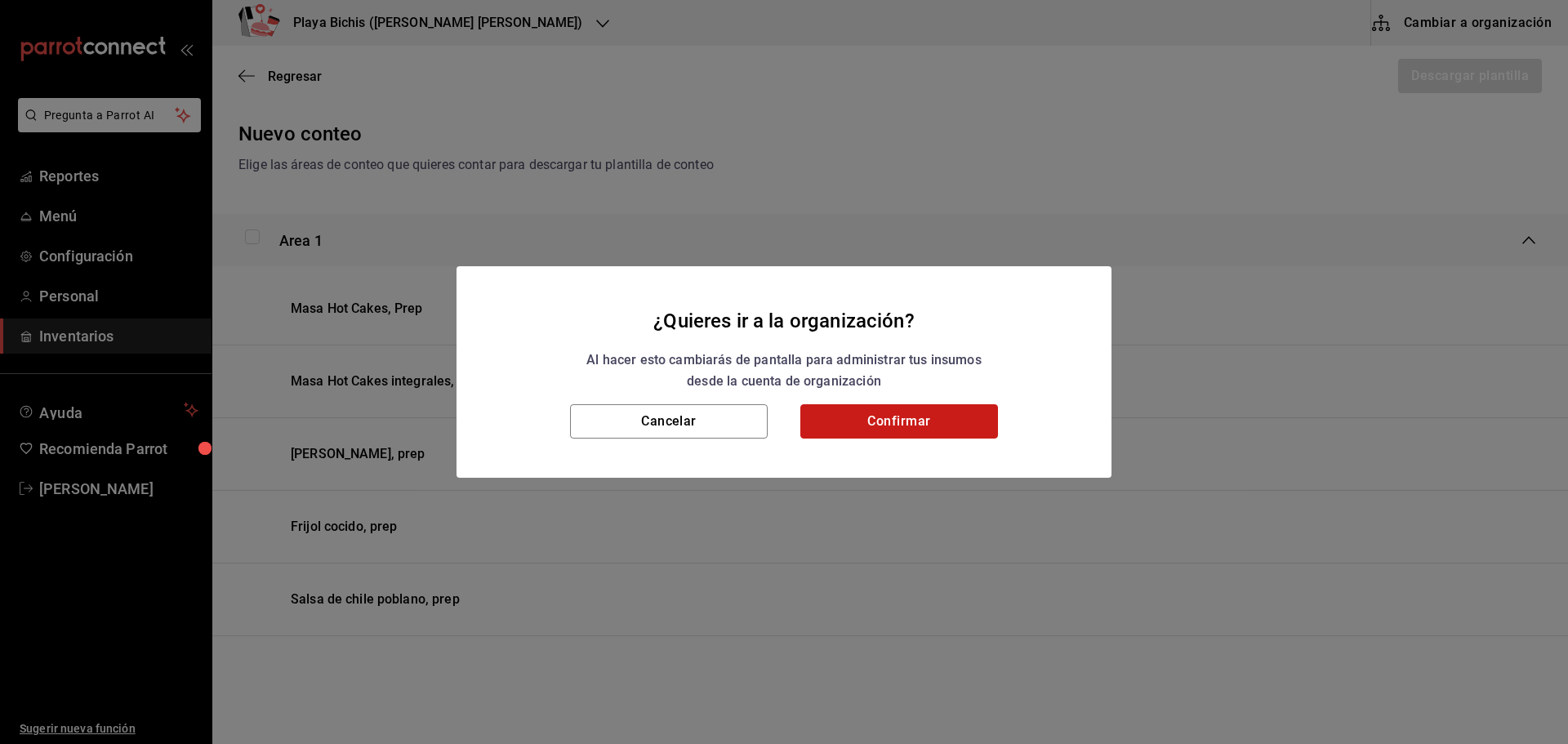
click at [927, 416] on button "Confirmar" at bounding box center [898, 421] width 198 height 34
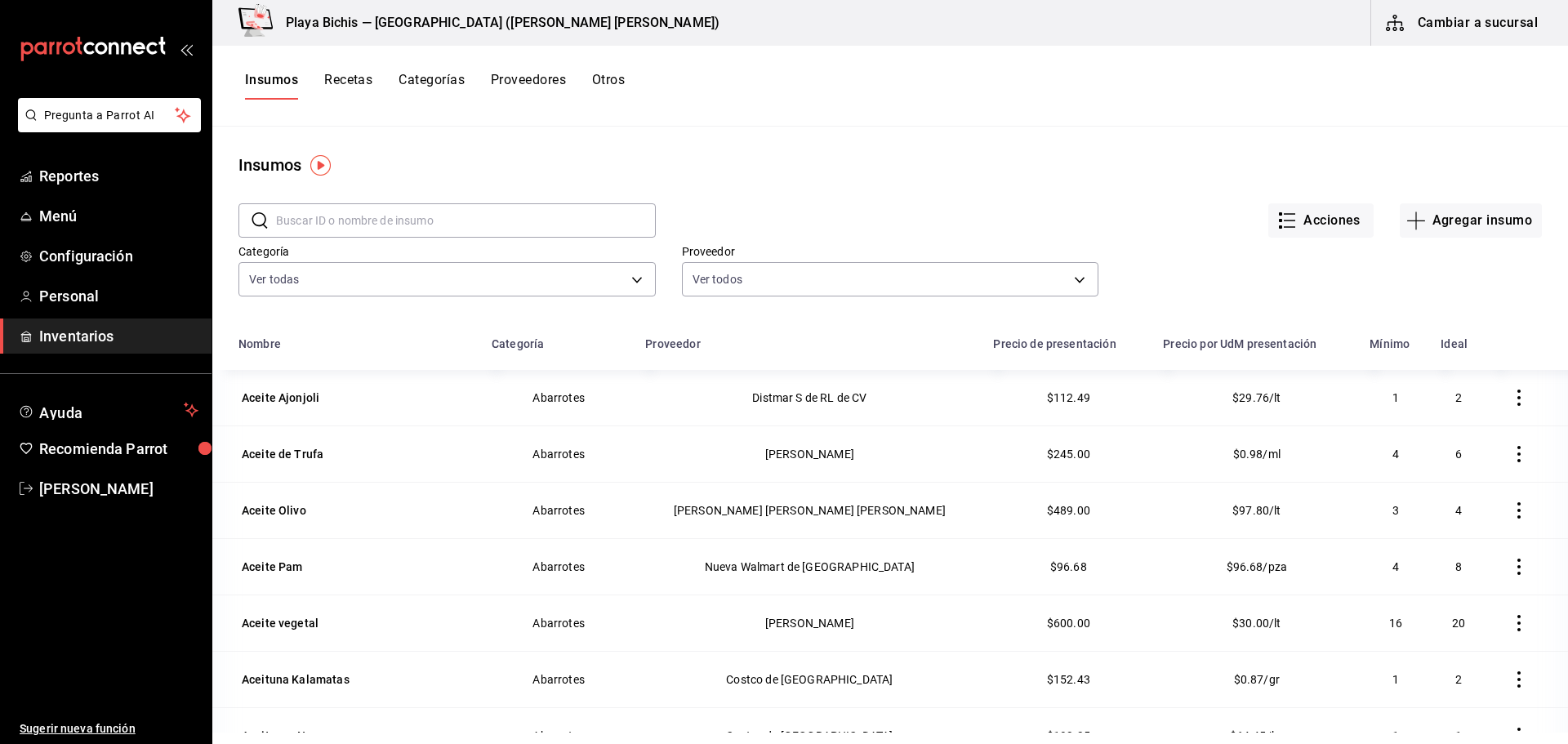
click at [332, 223] on input "text" at bounding box center [466, 221] width 380 height 32
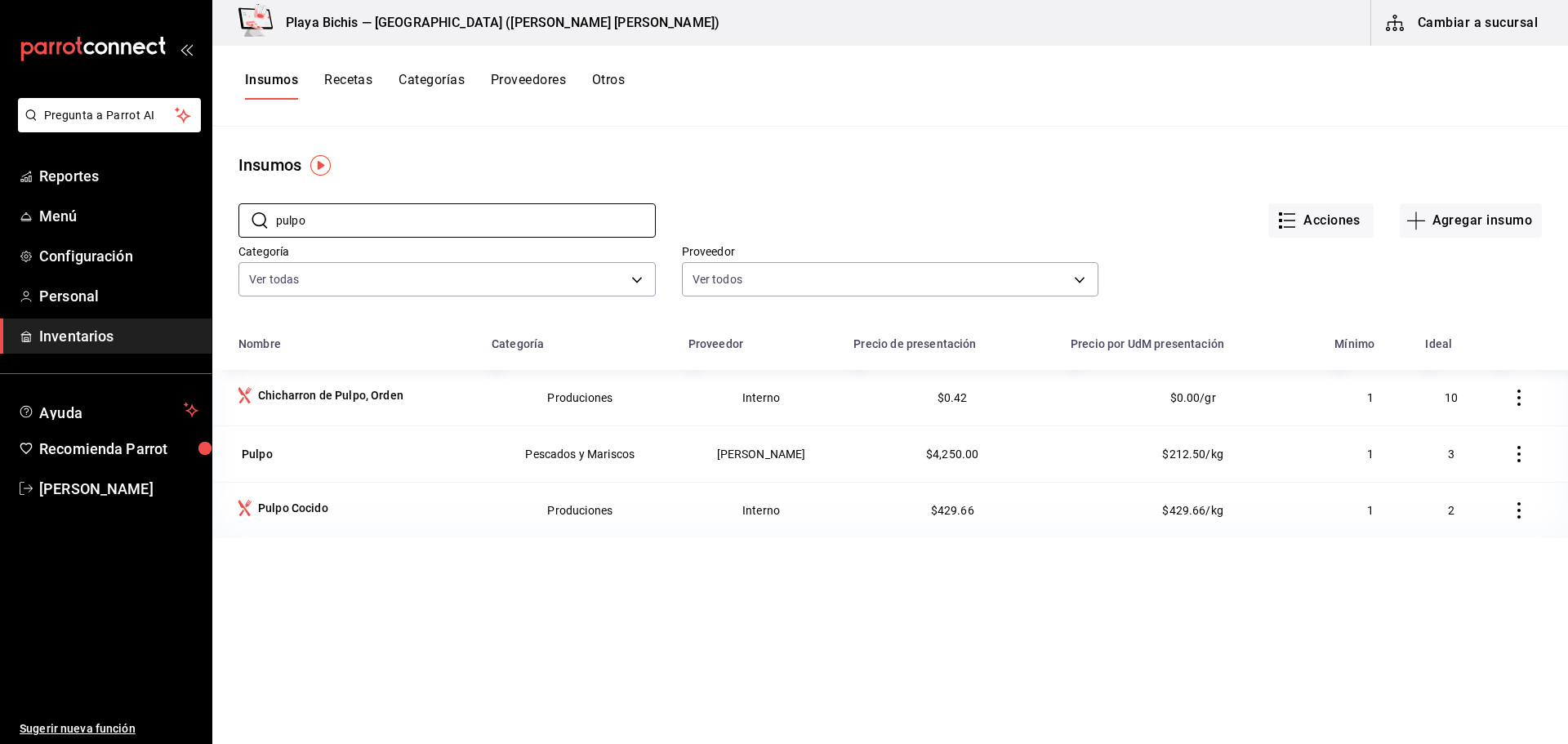
drag, startPoint x: 396, startPoint y: 216, endPoint x: 213, endPoint y: 217, distance: 183.0
click at [215, 218] on div "​ pulpo ​ Acciones Agregar insumo Categoría Ver todas 0381c52f-9b45-4fec-899c-a…" at bounding box center [890, 252] width 1355 height 151
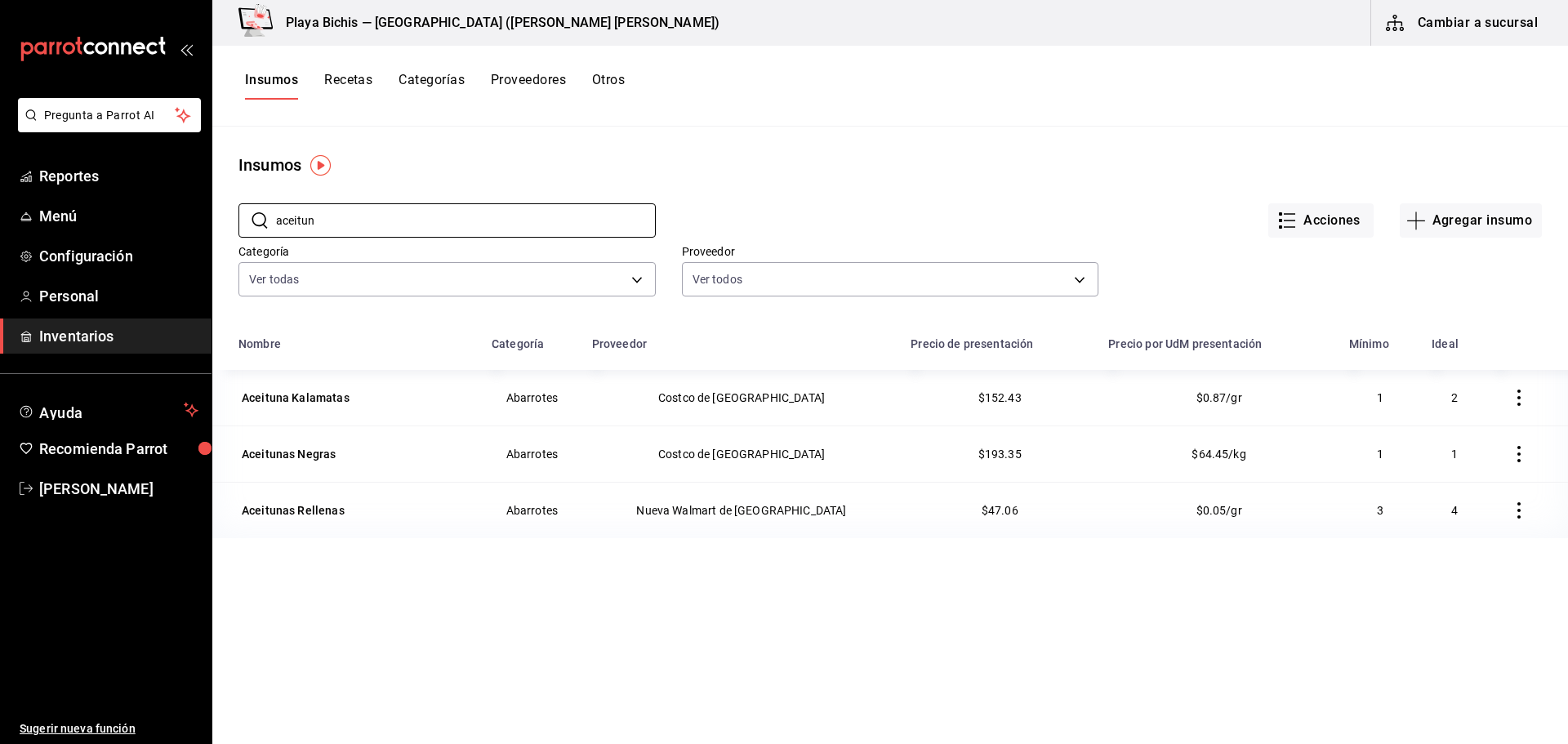
type input "aceitun"
click at [1511, 402] on icon "button" at bounding box center [1518, 397] width 16 height 16
click at [1464, 395] on span "Eliminar" at bounding box center [1457, 398] width 42 height 13
click at [1283, 223] on icon "button" at bounding box center [1287, 220] width 20 height 20
